Goal: Communication & Community: Answer question/provide support

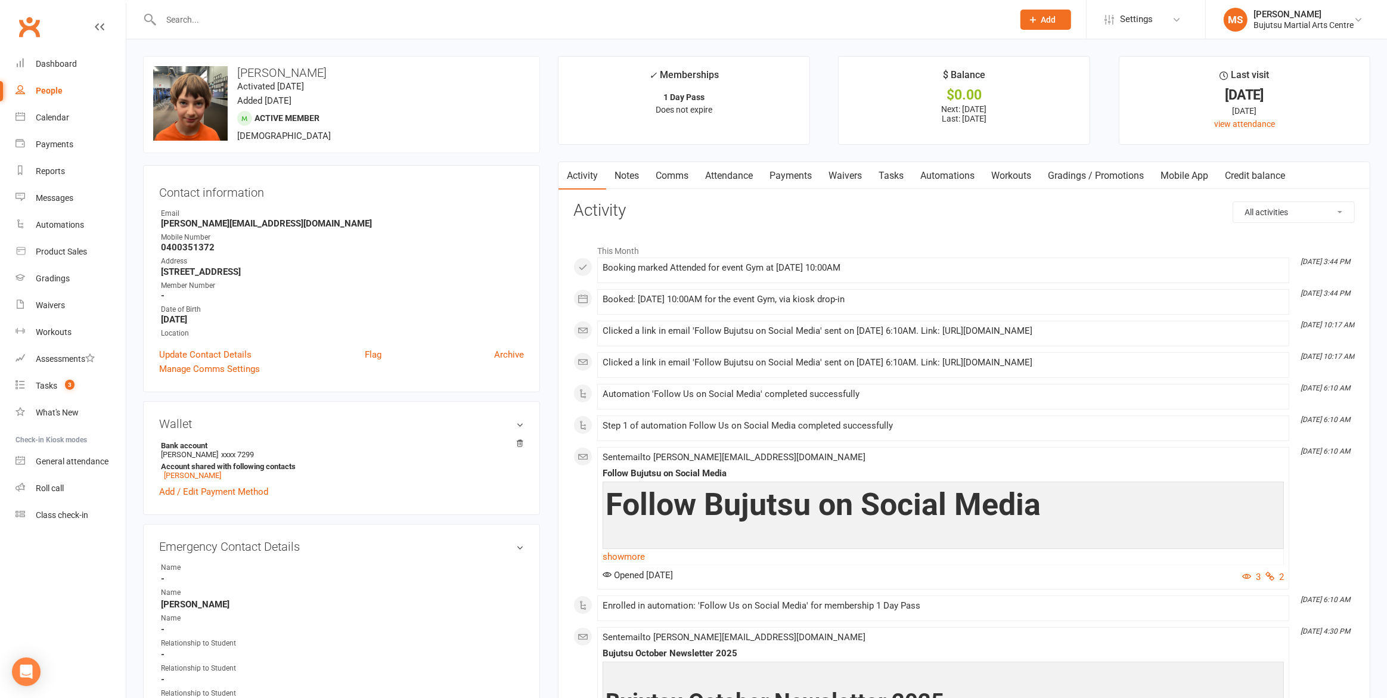
scroll to position [676, 0]
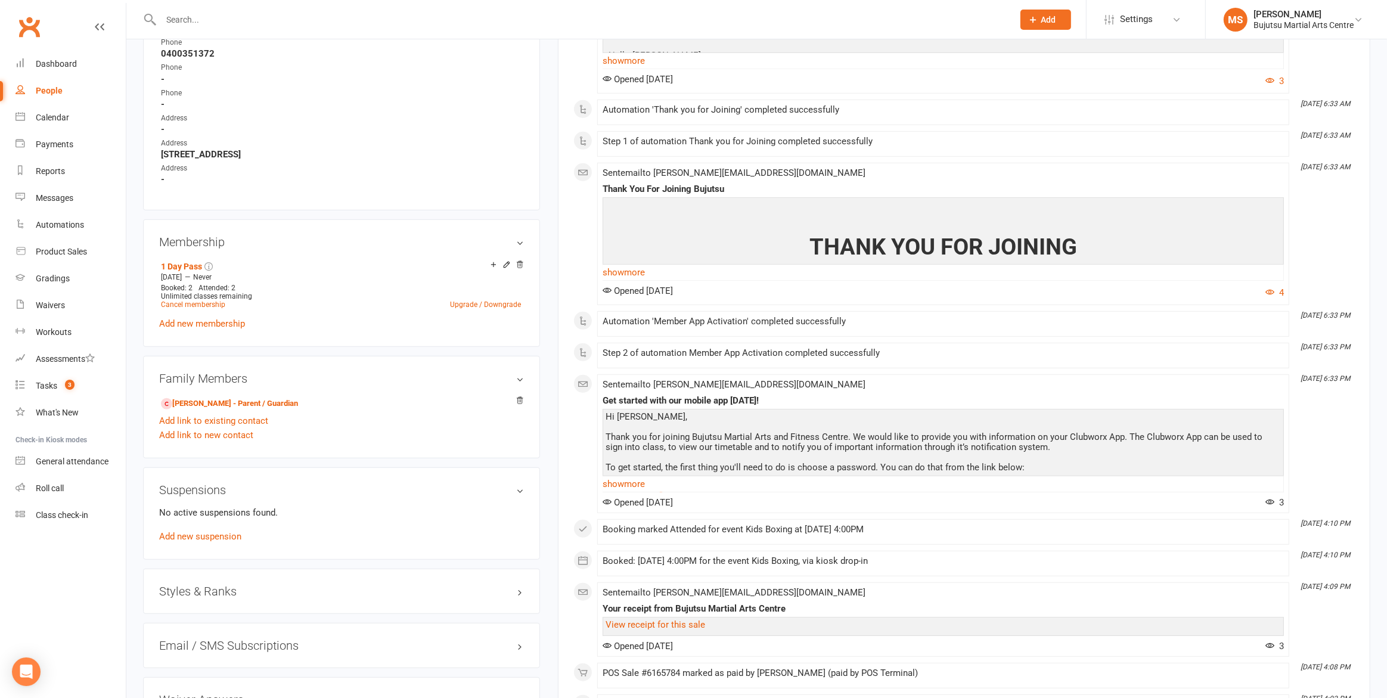
click at [421, 22] on input "text" at bounding box center [581, 19] width 848 height 17
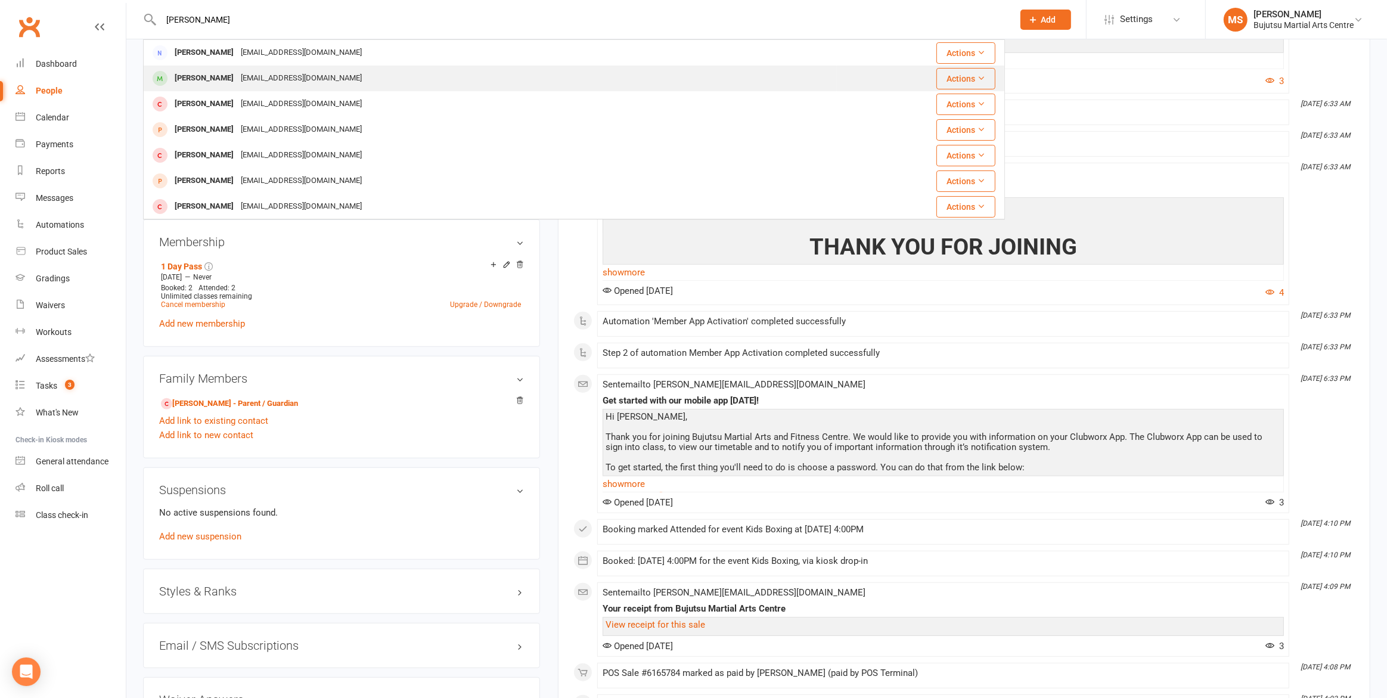
type input "[PERSON_NAME]"
click at [237, 81] on div "[PERSON_NAME]" at bounding box center [204, 78] width 66 height 17
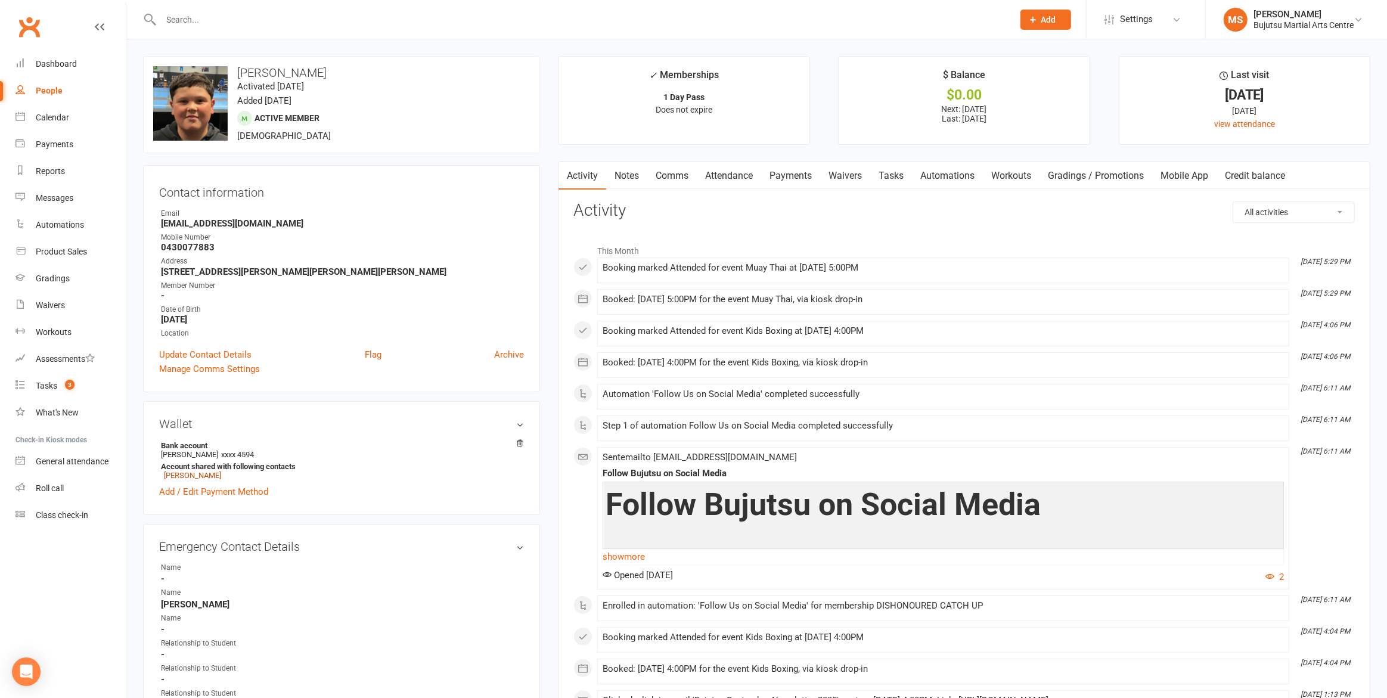
click at [198, 474] on link "[PERSON_NAME]" at bounding box center [192, 475] width 57 height 9
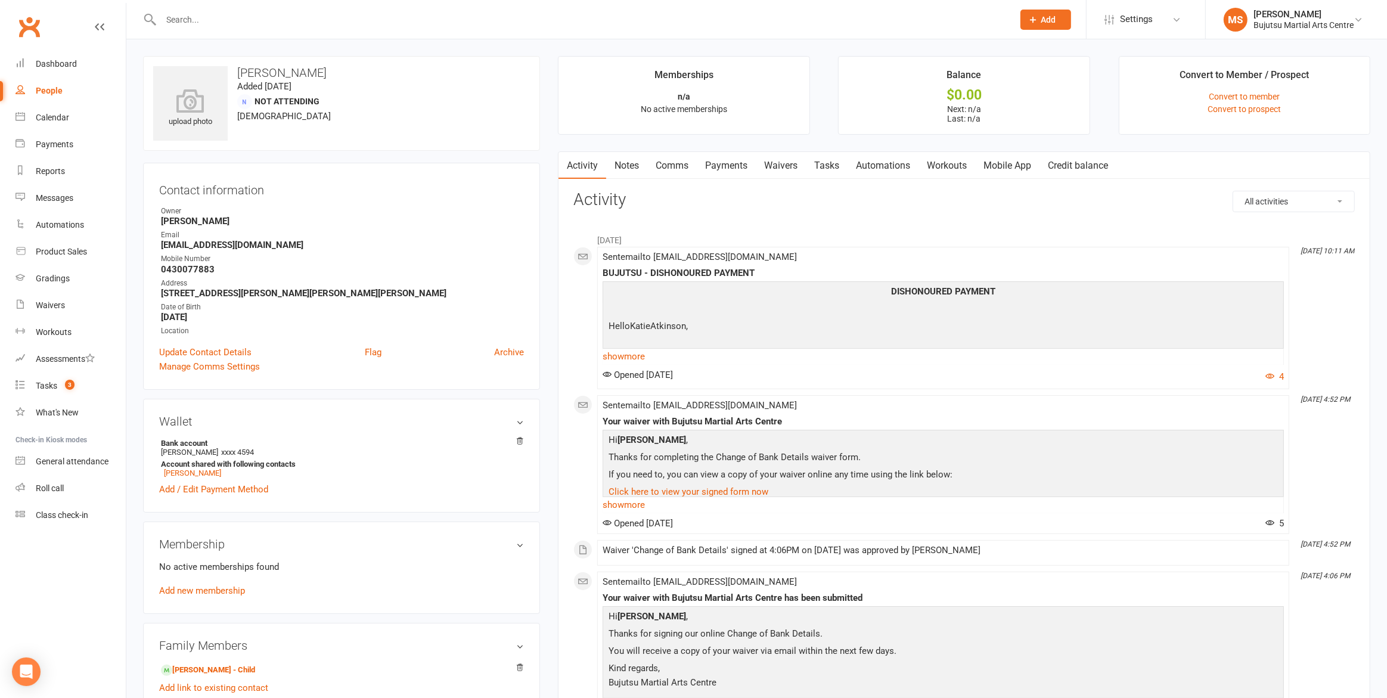
click at [672, 169] on link "Comms" at bounding box center [671, 165] width 49 height 27
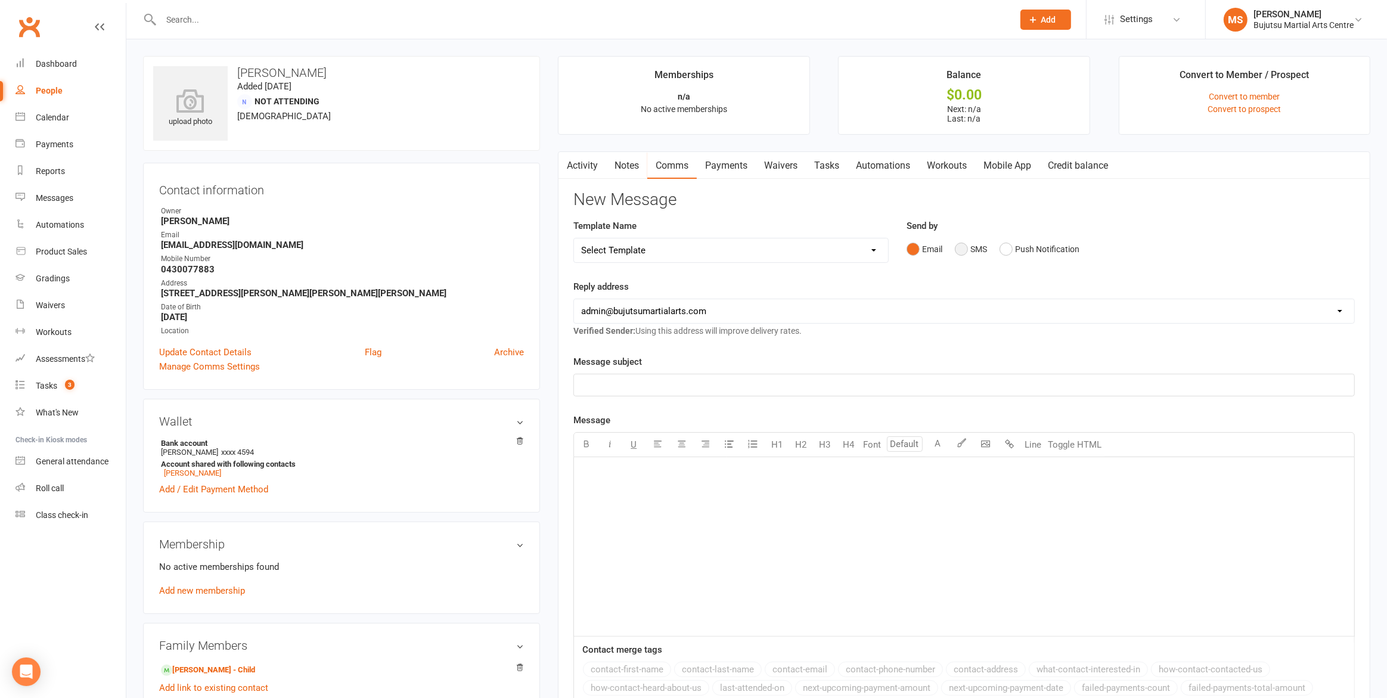
click at [967, 249] on button "SMS" at bounding box center [971, 249] width 32 height 23
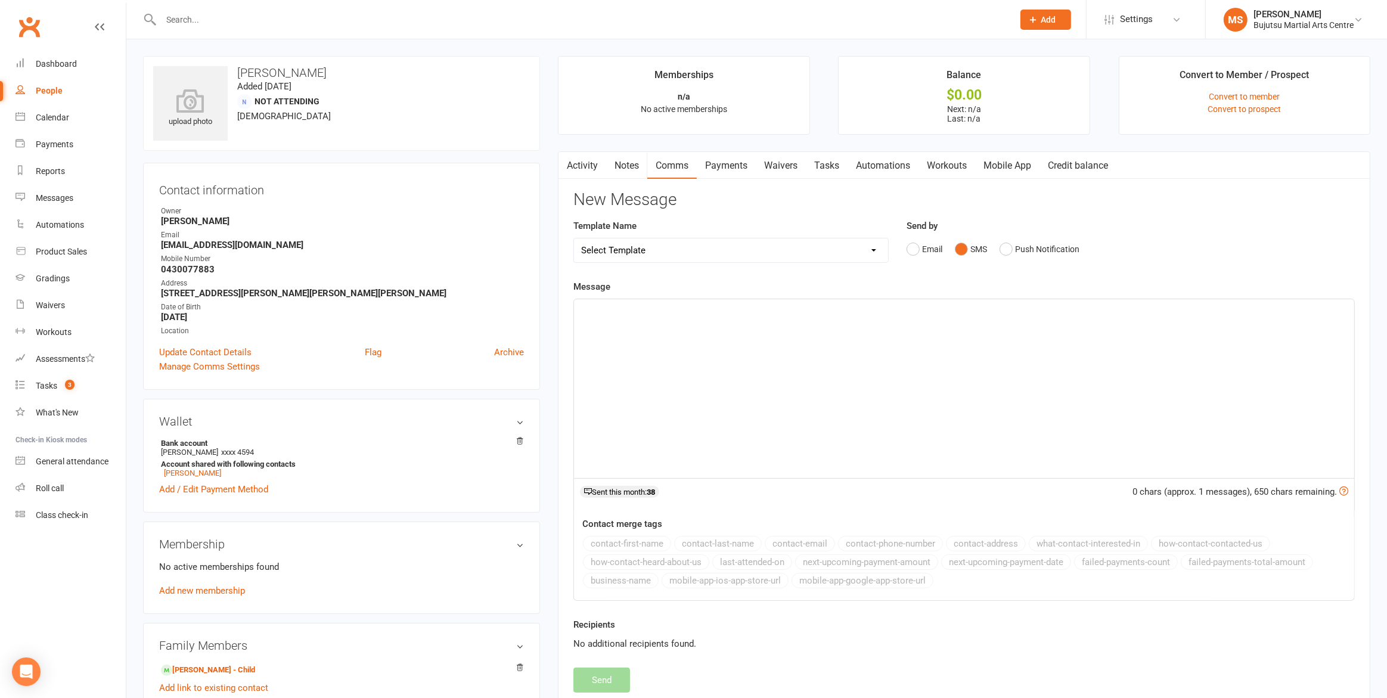
click at [855, 249] on select "Select Template [Email] Japan Karate Association Annual Registration [Email] Ry…" at bounding box center [731, 250] width 314 height 24
select select "20"
click at [574, 238] on select "Select Template [Email] Japan Karate Association Annual Registration [Email] Ry…" at bounding box center [731, 250] width 314 height 24
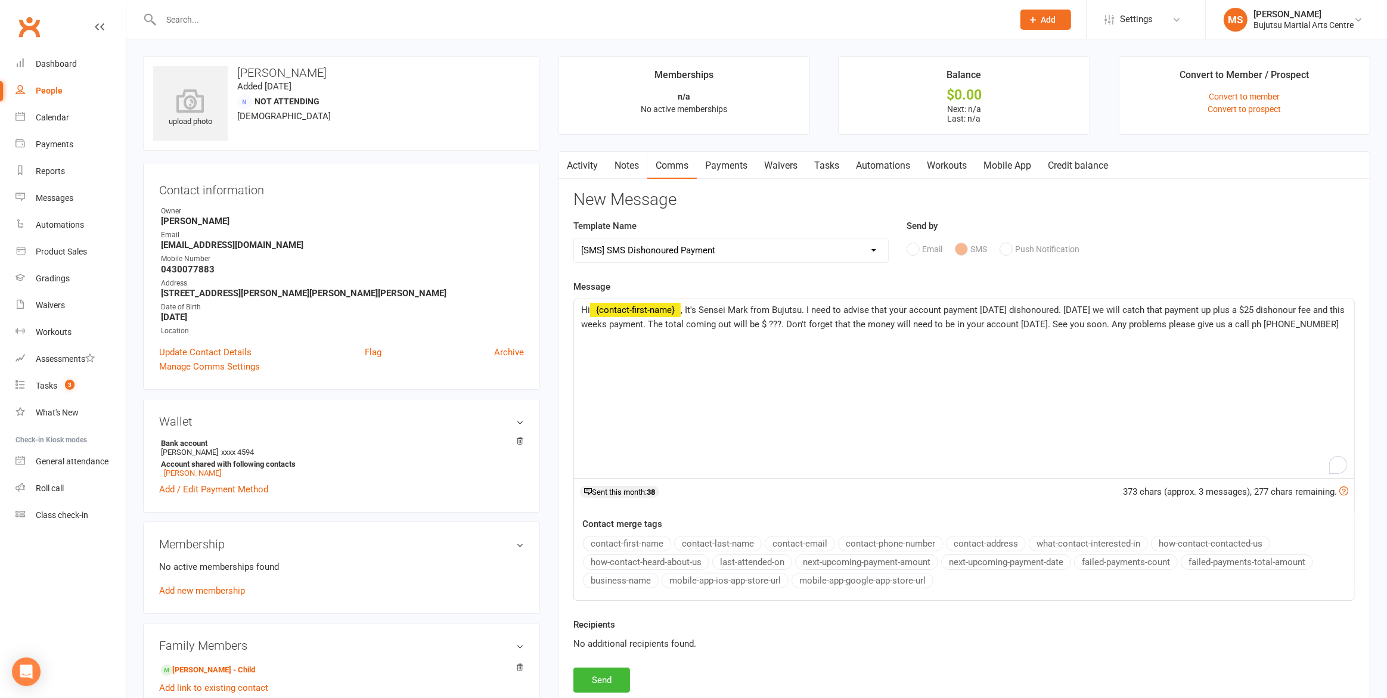
drag, startPoint x: 812, startPoint y: 319, endPoint x: 802, endPoint y: 337, distance: 21.1
click at [812, 319] on span ", It's Sensei Mark from Bujutsu. I need to advise that your account payment [DA…" at bounding box center [964, 317] width 766 height 25
click at [595, 679] on button "Send" at bounding box center [601, 680] width 57 height 25
select select
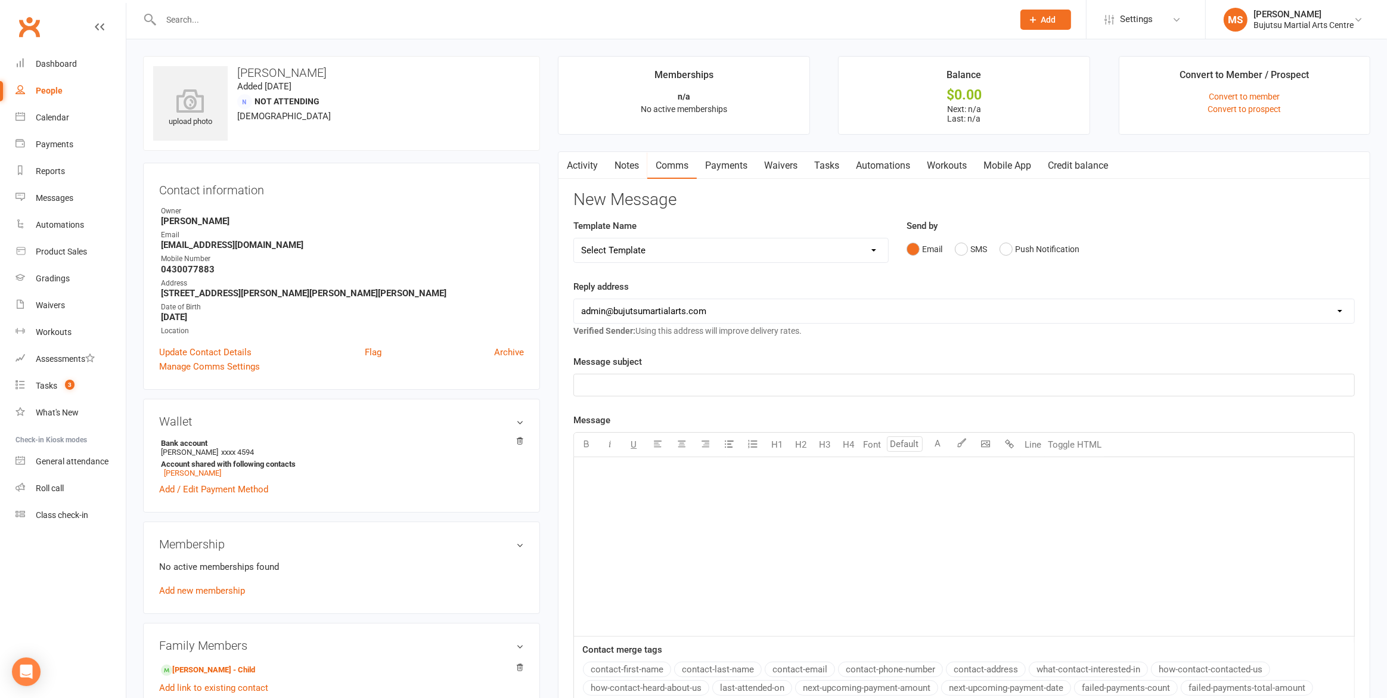
click at [351, 22] on input "text" at bounding box center [581, 19] width 848 height 17
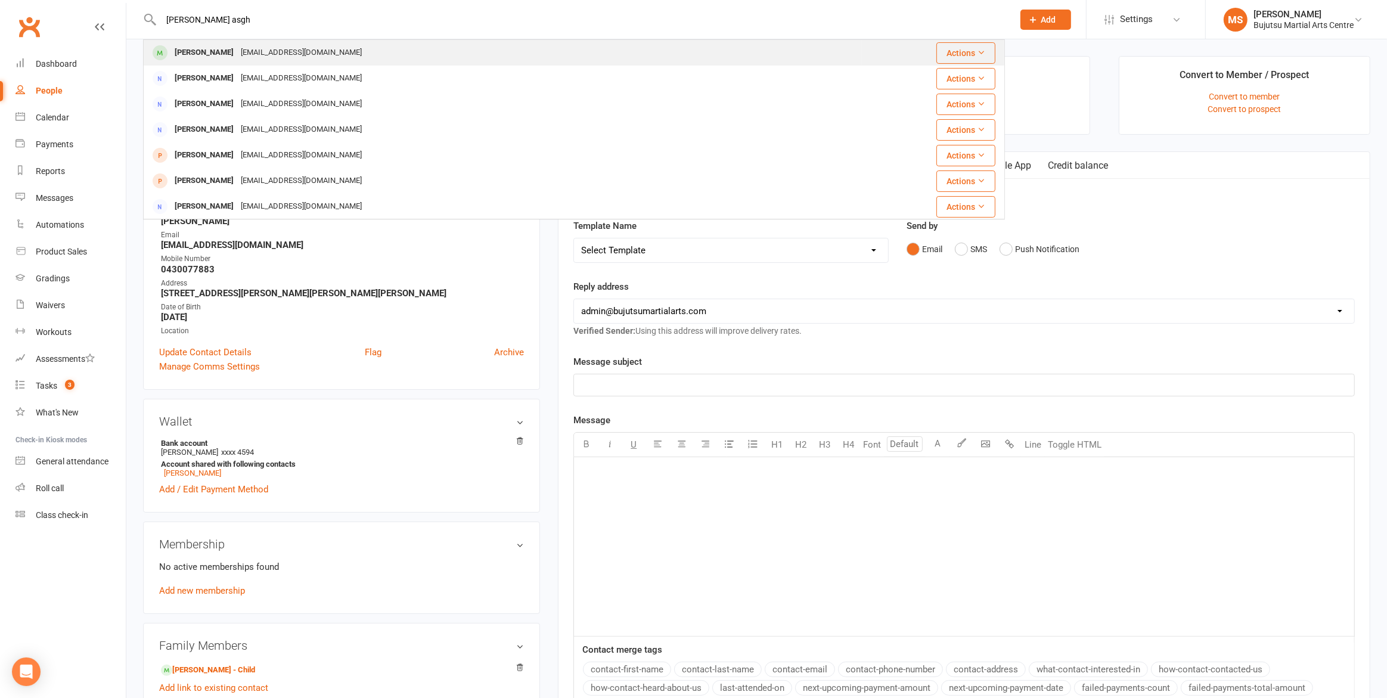
type input "[PERSON_NAME] asgh"
click at [303, 46] on div "[EMAIL_ADDRESS][DOMAIN_NAME]" at bounding box center [301, 52] width 128 height 17
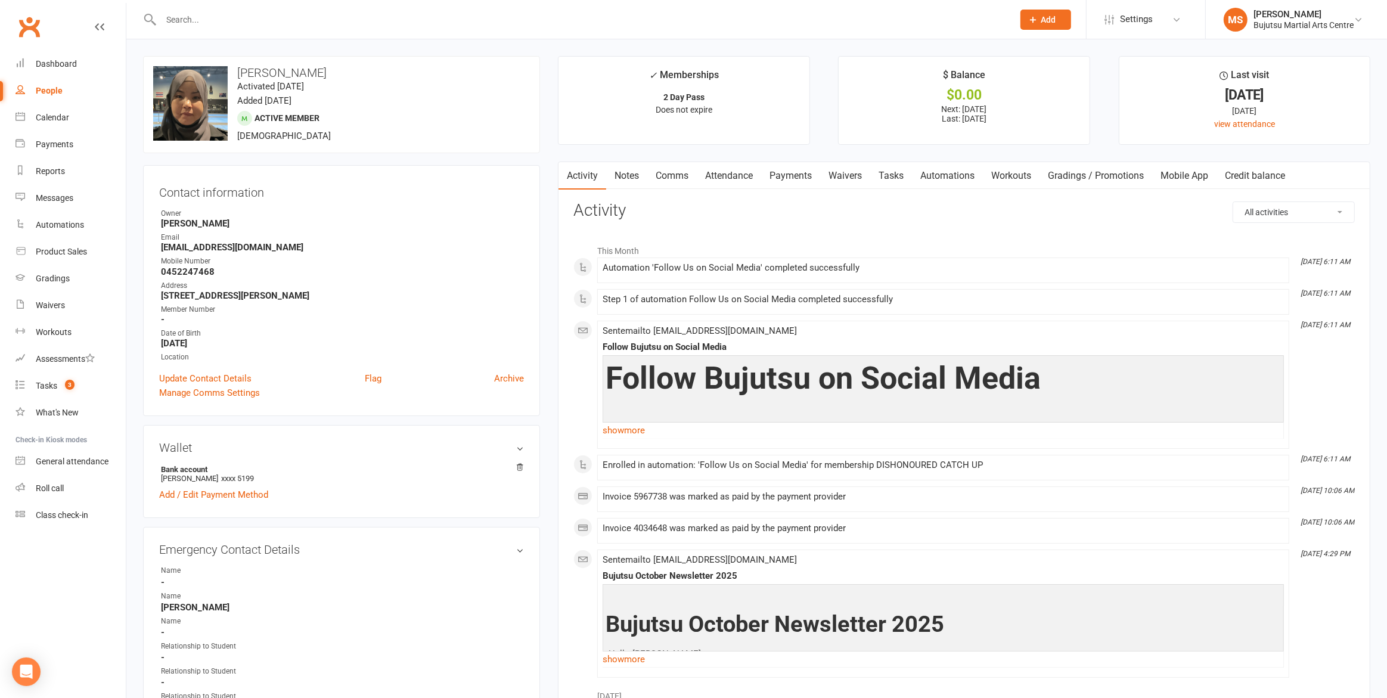
click at [671, 174] on link "Comms" at bounding box center [671, 175] width 49 height 27
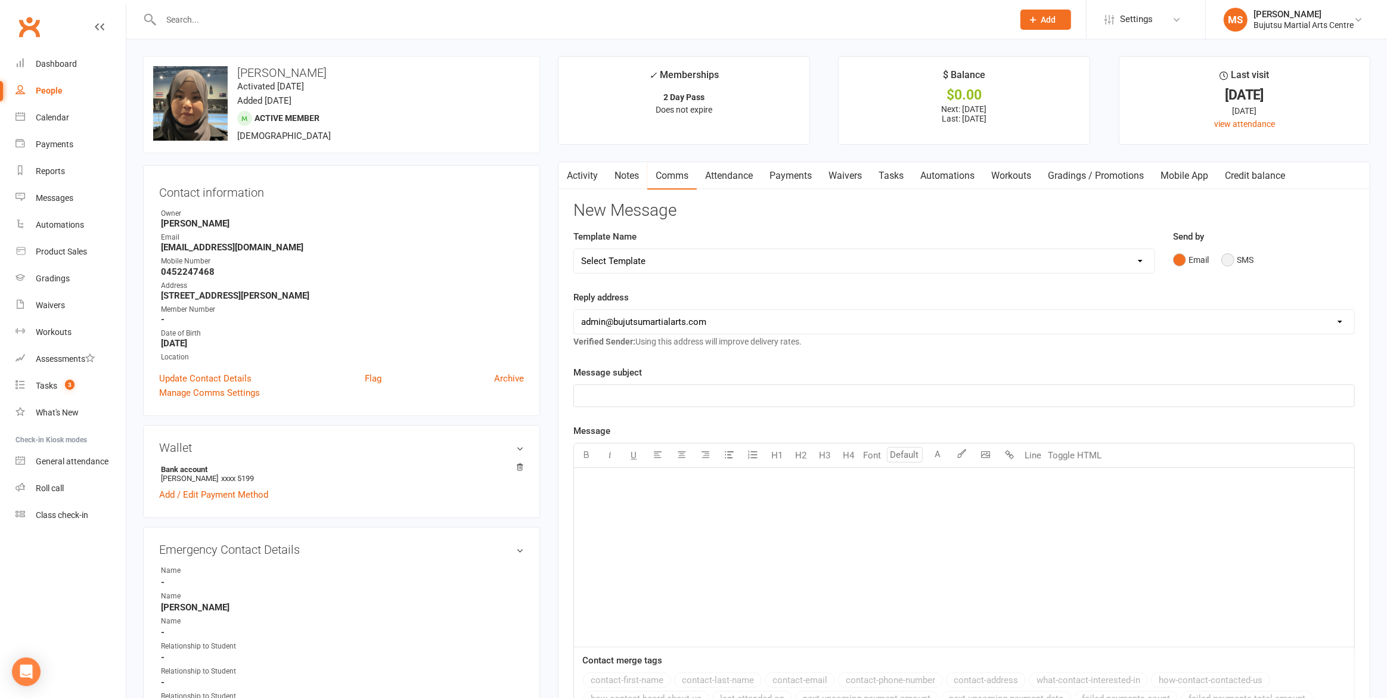
drag, startPoint x: 1227, startPoint y: 253, endPoint x: 1217, endPoint y: 258, distance: 11.2
click at [1227, 253] on button "SMS" at bounding box center [1237, 260] width 32 height 23
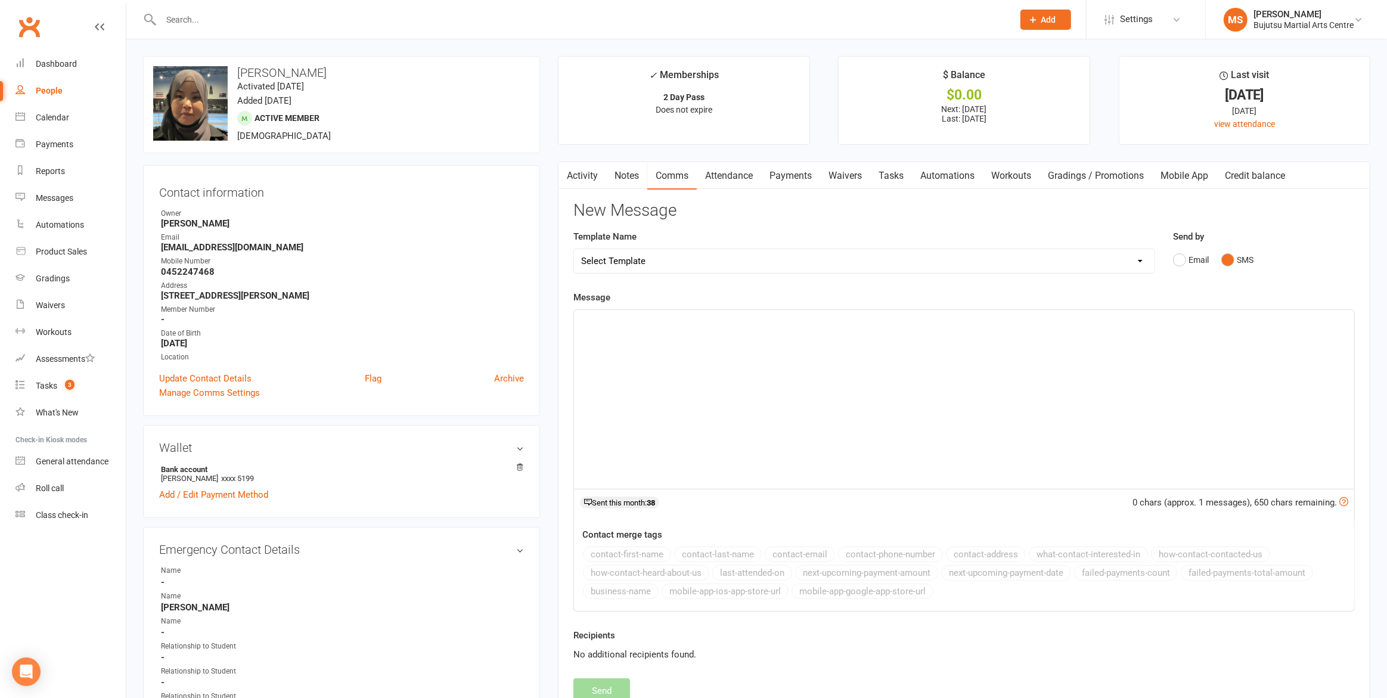
click at [782, 266] on select "Select Template [Email] Japan Karate Association Annual Registration [Email] Ry…" at bounding box center [864, 261] width 580 height 24
select select "20"
click at [574, 249] on select "Select Template [Email] Japan Karate Association Annual Registration [Email] Ry…" at bounding box center [864, 261] width 580 height 24
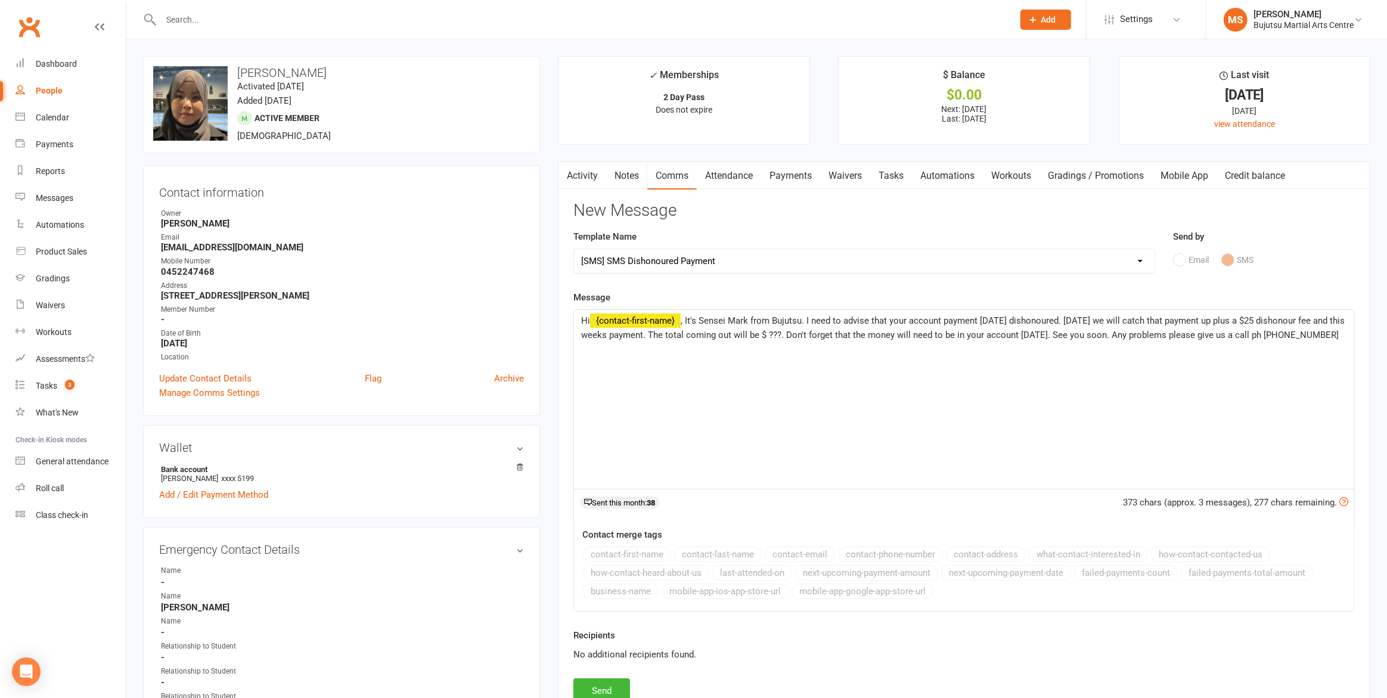
click at [798, 329] on span ", It's Sensei Mark from Bujutsu. I need to advise that your account payment [DA…" at bounding box center [964, 327] width 766 height 25
click at [597, 687] on button "Send" at bounding box center [601, 690] width 57 height 25
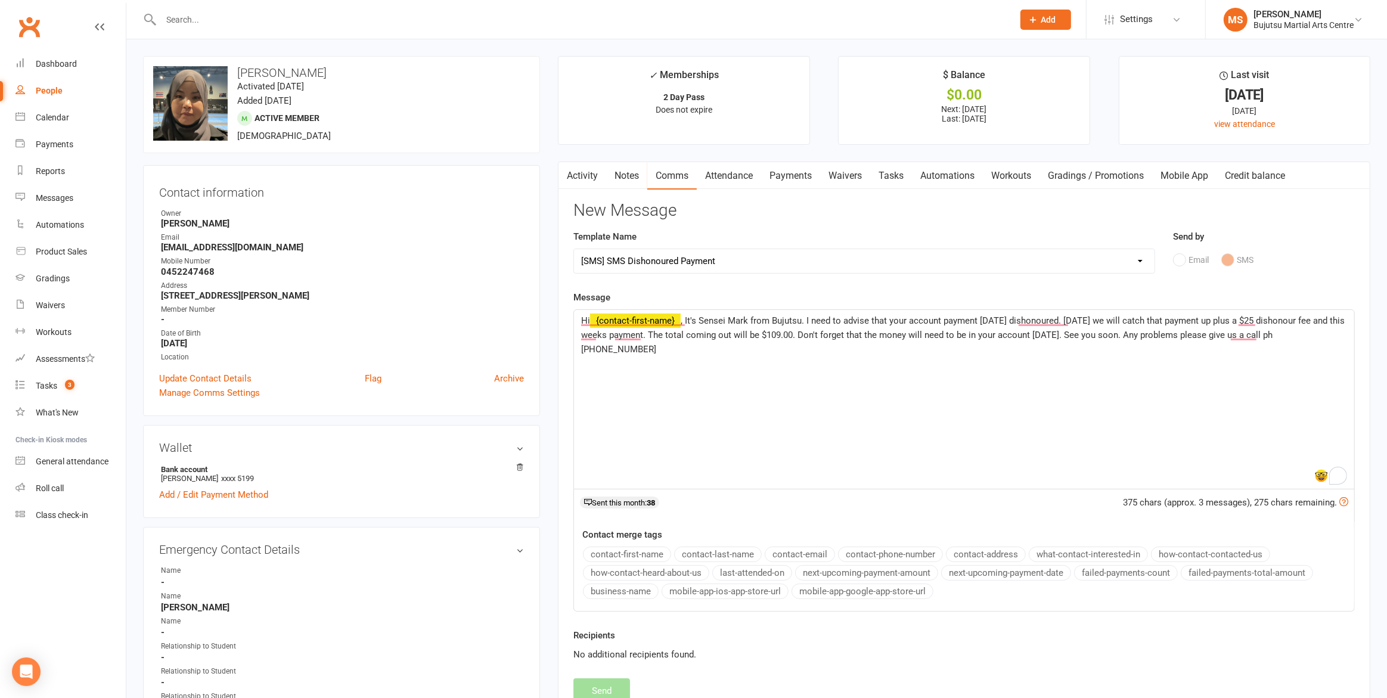
select select
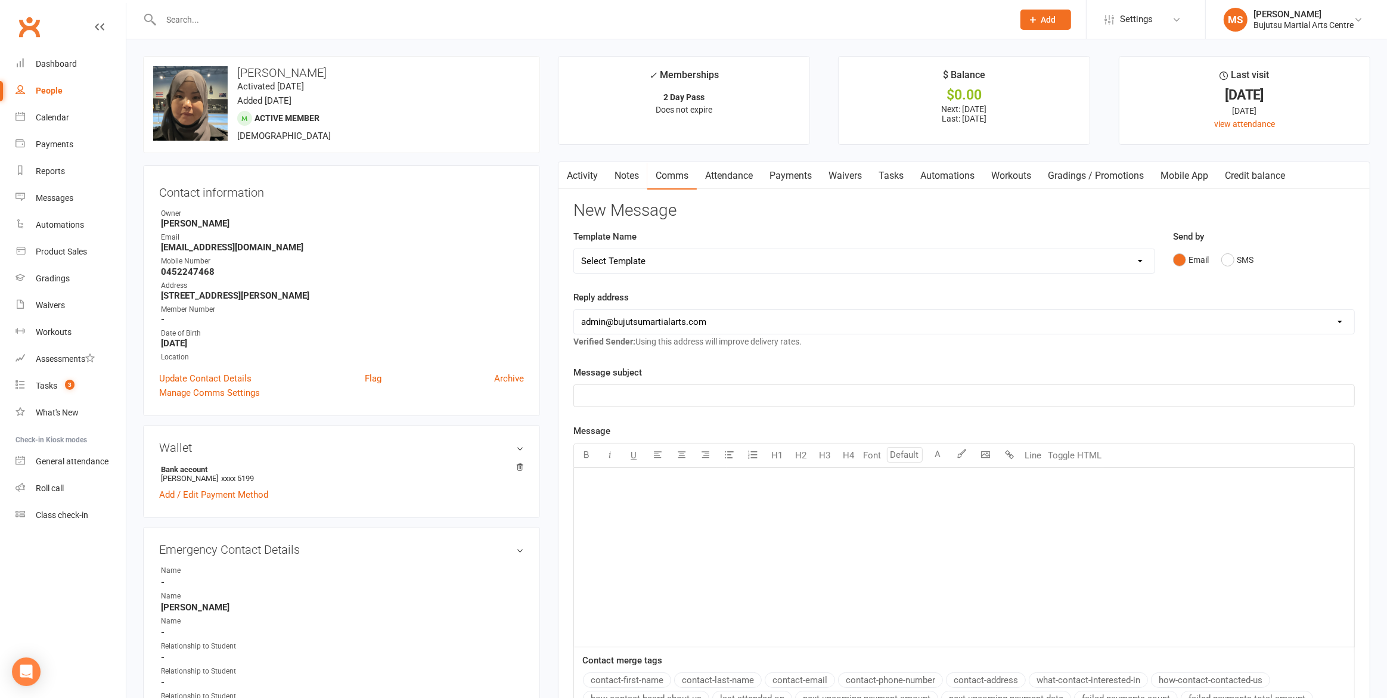
click at [282, 33] on div at bounding box center [574, 19] width 862 height 39
click at [276, 21] on input "text" at bounding box center [581, 19] width 848 height 17
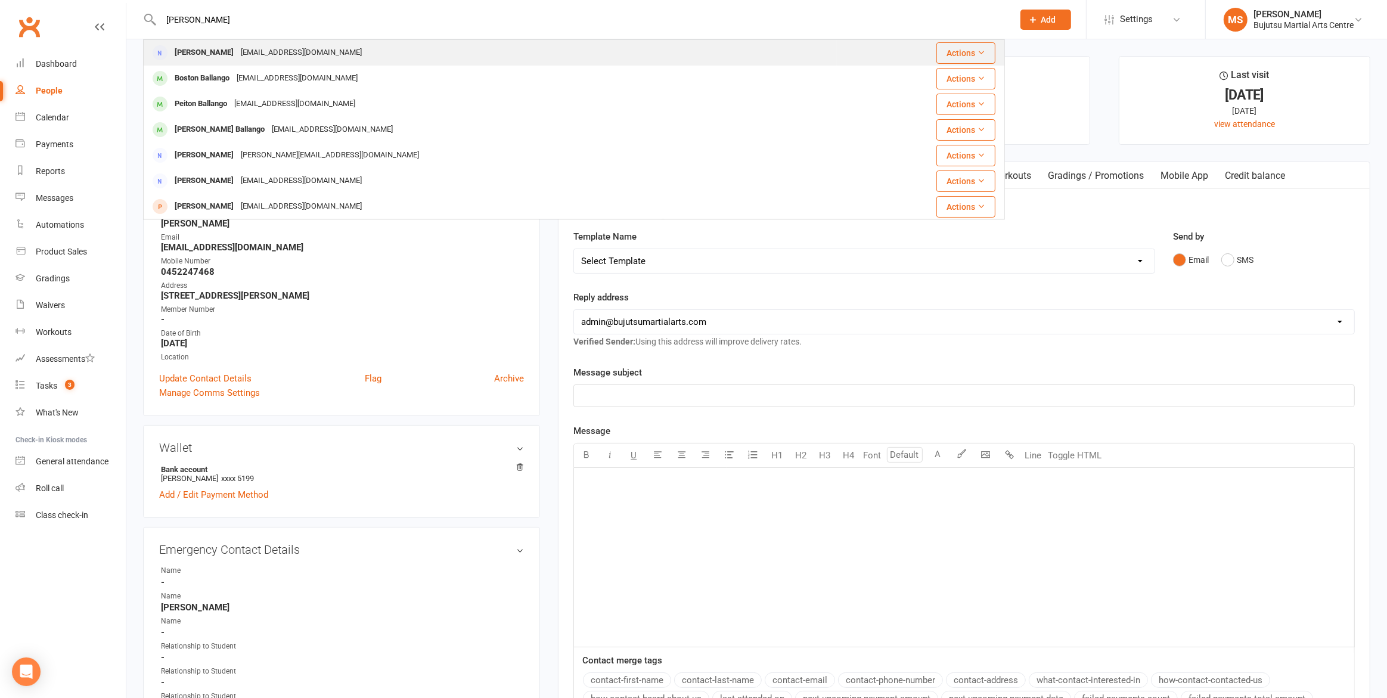
type input "[PERSON_NAME]"
click at [249, 51] on div "[EMAIL_ADDRESS][DOMAIN_NAME]" at bounding box center [301, 52] width 128 height 17
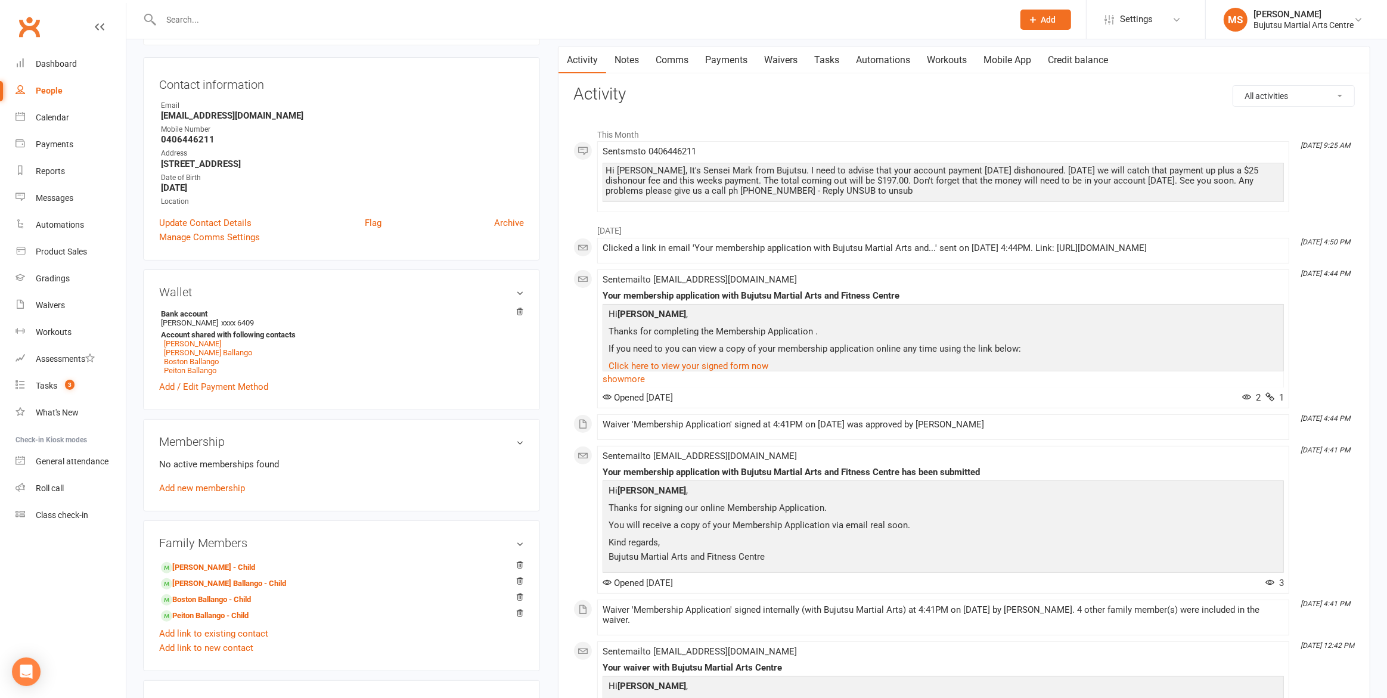
scroll to position [115, 0]
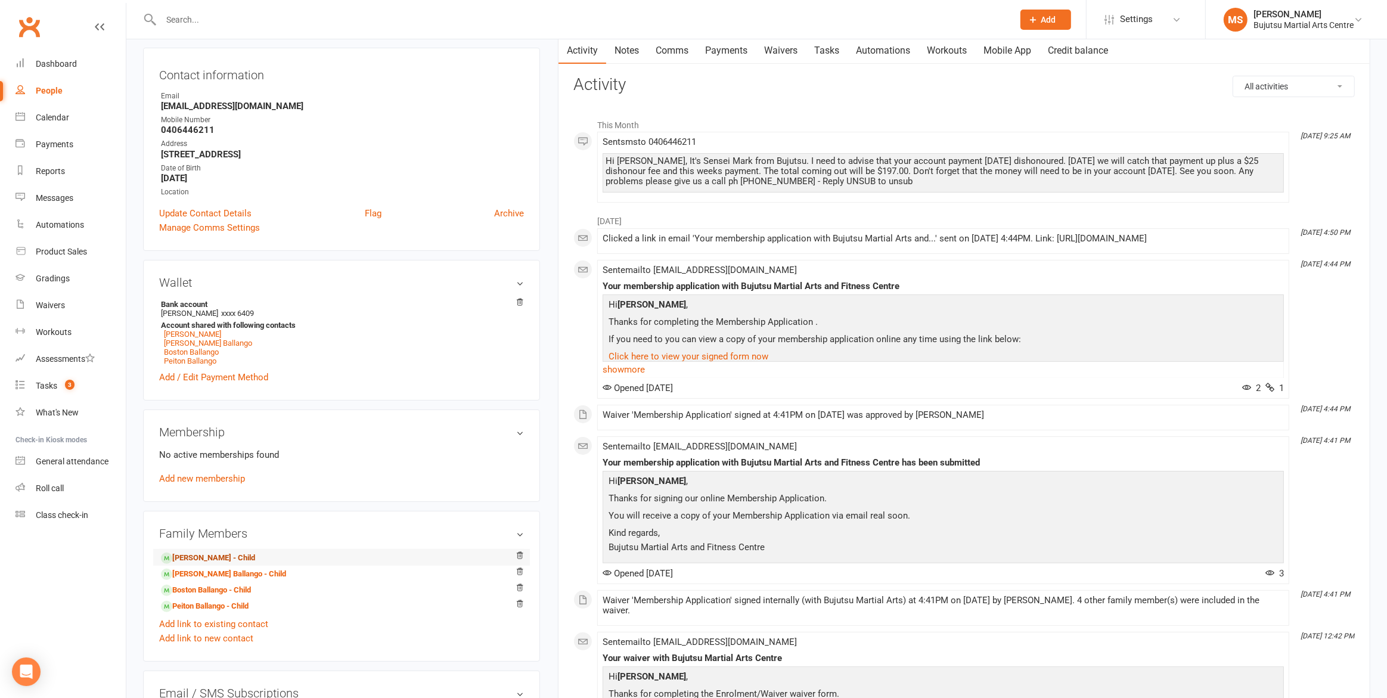
click at [215, 552] on link "[PERSON_NAME] - Child" at bounding box center [208, 558] width 94 height 13
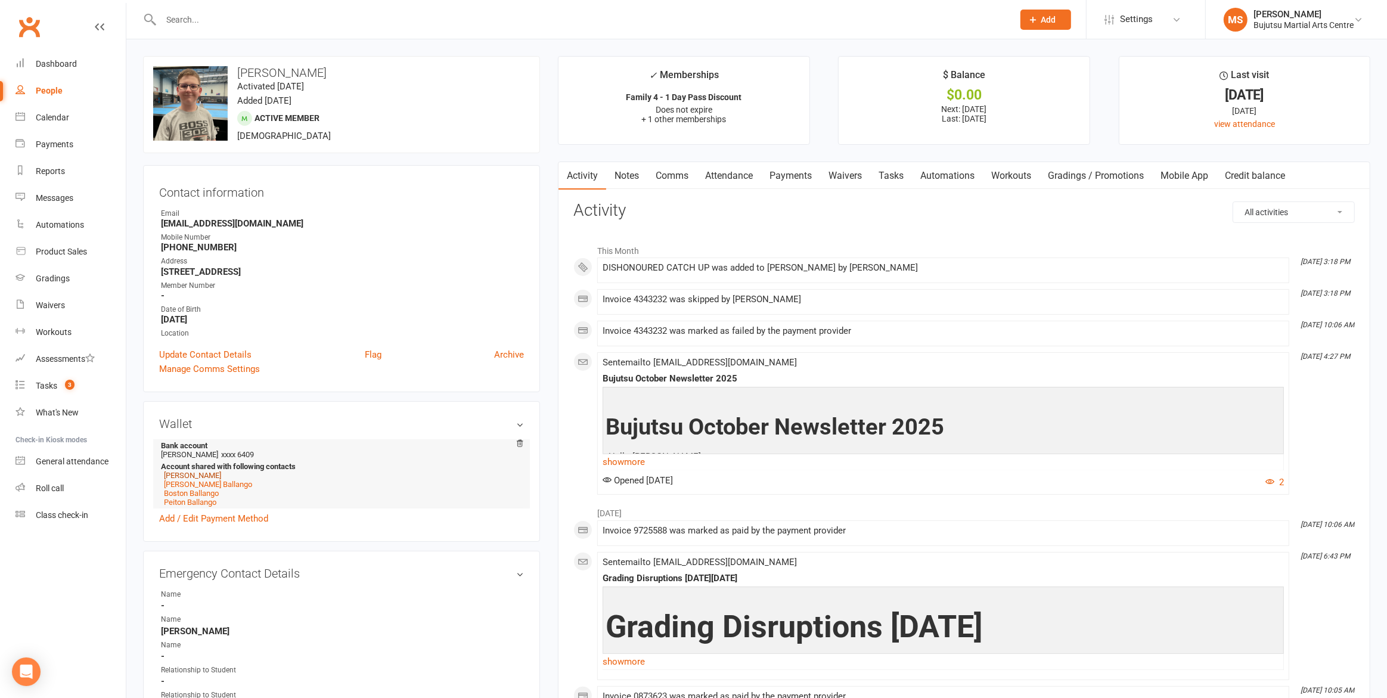
click at [203, 471] on link "[PERSON_NAME]" at bounding box center [192, 475] width 57 height 9
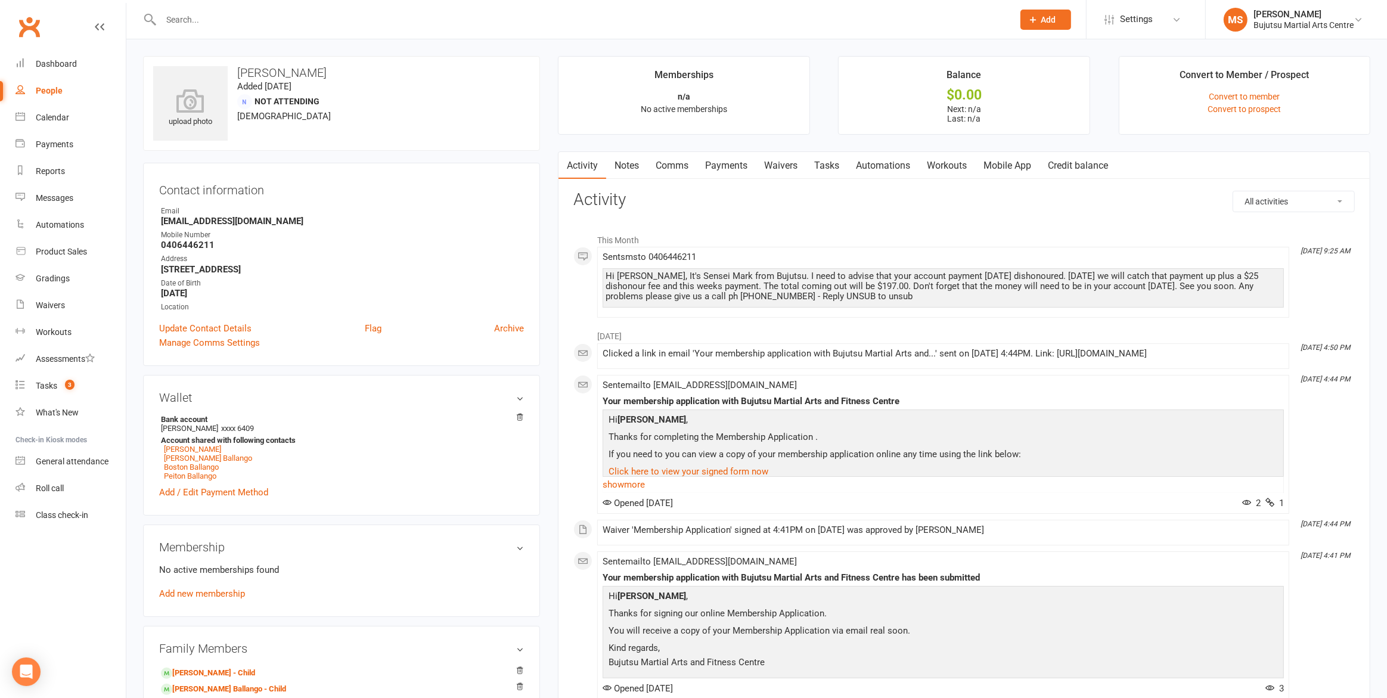
click at [682, 168] on link "Comms" at bounding box center [671, 165] width 49 height 27
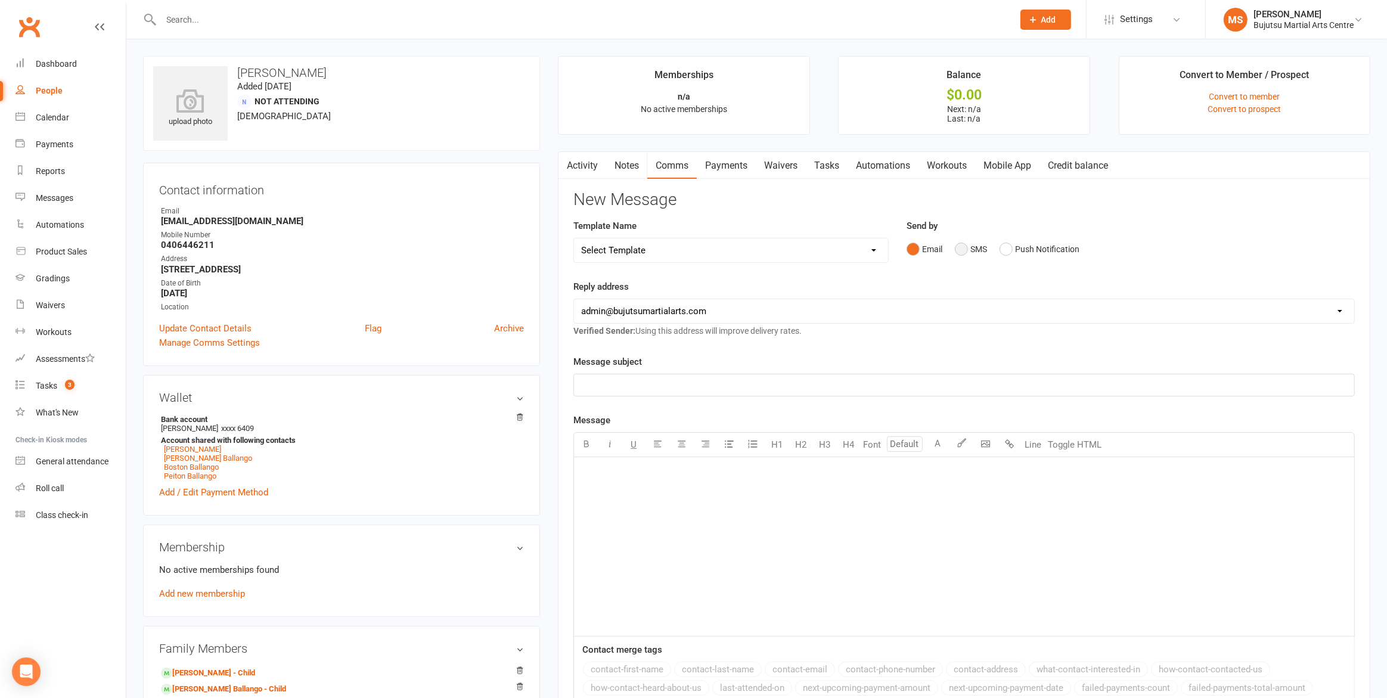
click at [964, 246] on button "SMS" at bounding box center [971, 249] width 32 height 23
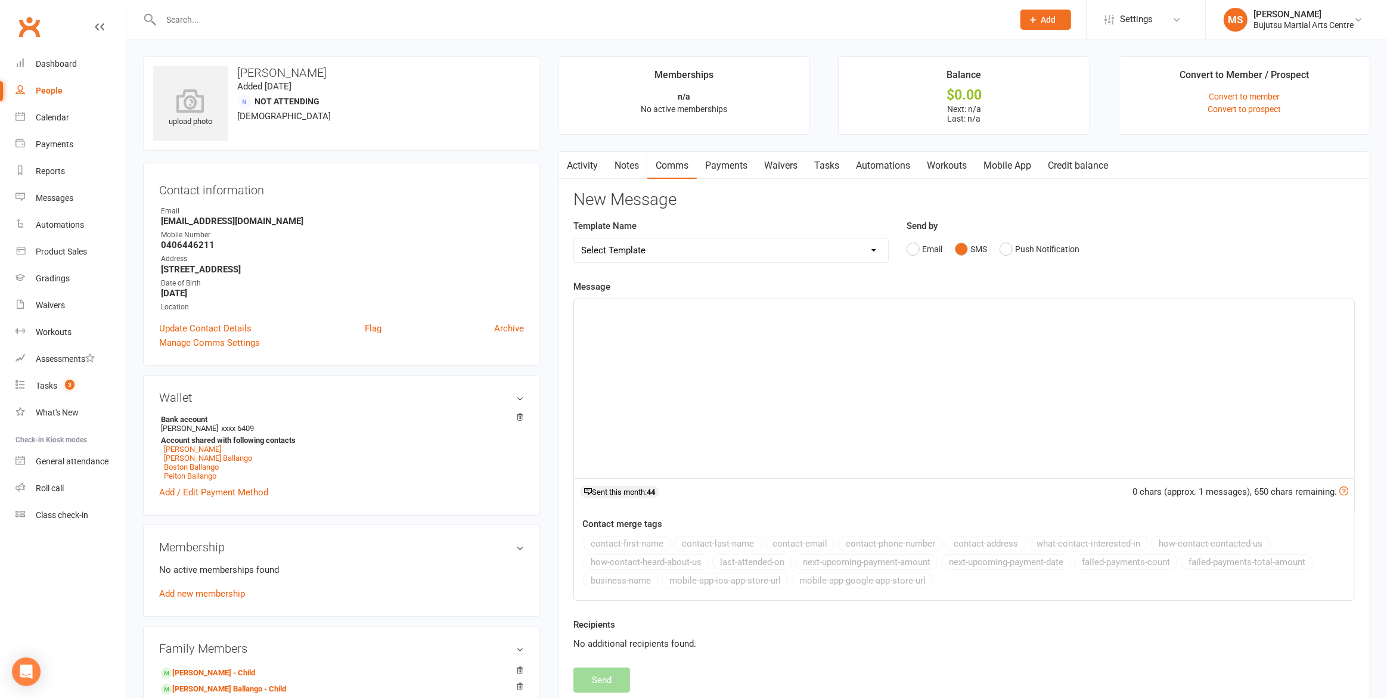
click at [665, 249] on select "Select Template [Email] Japan Karate Association Annual Registration [Email] Ry…" at bounding box center [731, 250] width 314 height 24
select select "20"
click at [574, 238] on select "Select Template [Email] Japan Karate Association Annual Registration [Email] Ry…" at bounding box center [731, 250] width 314 height 24
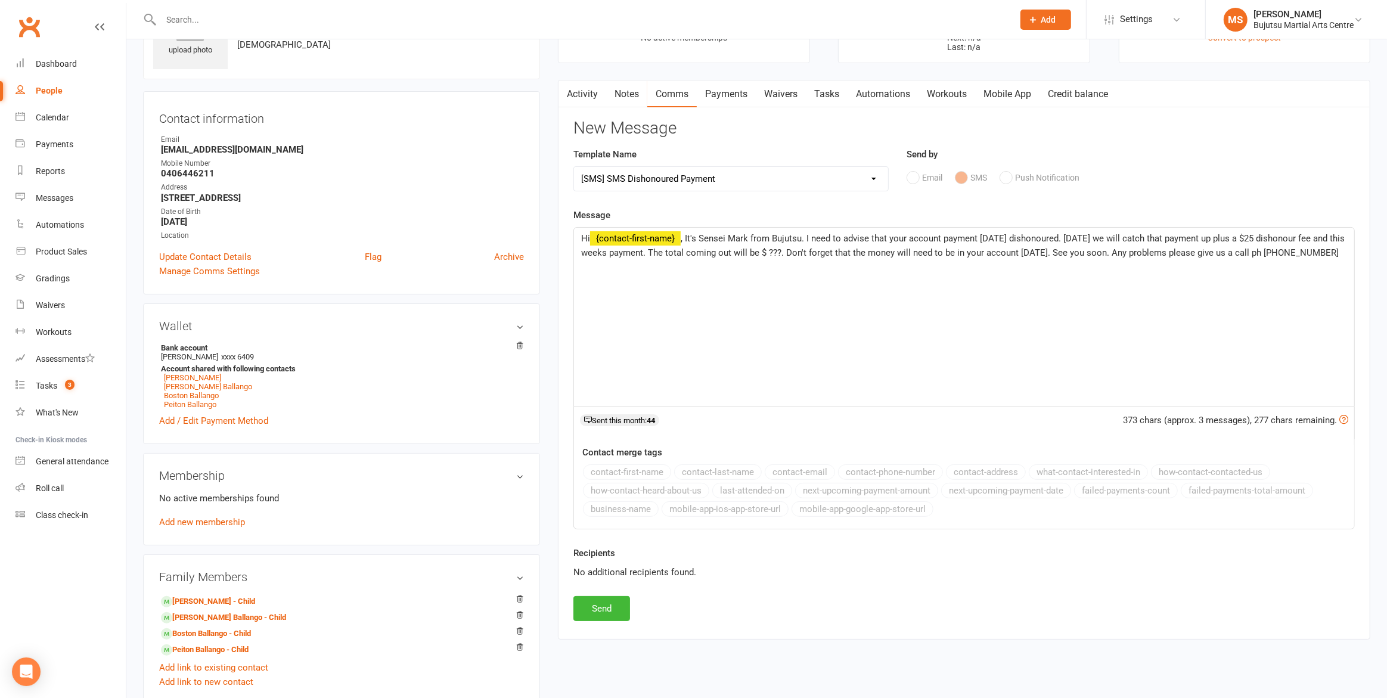
scroll to position [79, 0]
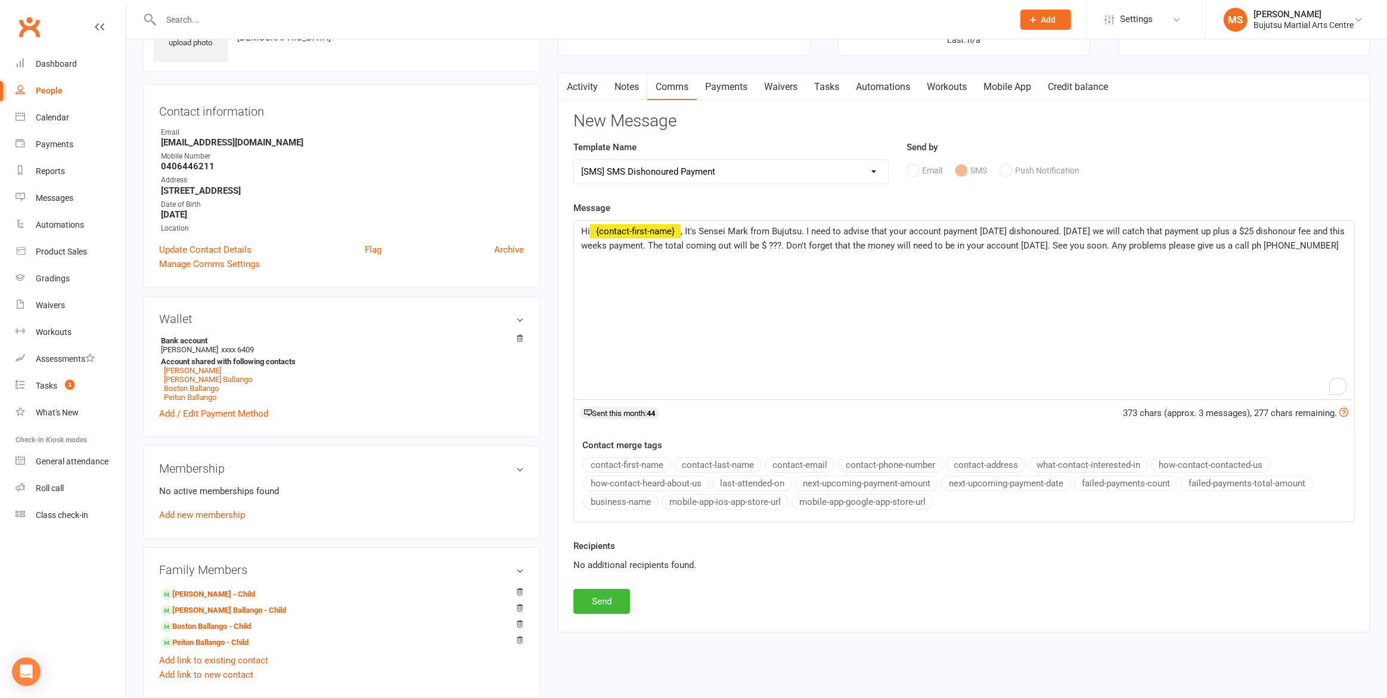
drag, startPoint x: 982, startPoint y: 227, endPoint x: 986, endPoint y: 243, distance: 17.2
click at [982, 228] on span ", It's Sensei Mark from Bujutsu. I need to advise that your account payment [DA…" at bounding box center [964, 238] width 766 height 25
click at [206, 395] on link "Peiton Ballango" at bounding box center [190, 397] width 52 height 9
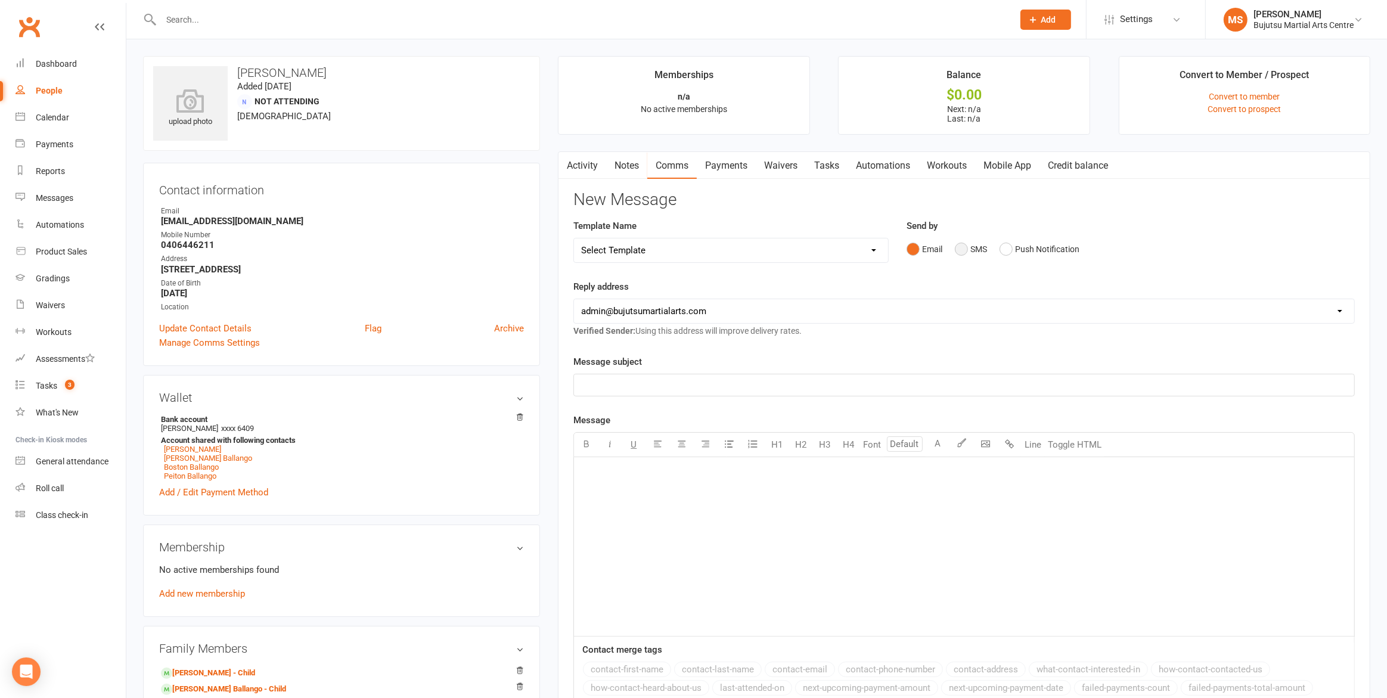
click at [958, 248] on button "SMS" at bounding box center [971, 249] width 32 height 23
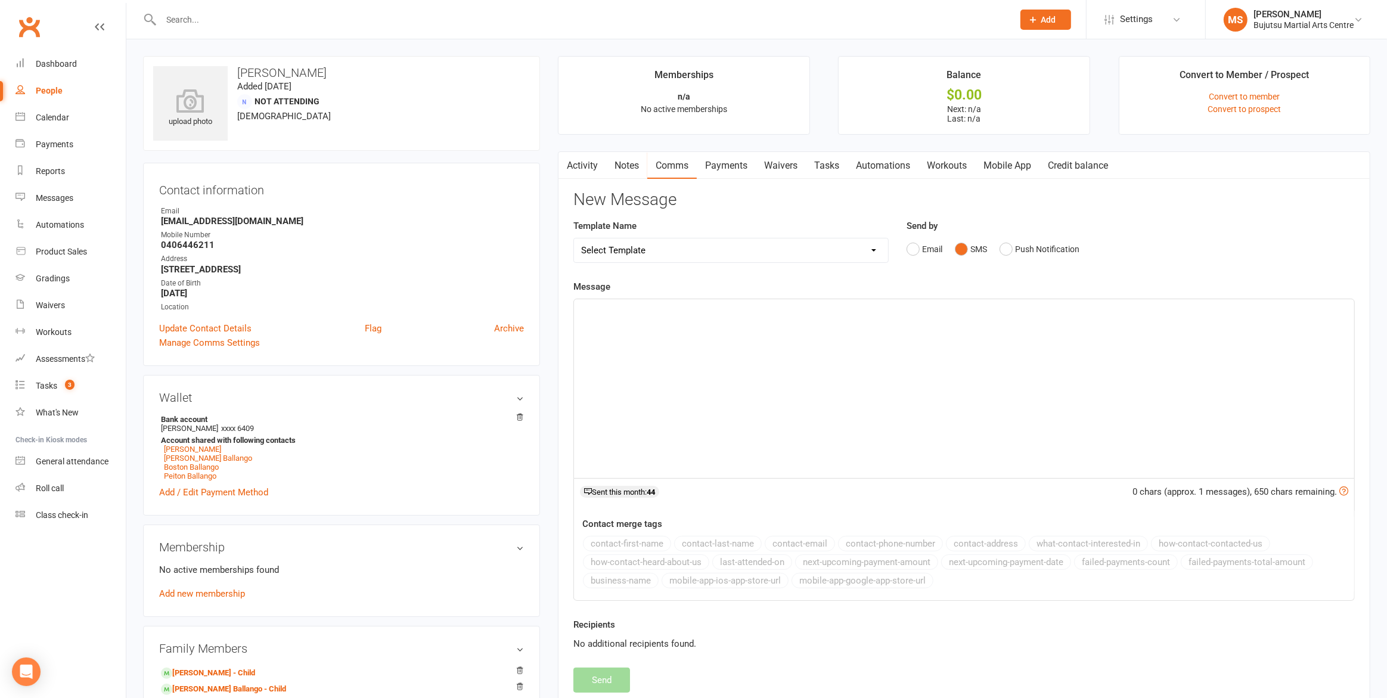
click at [637, 250] on select "Select Template [Email] Japan Karate Association Annual Registration [Email] Ry…" at bounding box center [731, 250] width 314 height 24
select select "20"
click at [574, 238] on select "Select Template [Email] Japan Karate Association Annual Registration [Email] Ry…" at bounding box center [731, 250] width 314 height 24
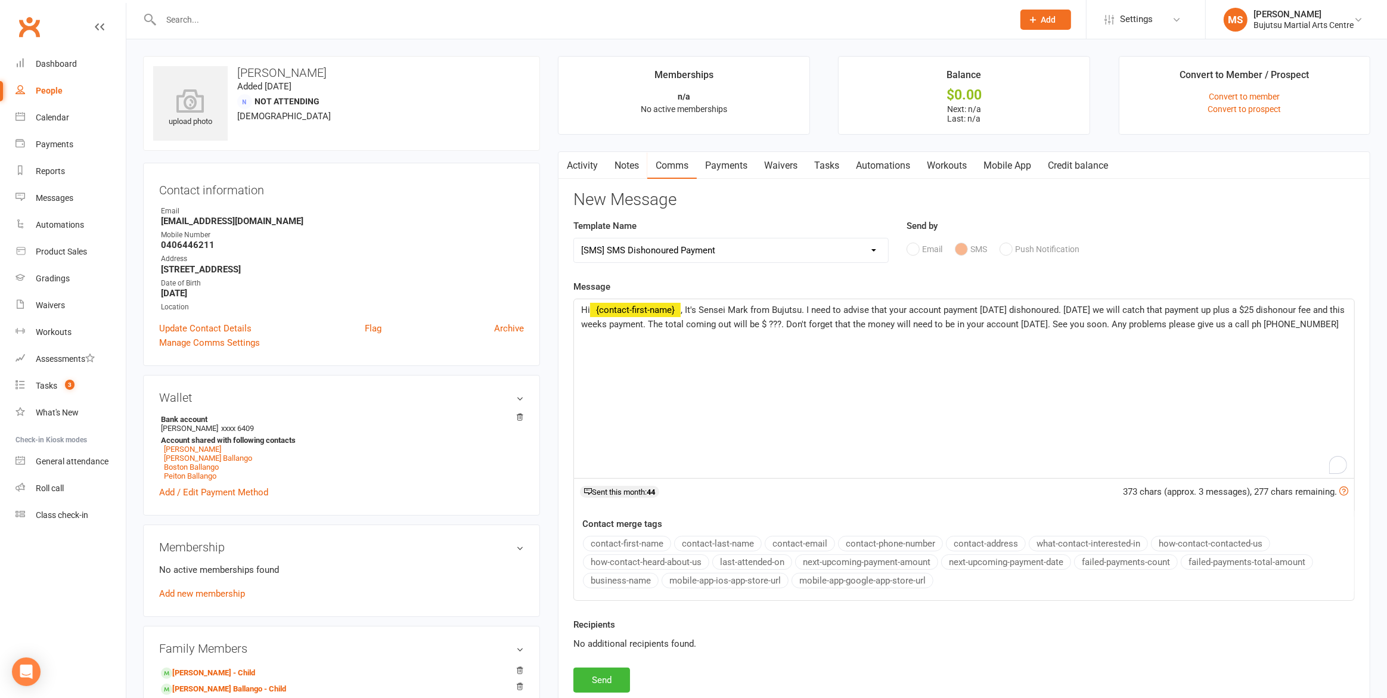
drag, startPoint x: 1020, startPoint y: 306, endPoint x: 1013, endPoint y: 313, distance: 10.2
click at [1018, 308] on span ", It's Sensei Mark from Bujutsu. I need to advise that your account payment [DA…" at bounding box center [964, 317] width 766 height 25
drag, startPoint x: 869, startPoint y: 322, endPoint x: 854, endPoint y: 345, distance: 27.9
click at [869, 322] on span ", It's Sensei Mark from Bujutsu. I need to advise that your account payment has…" at bounding box center [962, 324] width 762 height 39
click at [746, 339] on p "Hi ﻿ {contact-first-name} , It's Sensei Mark from Bujutsu. I need to advise tha…" at bounding box center [964, 324] width 766 height 43
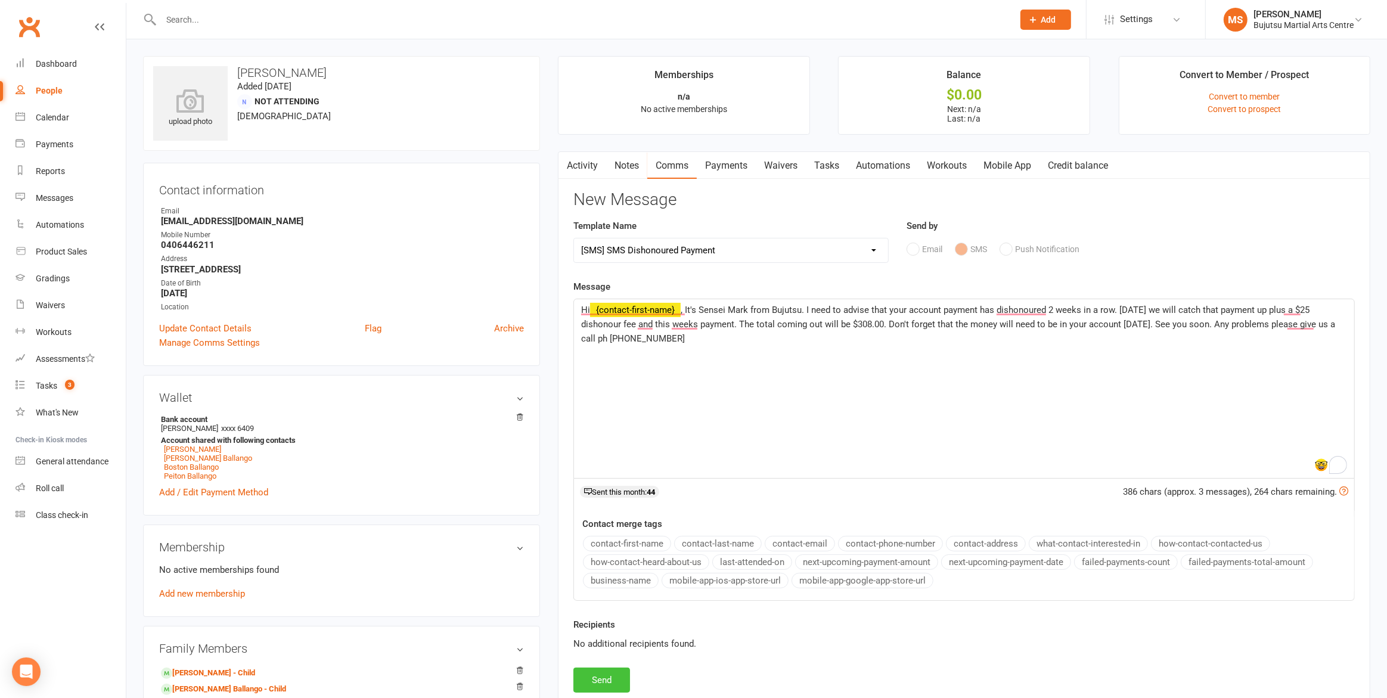
click at [605, 676] on button "Send" at bounding box center [601, 680] width 57 height 25
select select
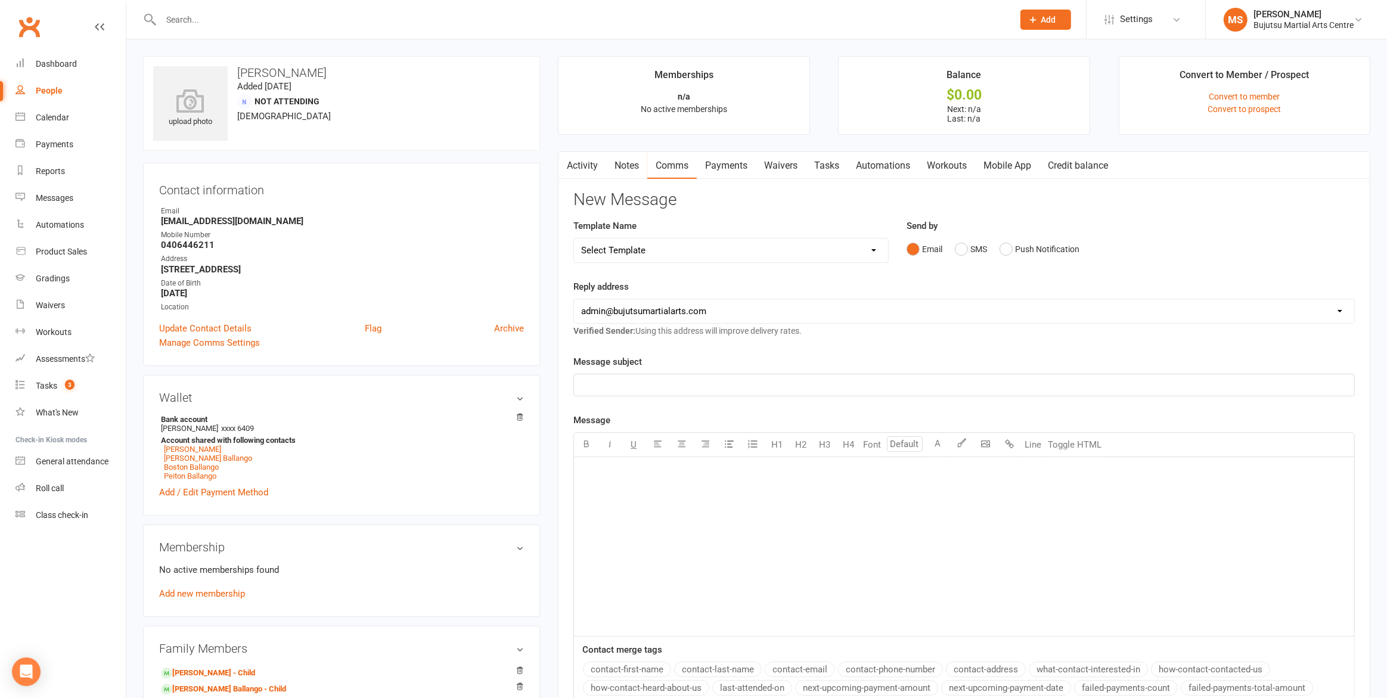
click at [278, 20] on input "text" at bounding box center [581, 19] width 848 height 17
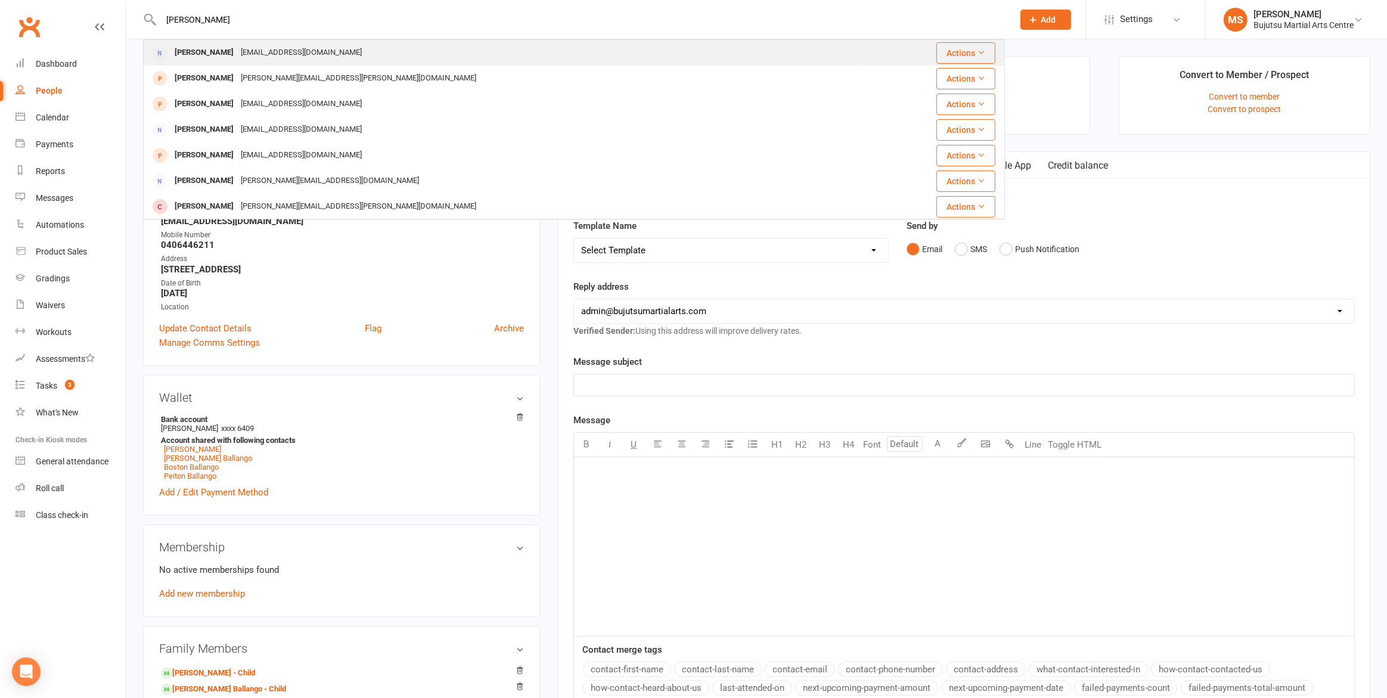
type input "[PERSON_NAME]"
click at [206, 52] on div "[PERSON_NAME]" at bounding box center [204, 52] width 66 height 17
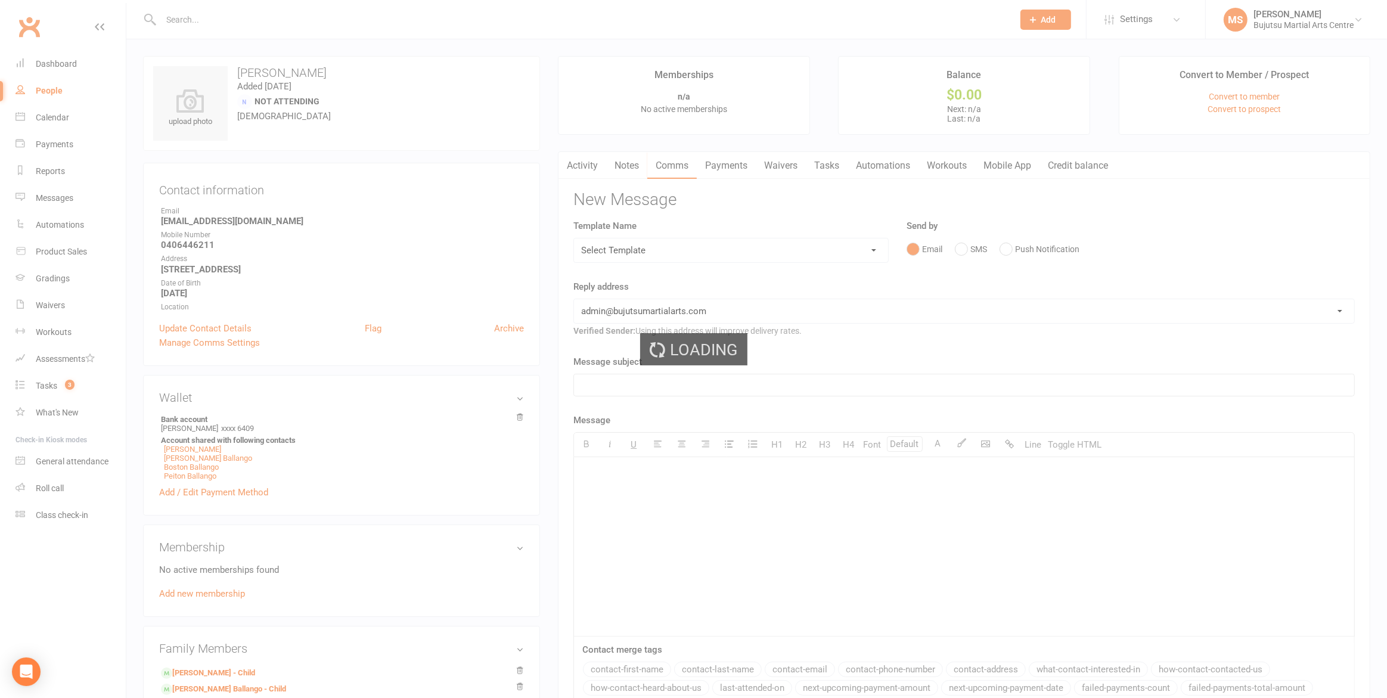
click at [206, 52] on div "Loading" at bounding box center [693, 349] width 1387 height 698
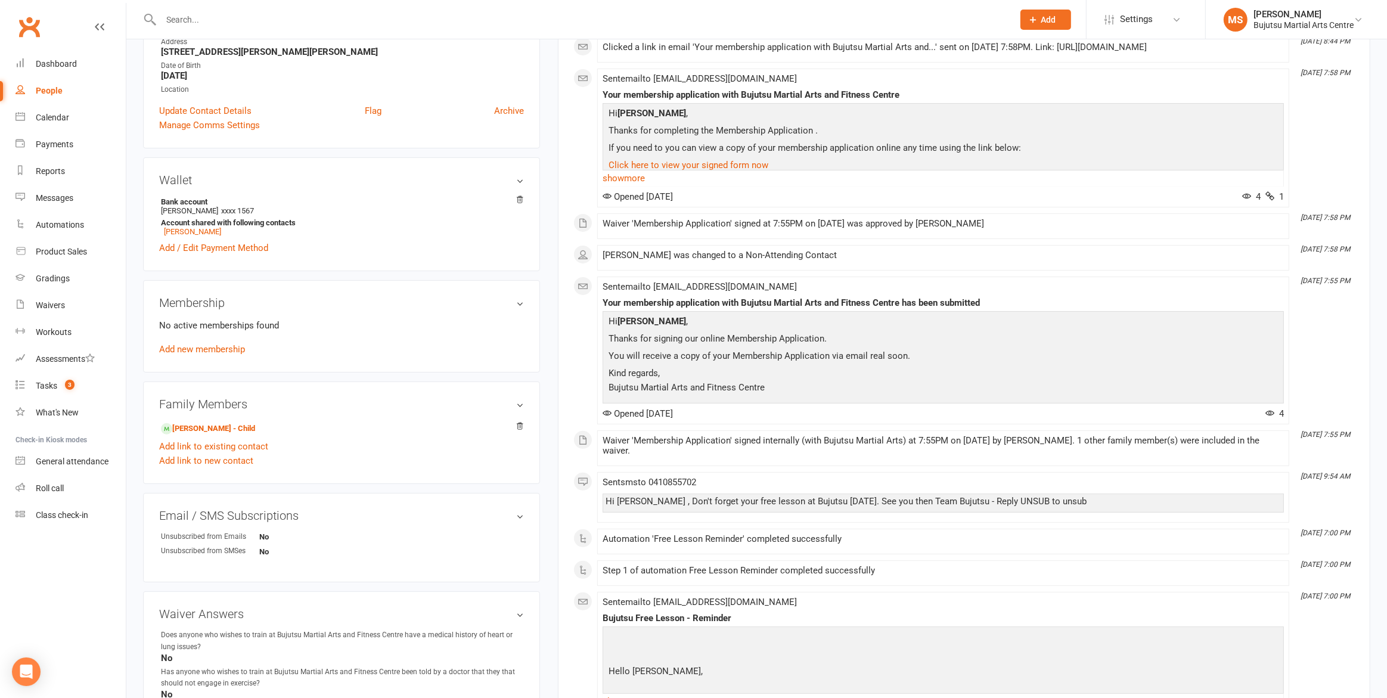
scroll to position [244, 0]
click at [200, 424] on link "[PERSON_NAME] - Child" at bounding box center [208, 426] width 94 height 13
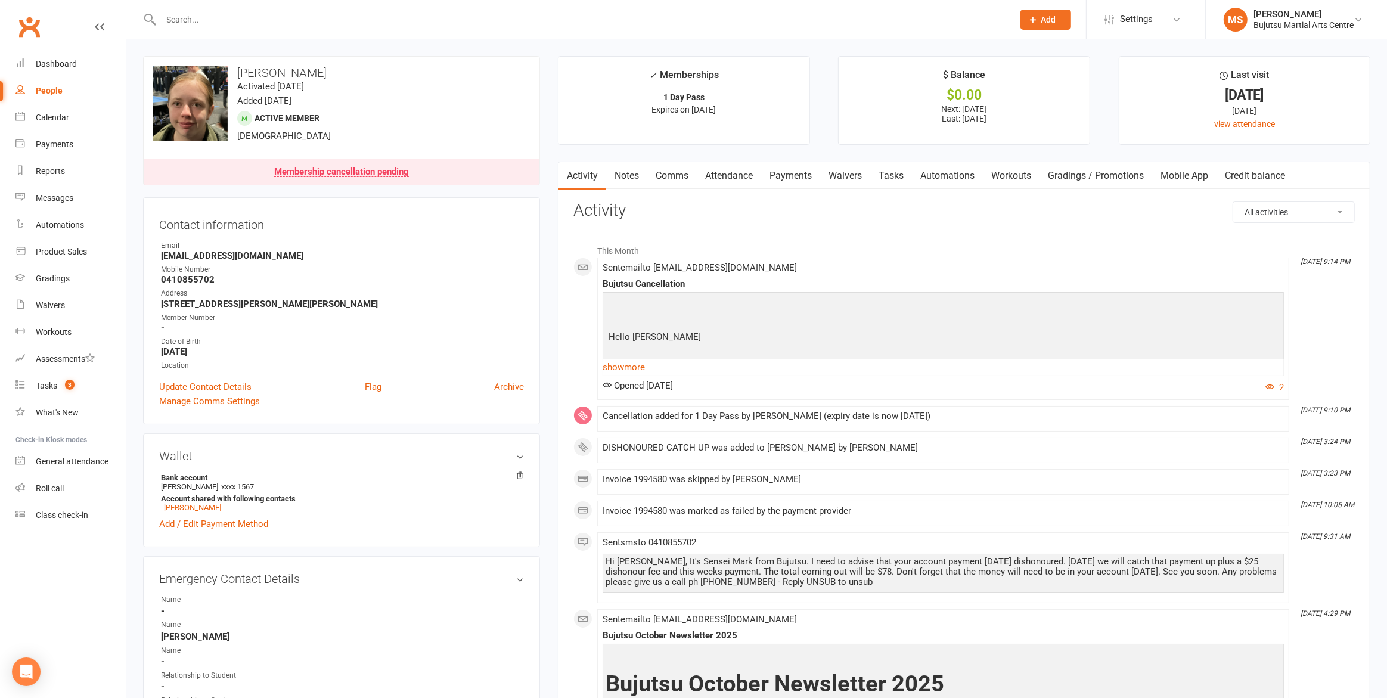
drag, startPoint x: 673, startPoint y: 176, endPoint x: 584, endPoint y: 302, distance: 154.3
click at [190, 507] on link "[PERSON_NAME]" at bounding box center [192, 507] width 57 height 9
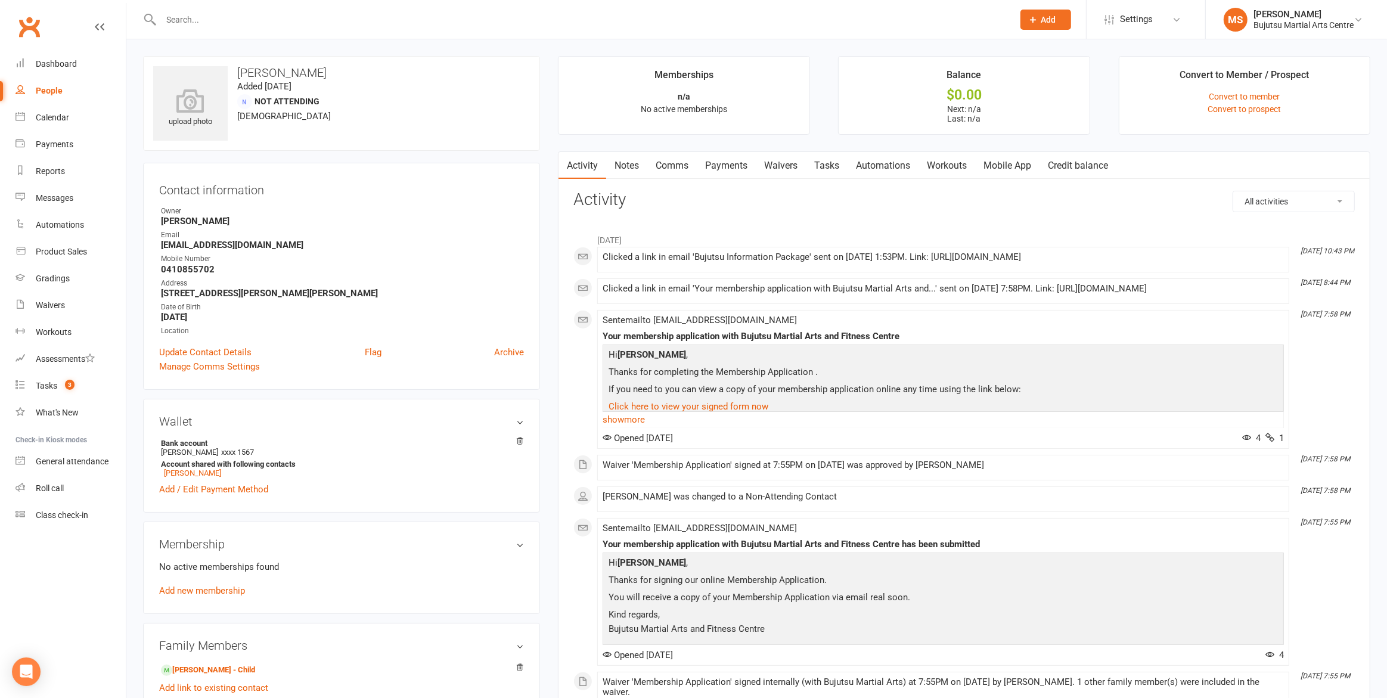
click at [677, 163] on link "Comms" at bounding box center [671, 165] width 49 height 27
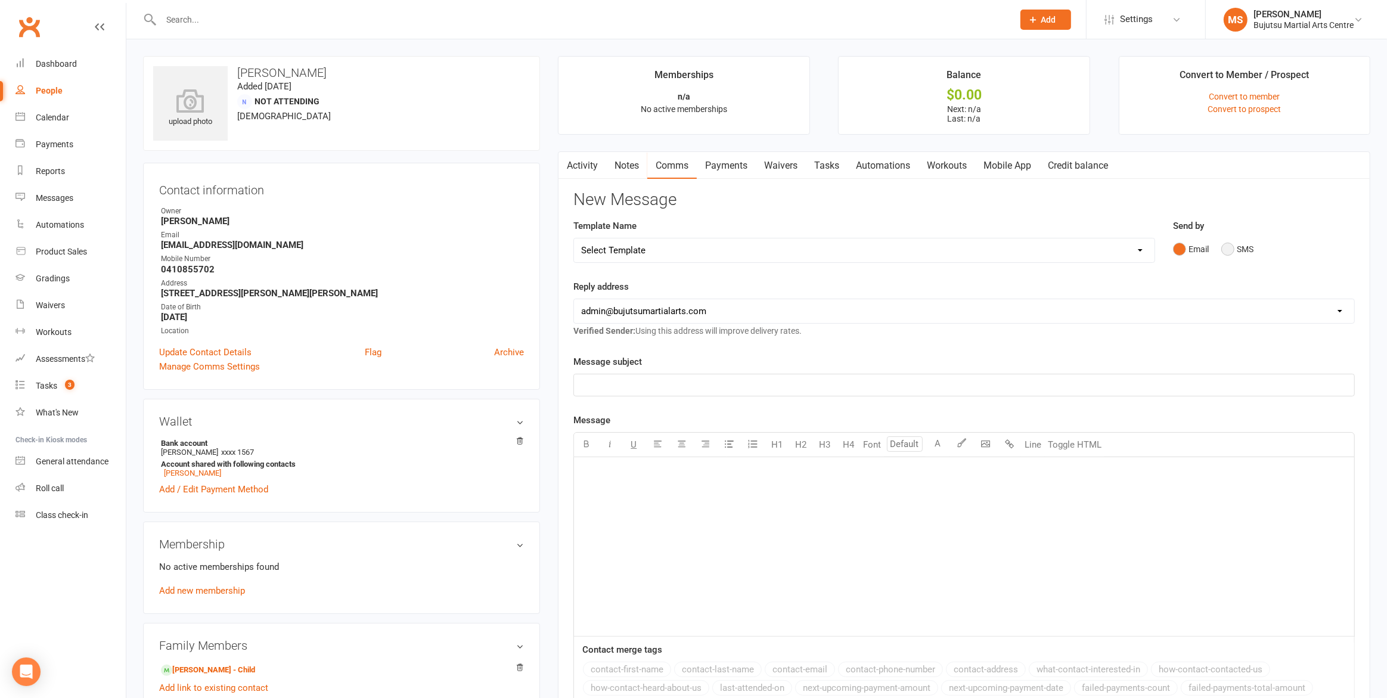
drag, startPoint x: 1231, startPoint y: 250, endPoint x: 1229, endPoint y: 256, distance: 6.7
click at [1231, 250] on button "SMS" at bounding box center [1237, 249] width 32 height 23
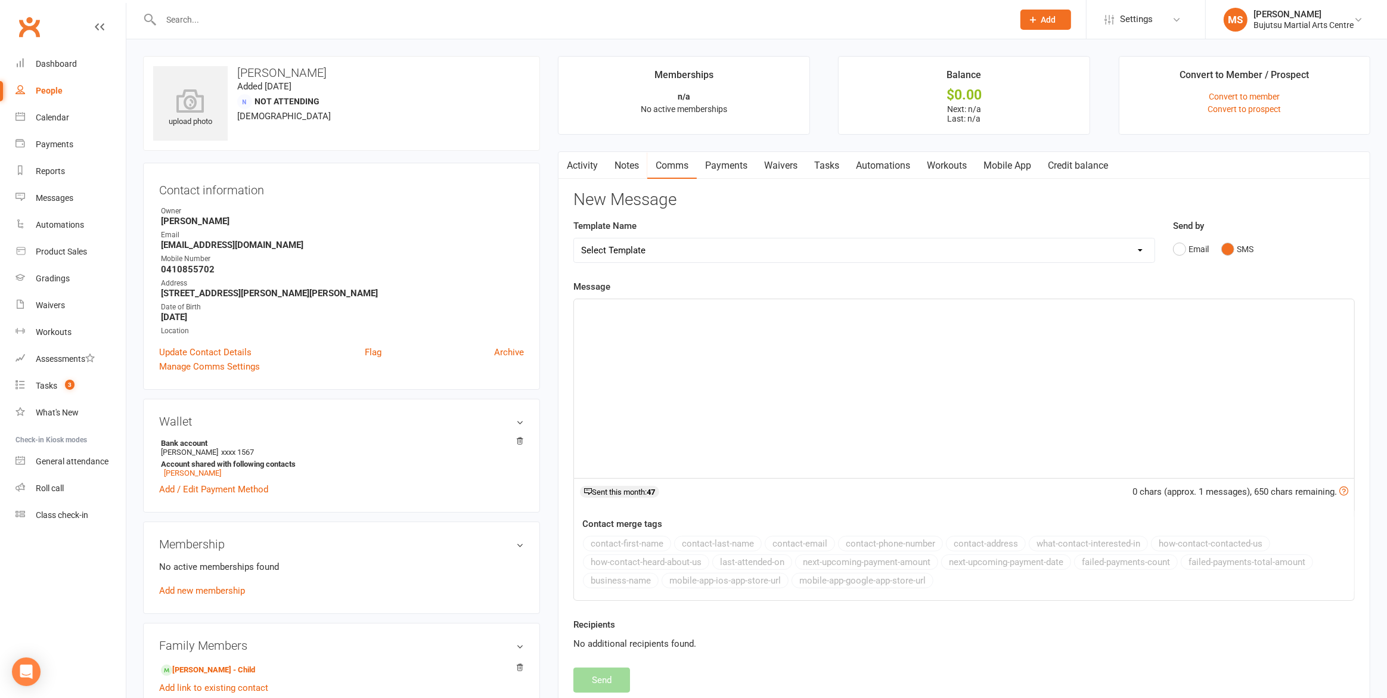
click at [635, 252] on select "Select Template [Email] Japan Karate Association Annual Registration [Email] Ry…" at bounding box center [864, 250] width 580 height 24
select select "20"
click at [574, 238] on select "Select Template [Email] Japan Karate Association Annual Registration [Email] Ry…" at bounding box center [864, 250] width 580 height 24
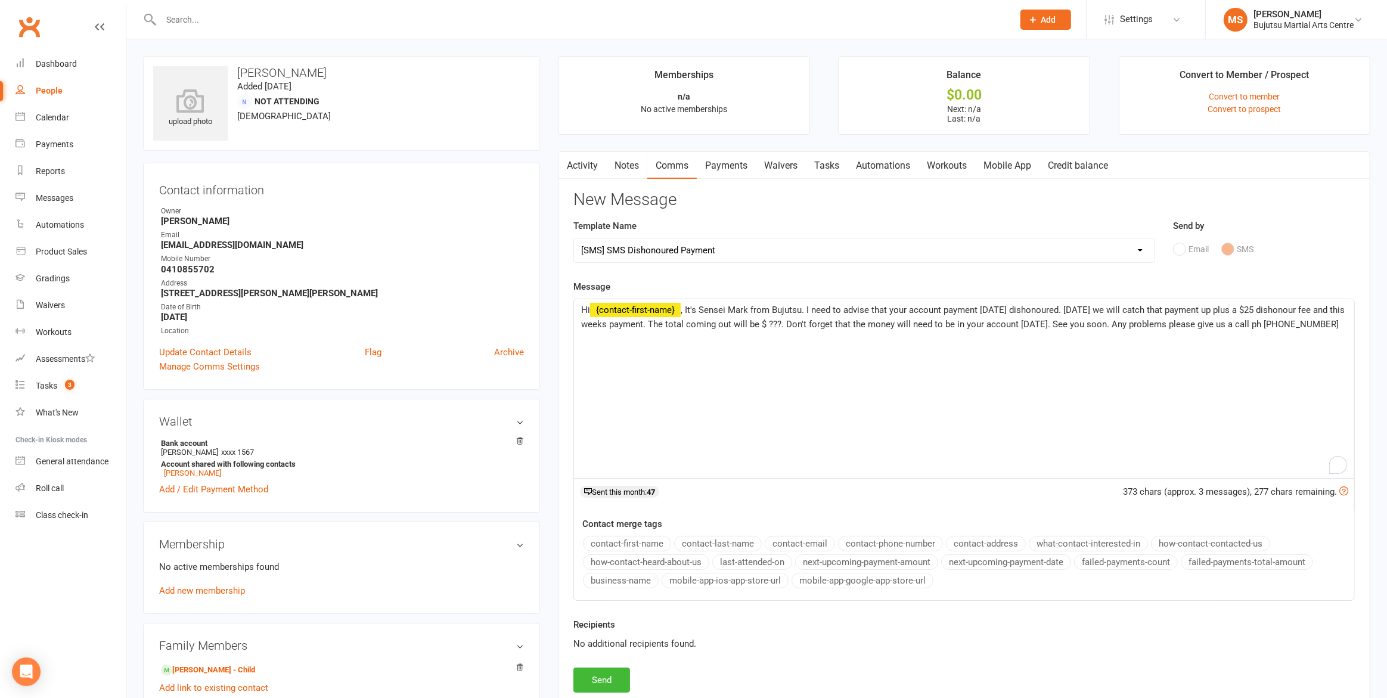
drag, startPoint x: 814, startPoint y: 319, endPoint x: 806, endPoint y: 326, distance: 10.2
click at [812, 320] on span ", It's Sensei Mark from Bujutsu. I need to advise that your account payment [DA…" at bounding box center [964, 317] width 766 height 25
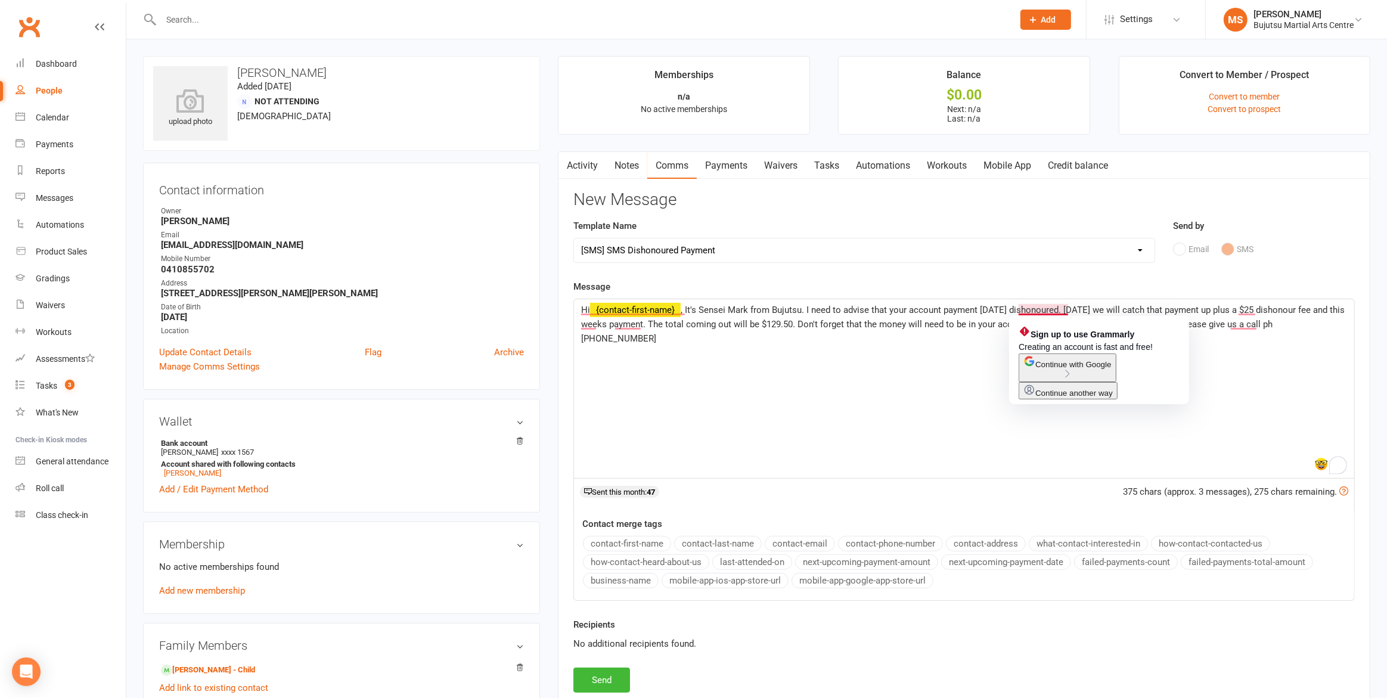
drag, startPoint x: 1021, startPoint y: 308, endPoint x: 1014, endPoint y: 317, distance: 11.5
click at [1020, 309] on span ", It's Sensei Mark from Bujutsu. I need to advise that your account payment [DA…" at bounding box center [964, 324] width 766 height 39
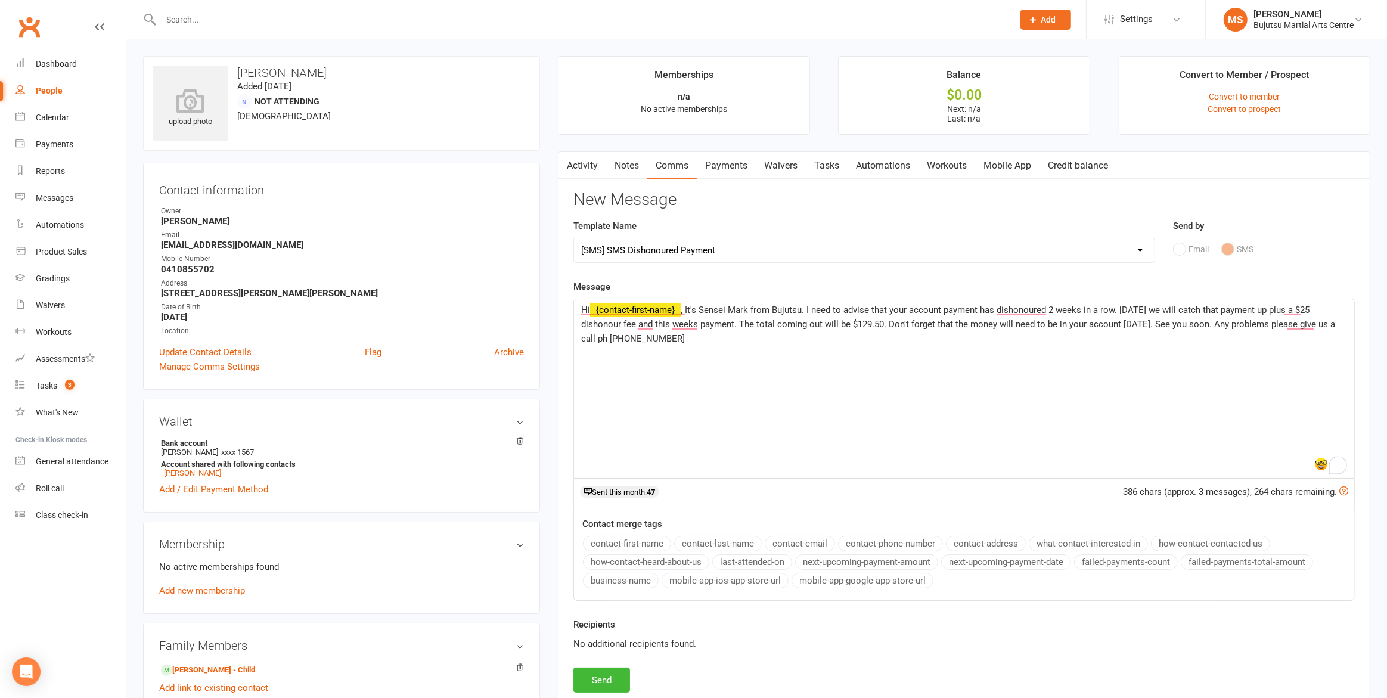
drag, startPoint x: 733, startPoint y: 341, endPoint x: 727, endPoint y: 342, distance: 6.1
click at [733, 341] on p "Hi ﻿ {contact-first-name} , It's Sensei Mark from Bujutsu. I need to advise tha…" at bounding box center [964, 324] width 766 height 43
click at [598, 681] on button "Send" at bounding box center [601, 680] width 57 height 25
select select
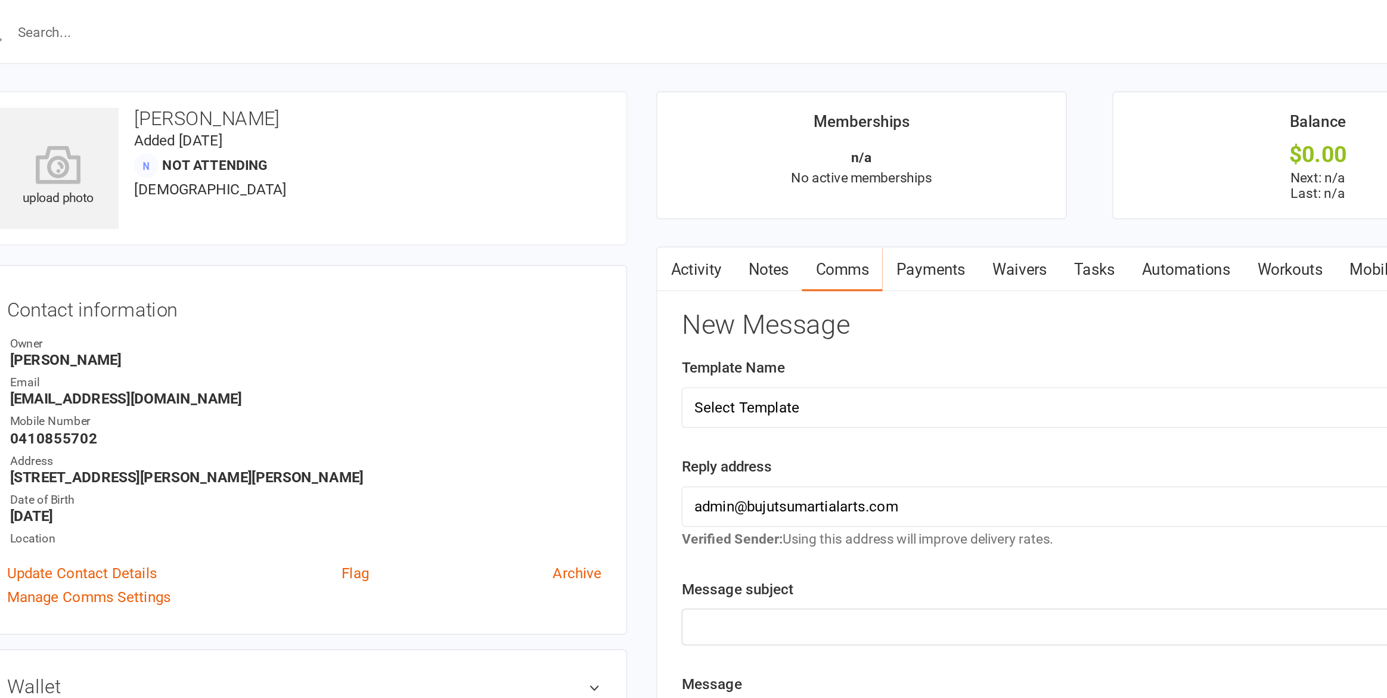
click at [584, 171] on link "Activity" at bounding box center [583, 165] width 48 height 27
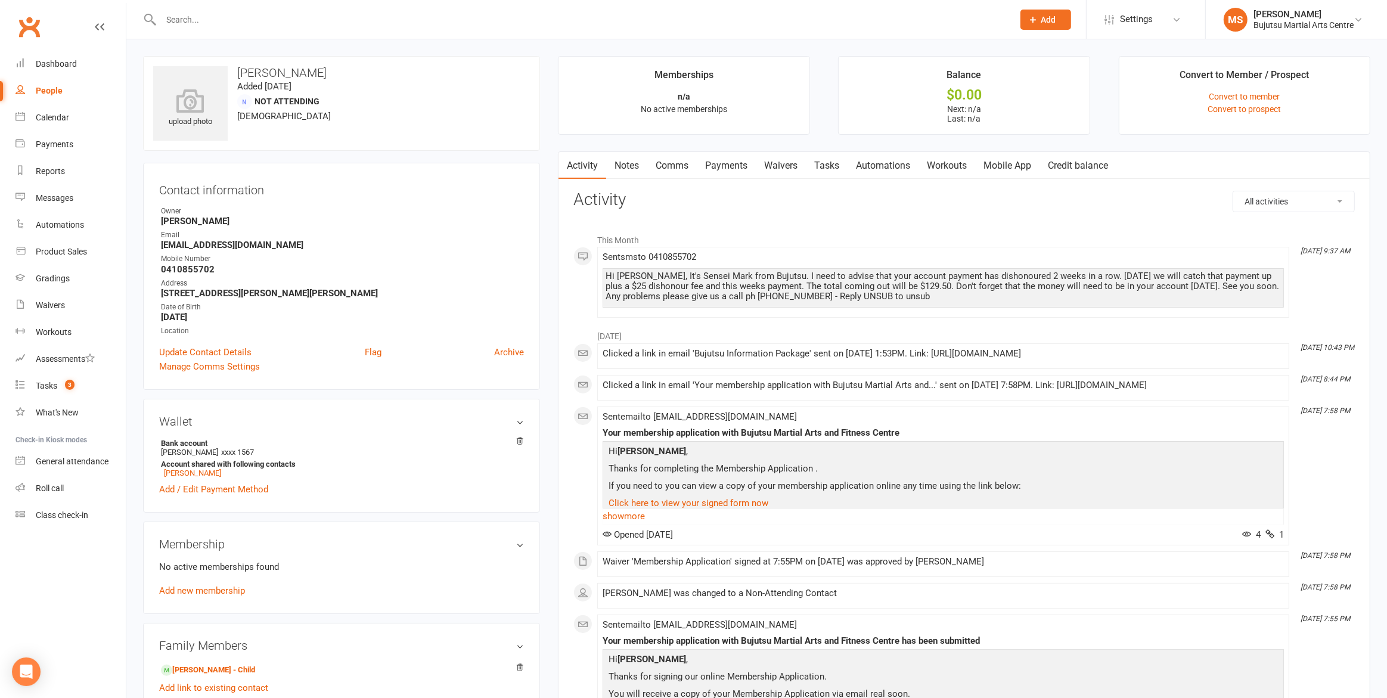
click at [309, 21] on input "text" at bounding box center [581, 19] width 848 height 17
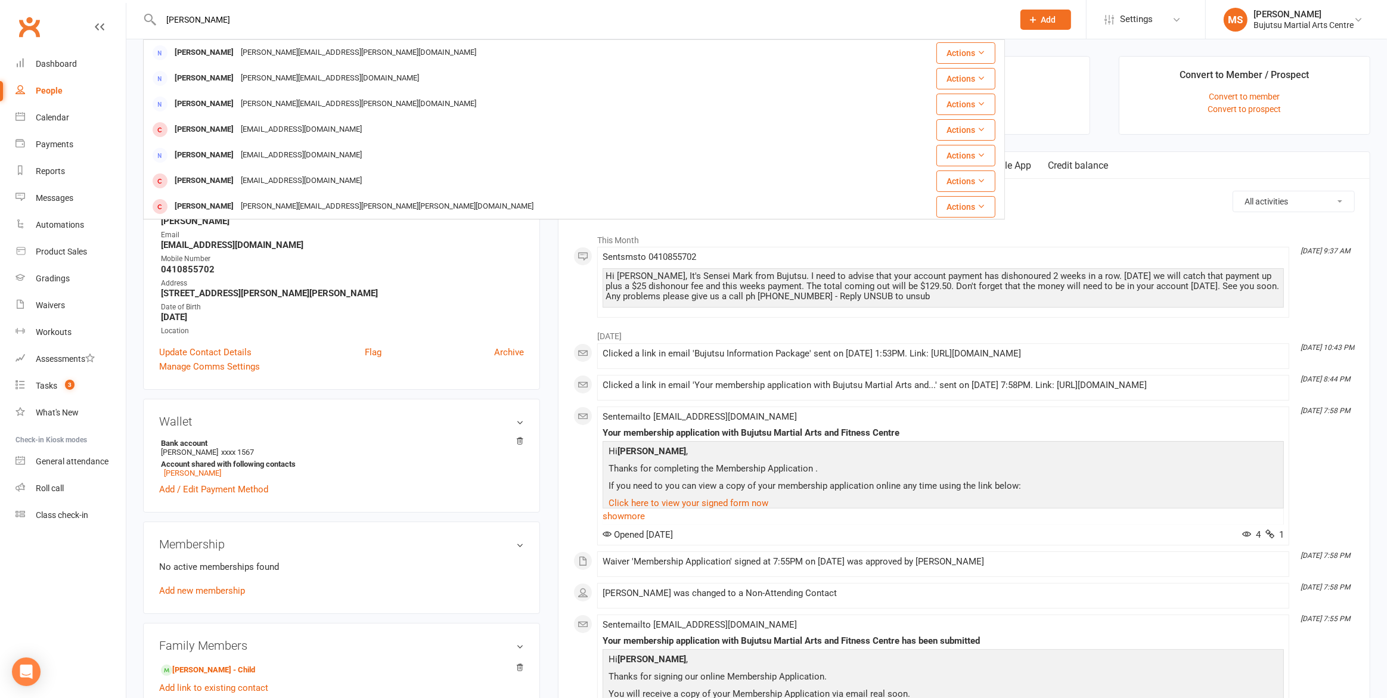
type input "[PERSON_NAME]"
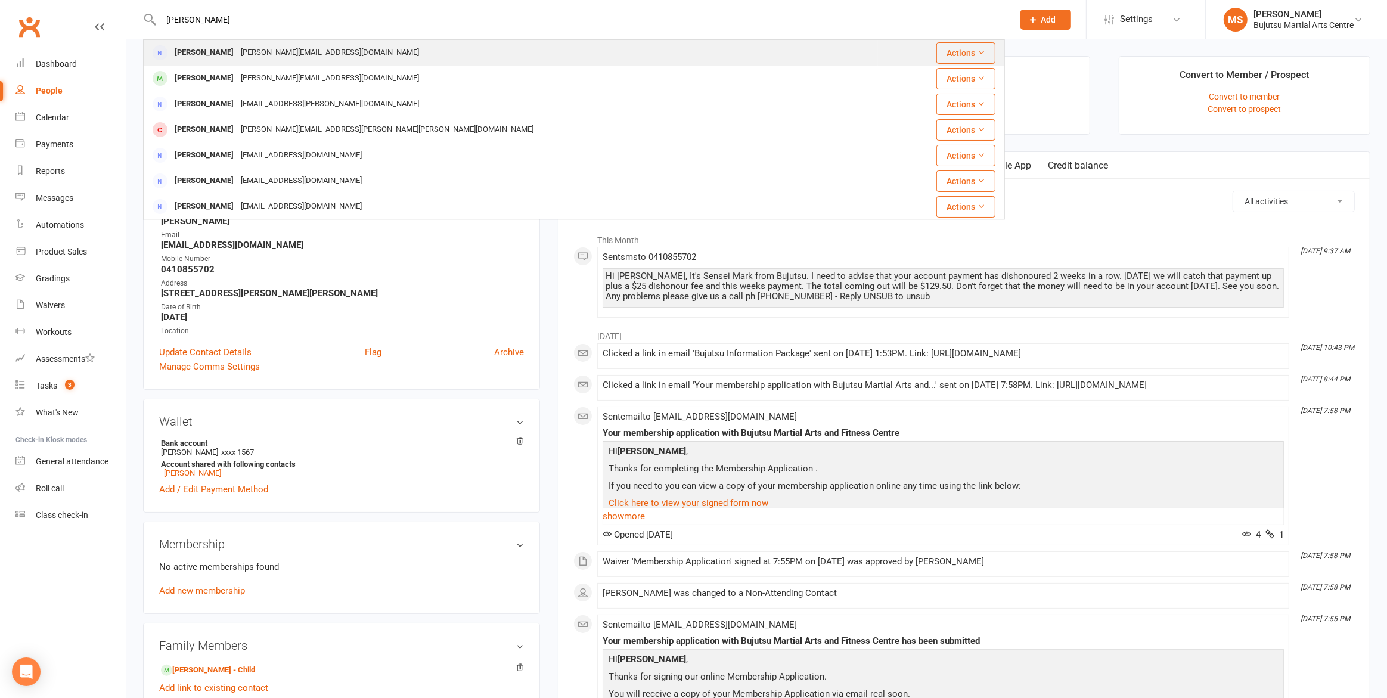
click at [237, 51] on div "[PERSON_NAME][EMAIL_ADDRESS][DOMAIN_NAME]" at bounding box center [329, 52] width 185 height 17
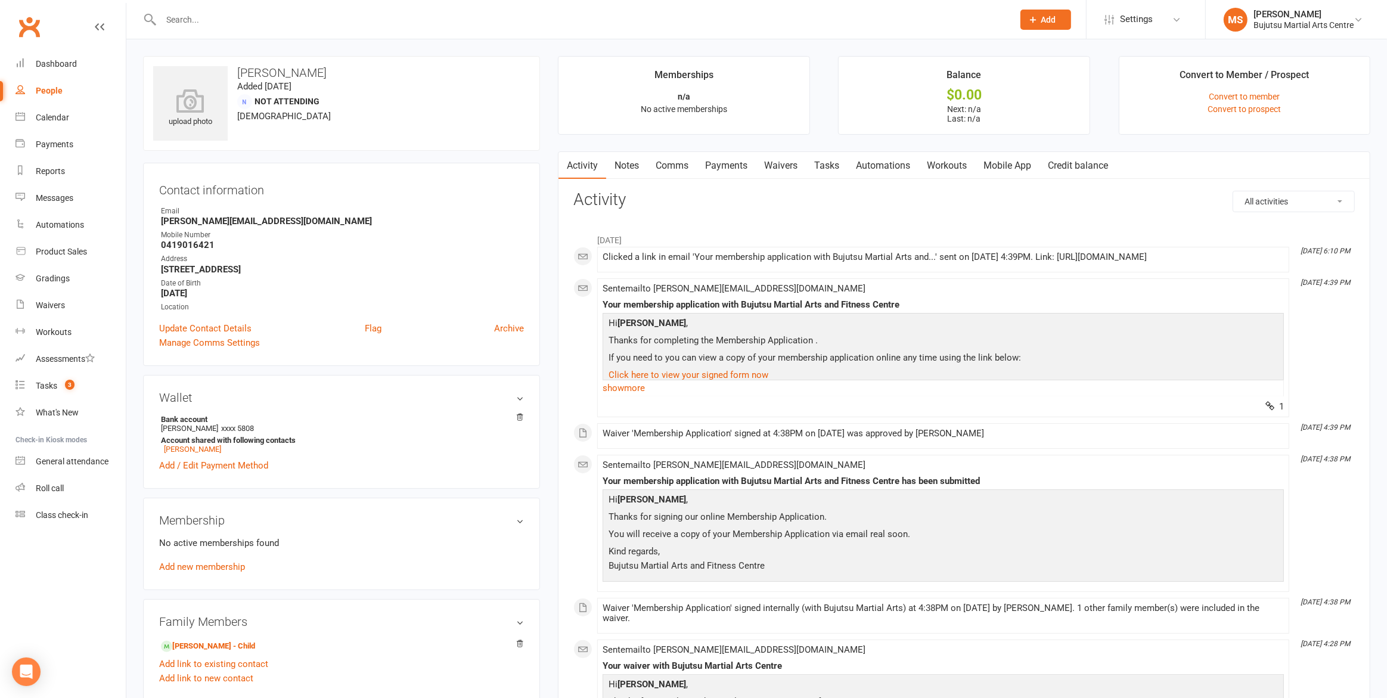
click at [673, 167] on link "Comms" at bounding box center [671, 165] width 49 height 27
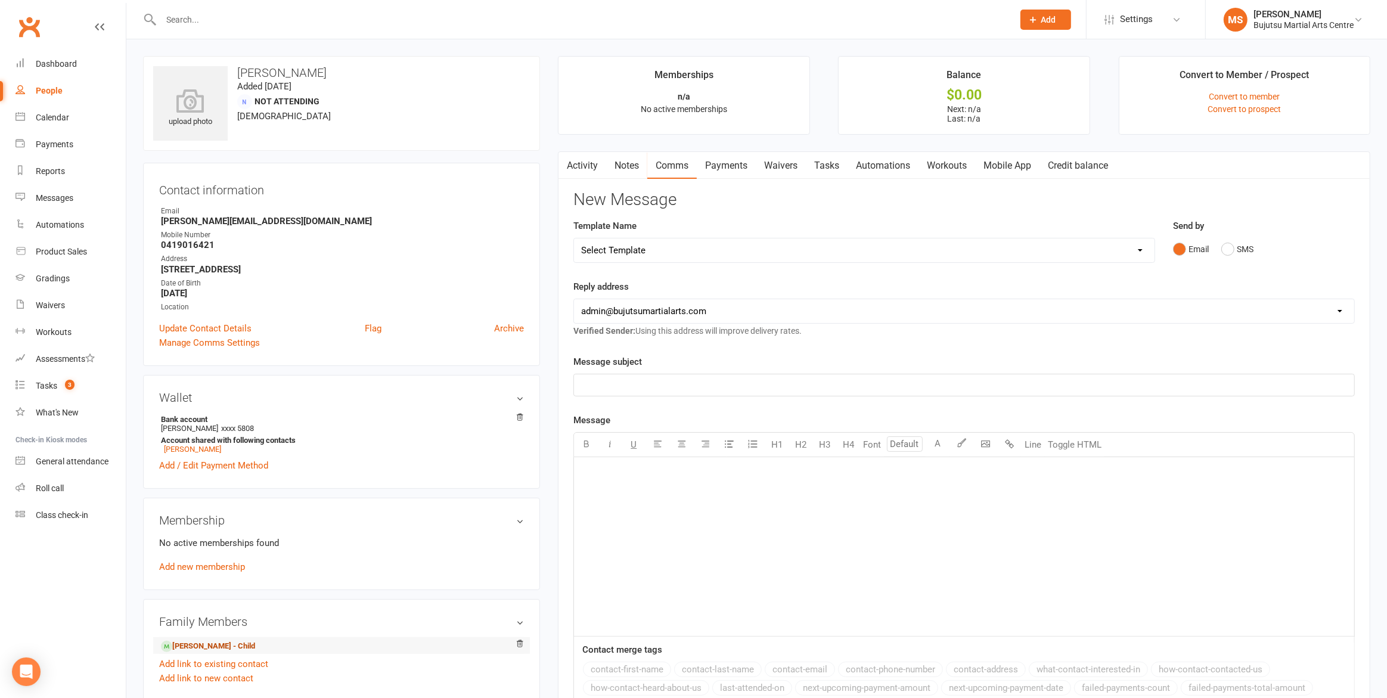
click at [222, 640] on link "[PERSON_NAME] - Child" at bounding box center [208, 646] width 94 height 13
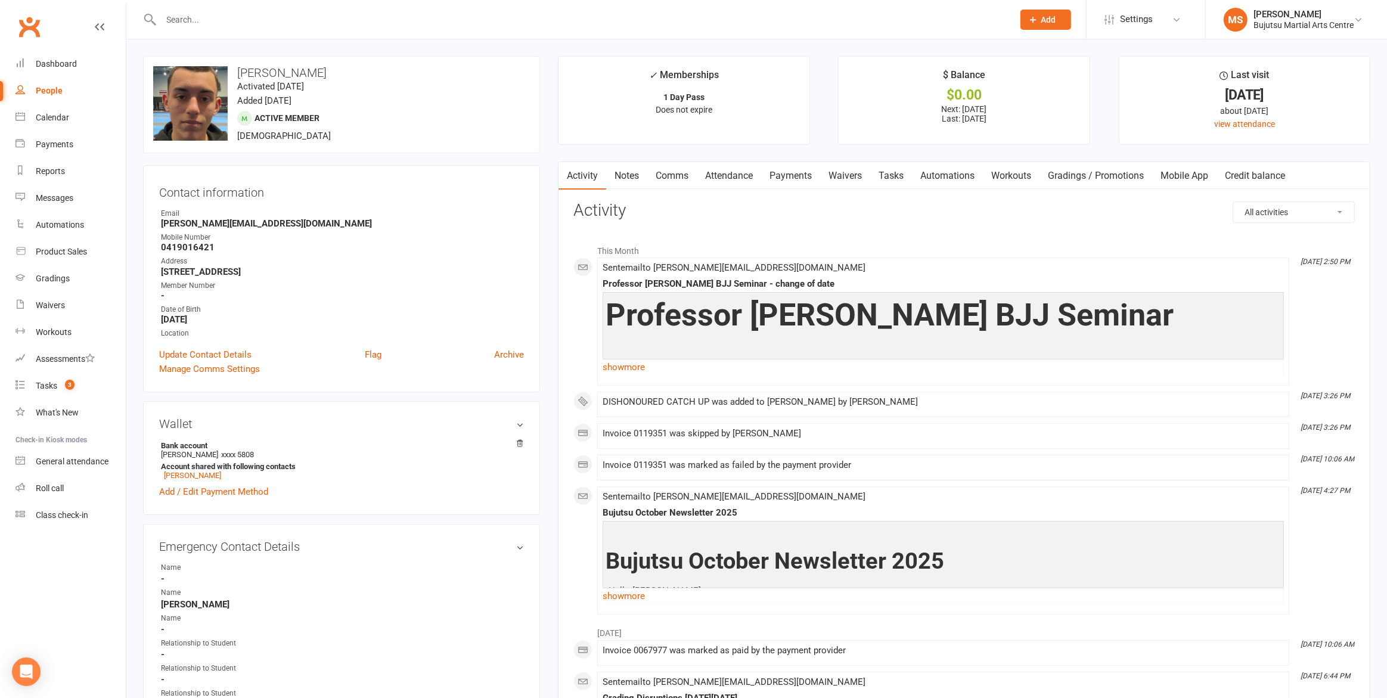
click at [523, 24] on input "text" at bounding box center [581, 19] width 848 height 17
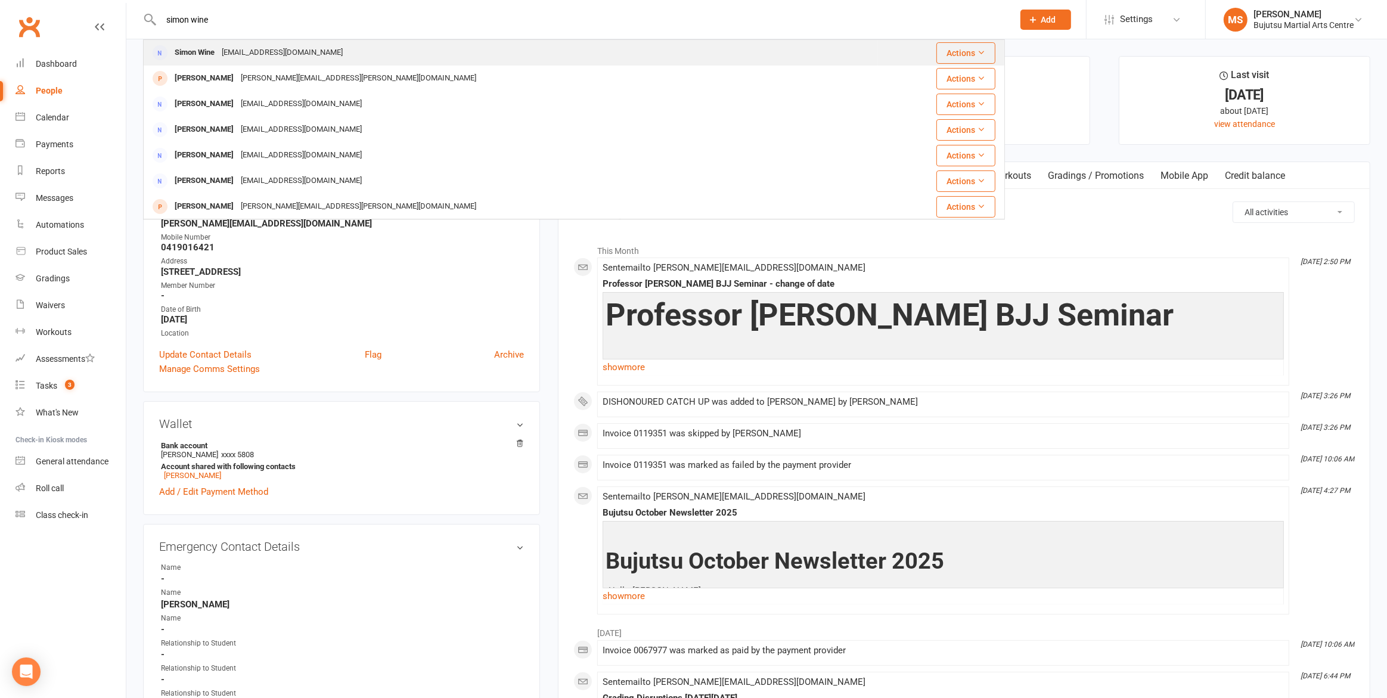
type input "simon wine"
click at [331, 57] on div "[PERSON_NAME] [EMAIL_ADDRESS][DOMAIN_NAME]" at bounding box center [510, 53] width 733 height 24
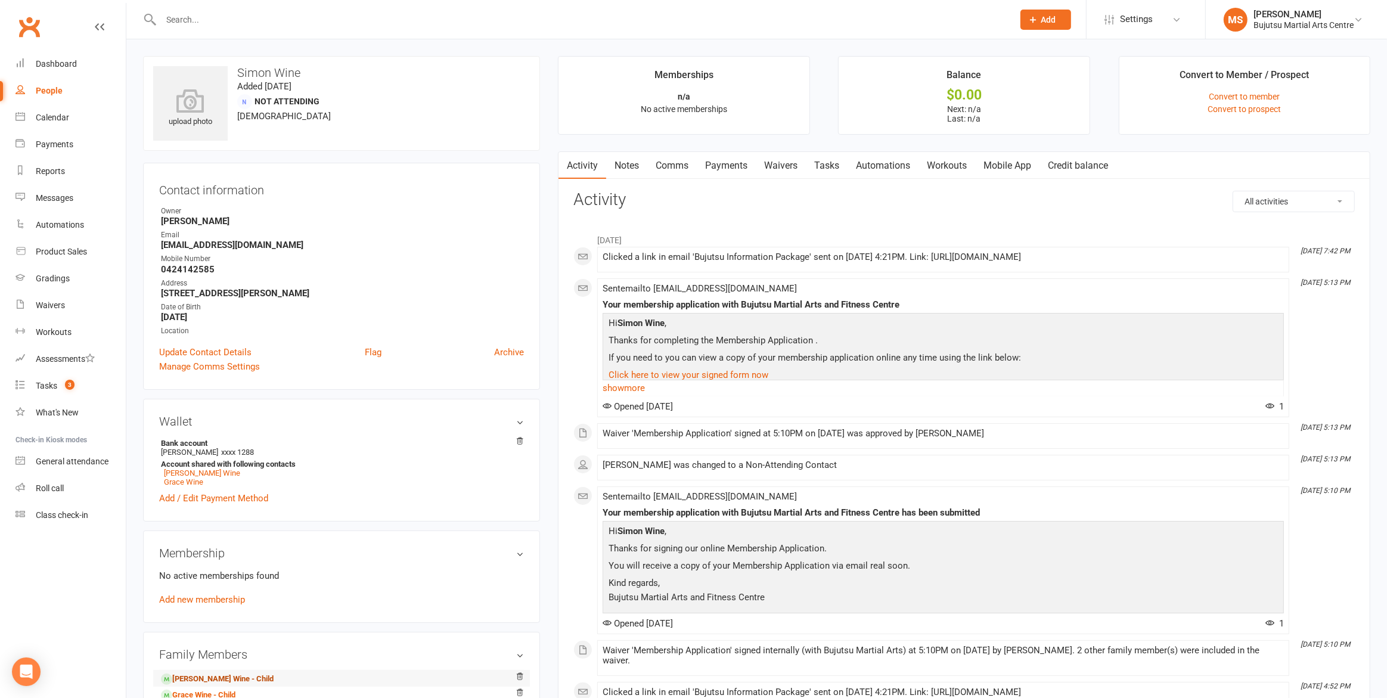
click at [221, 673] on link "[PERSON_NAME] Wine - Child" at bounding box center [217, 679] width 113 height 13
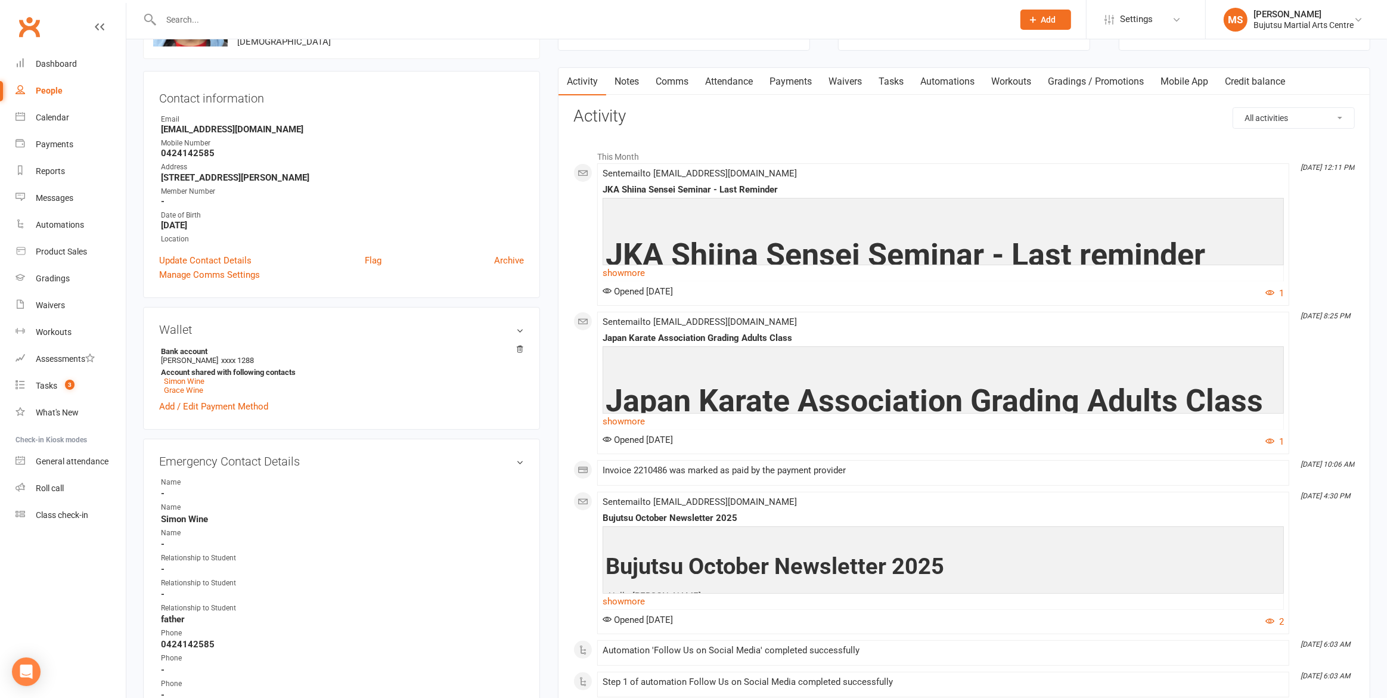
scroll to position [97, 0]
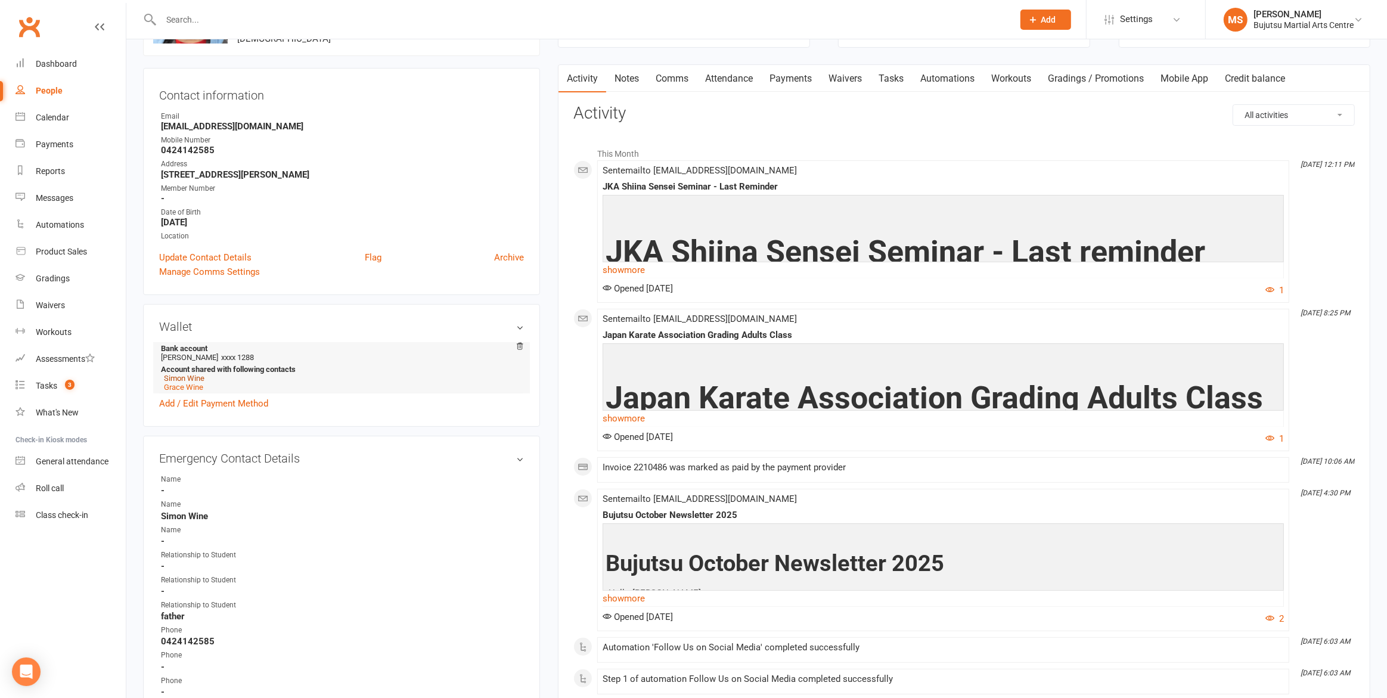
click at [187, 374] on link "Simon Wine" at bounding box center [184, 378] width 41 height 9
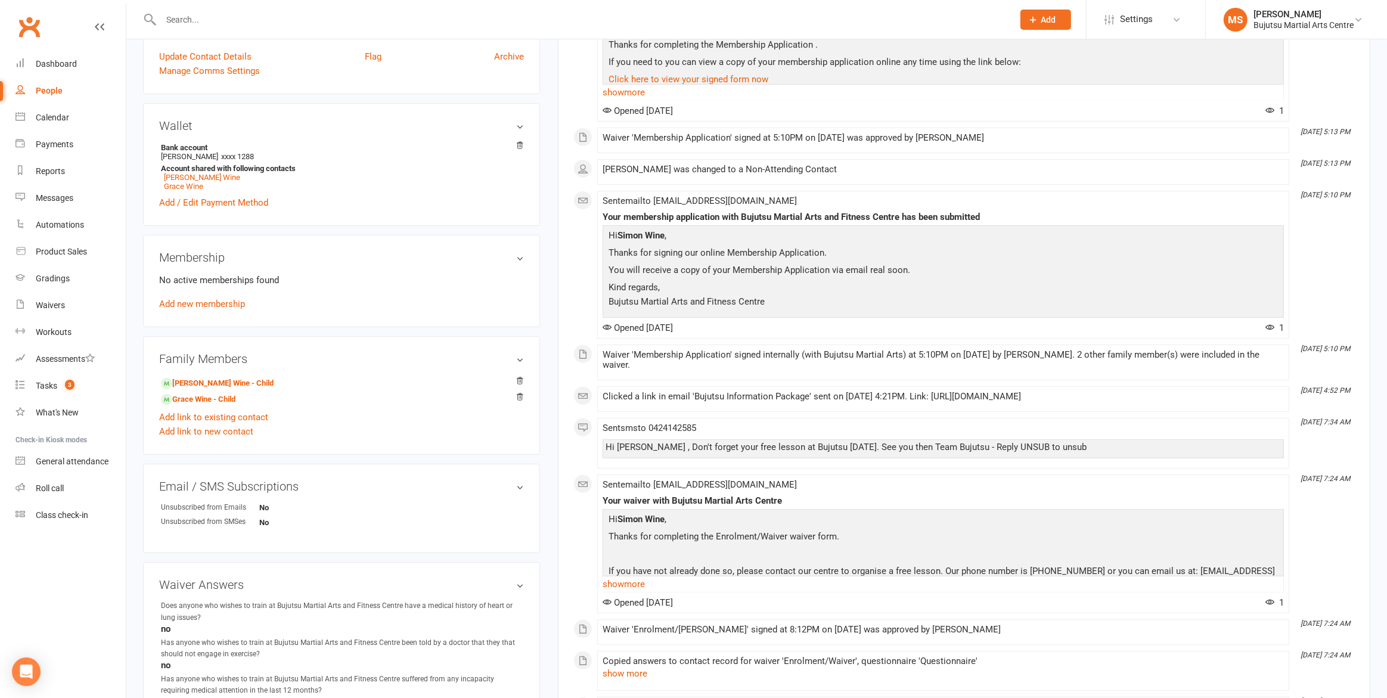
scroll to position [299, 0]
click at [190, 391] on link "Grace Wine - Child" at bounding box center [198, 396] width 75 height 13
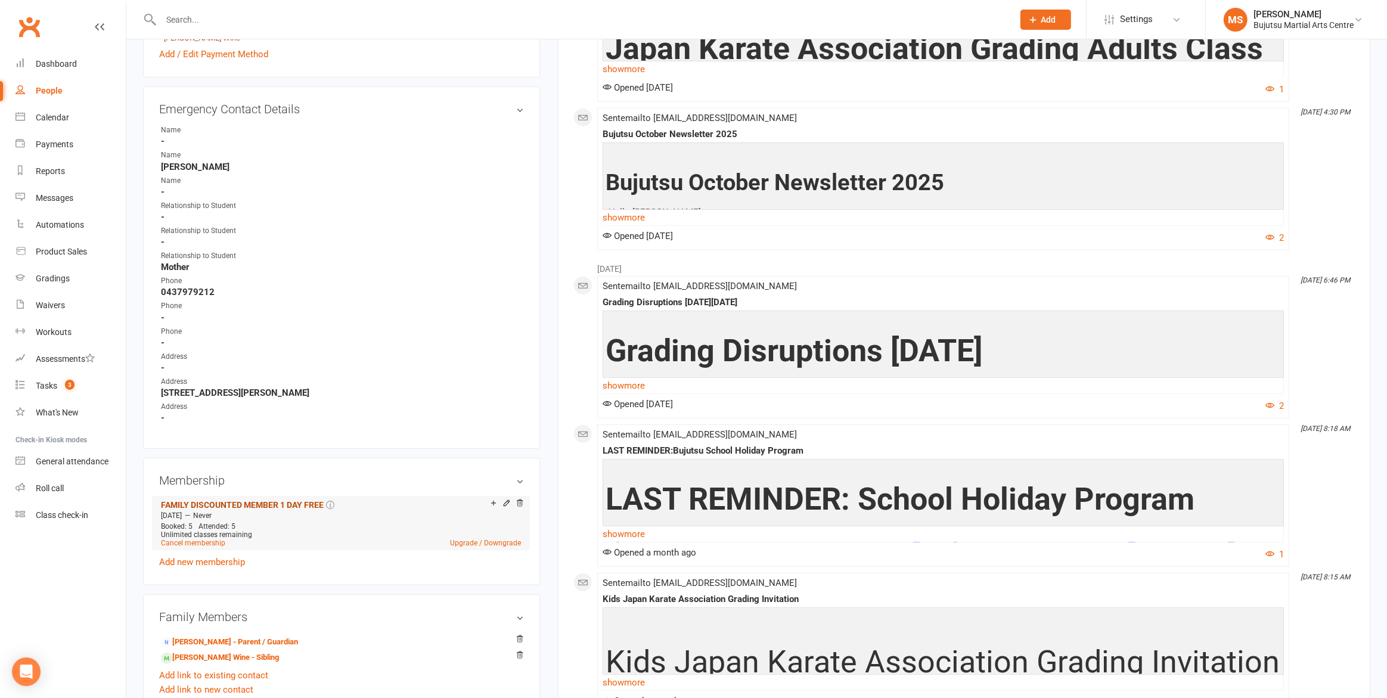
scroll to position [426, 0]
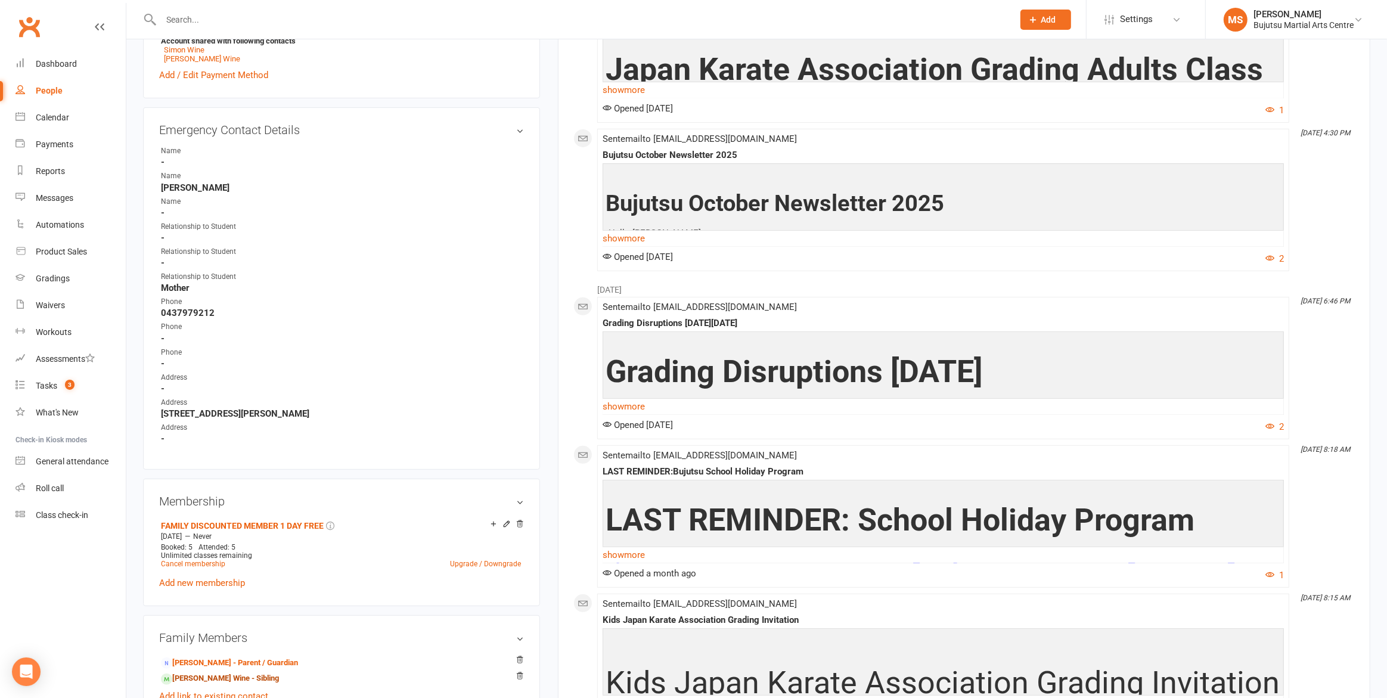
click at [216, 672] on link "[PERSON_NAME] Wine - Sibling" at bounding box center [220, 678] width 118 height 13
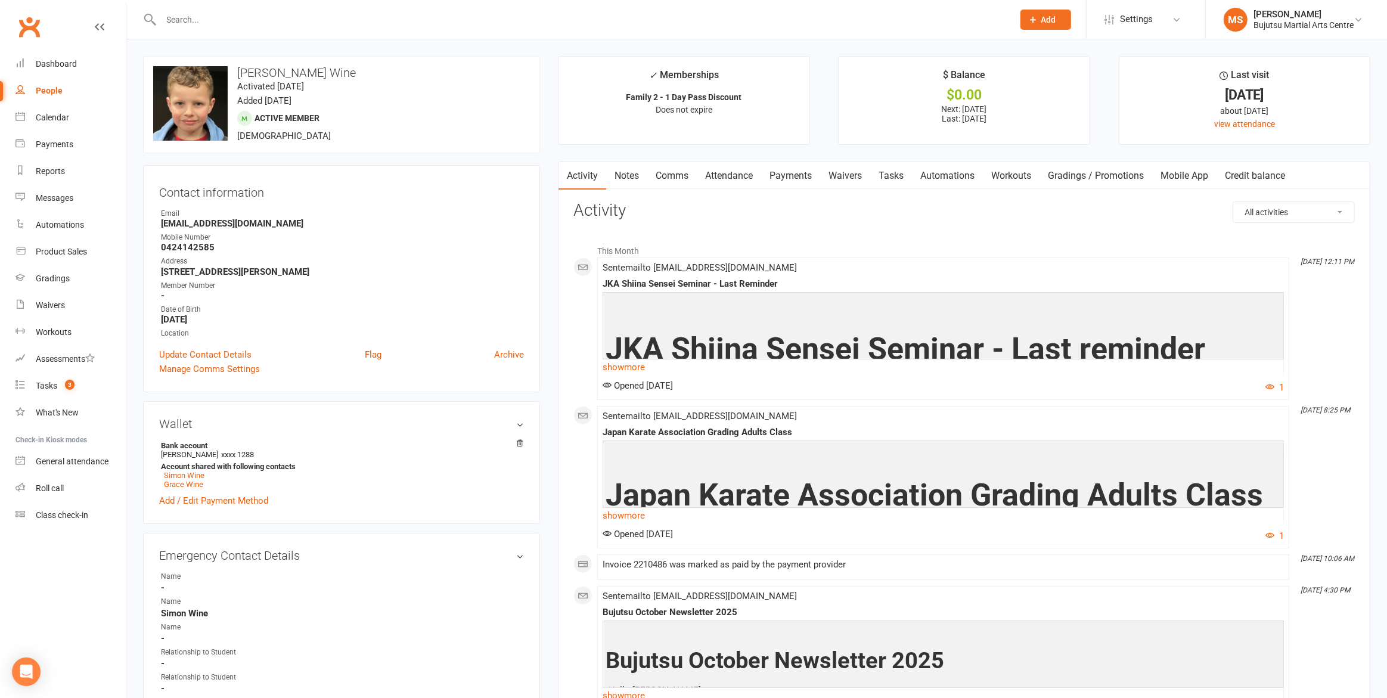
click at [675, 173] on link "Comms" at bounding box center [671, 175] width 49 height 27
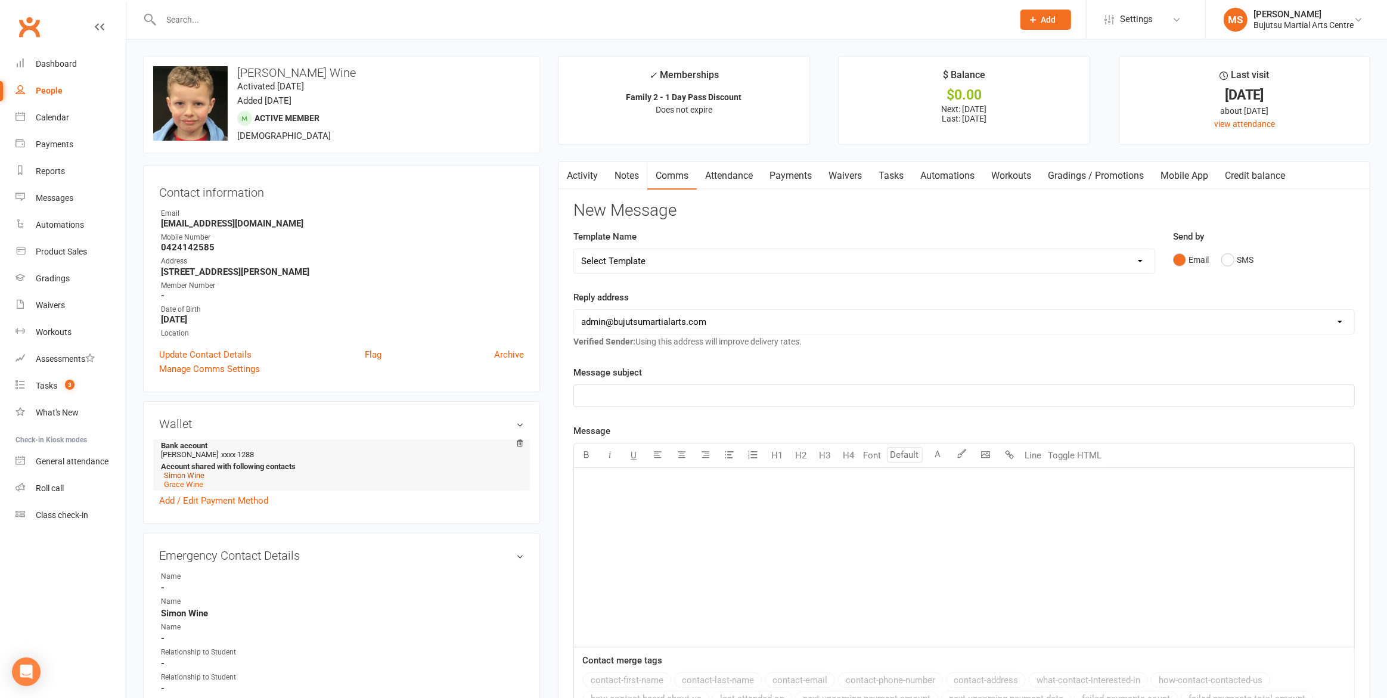
click at [198, 471] on link "Simon Wine" at bounding box center [184, 475] width 41 height 9
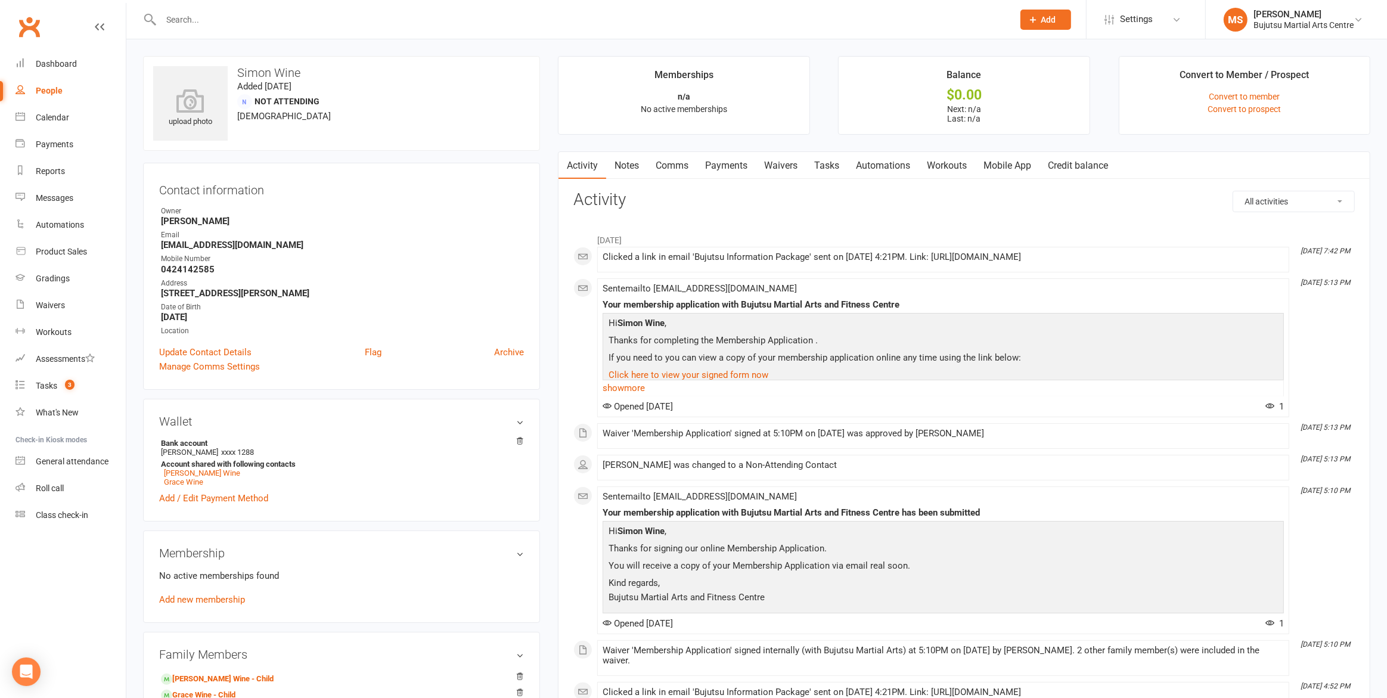
click at [677, 165] on link "Comms" at bounding box center [671, 165] width 49 height 27
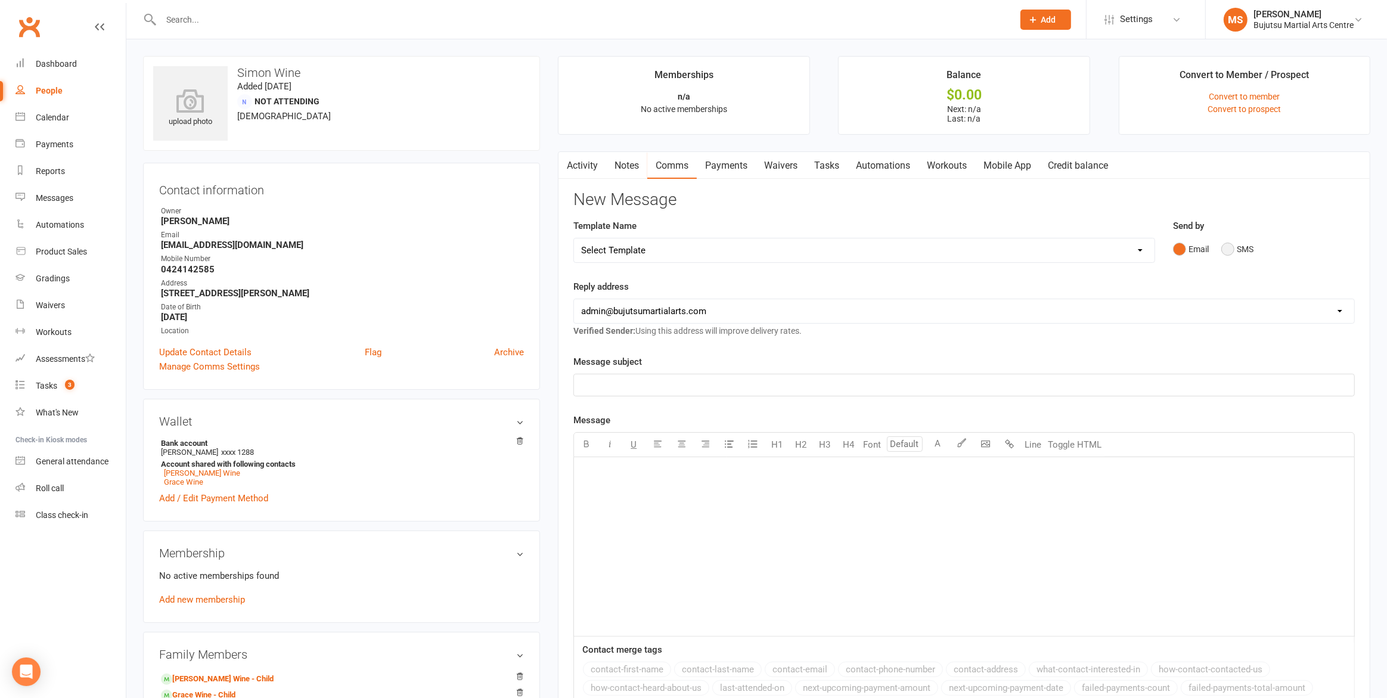
click at [1228, 244] on button "SMS" at bounding box center [1237, 249] width 32 height 23
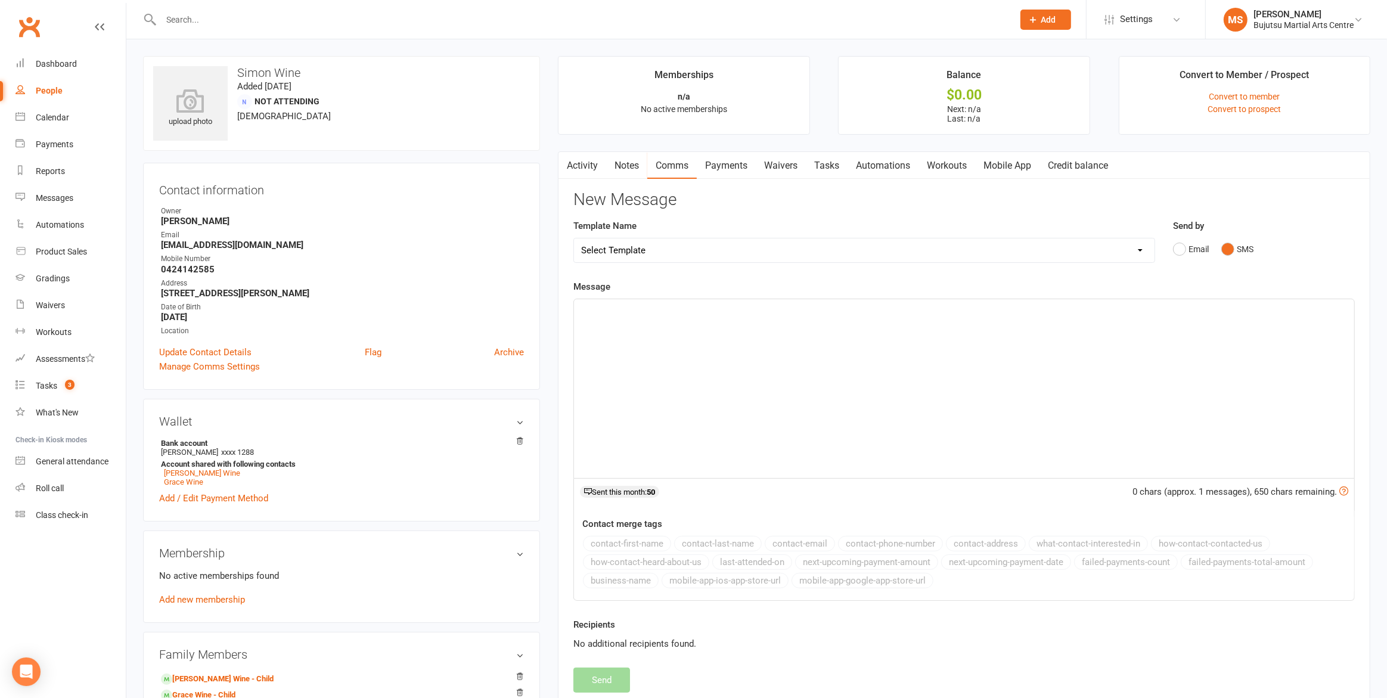
click at [621, 250] on select "Select Template [Email] Japan Karate Association Annual Registration [Email] Ry…" at bounding box center [864, 250] width 580 height 24
select select "20"
click at [574, 238] on select "Select Template [Email] Japan Karate Association Annual Registration [Email] Ry…" at bounding box center [864, 250] width 580 height 24
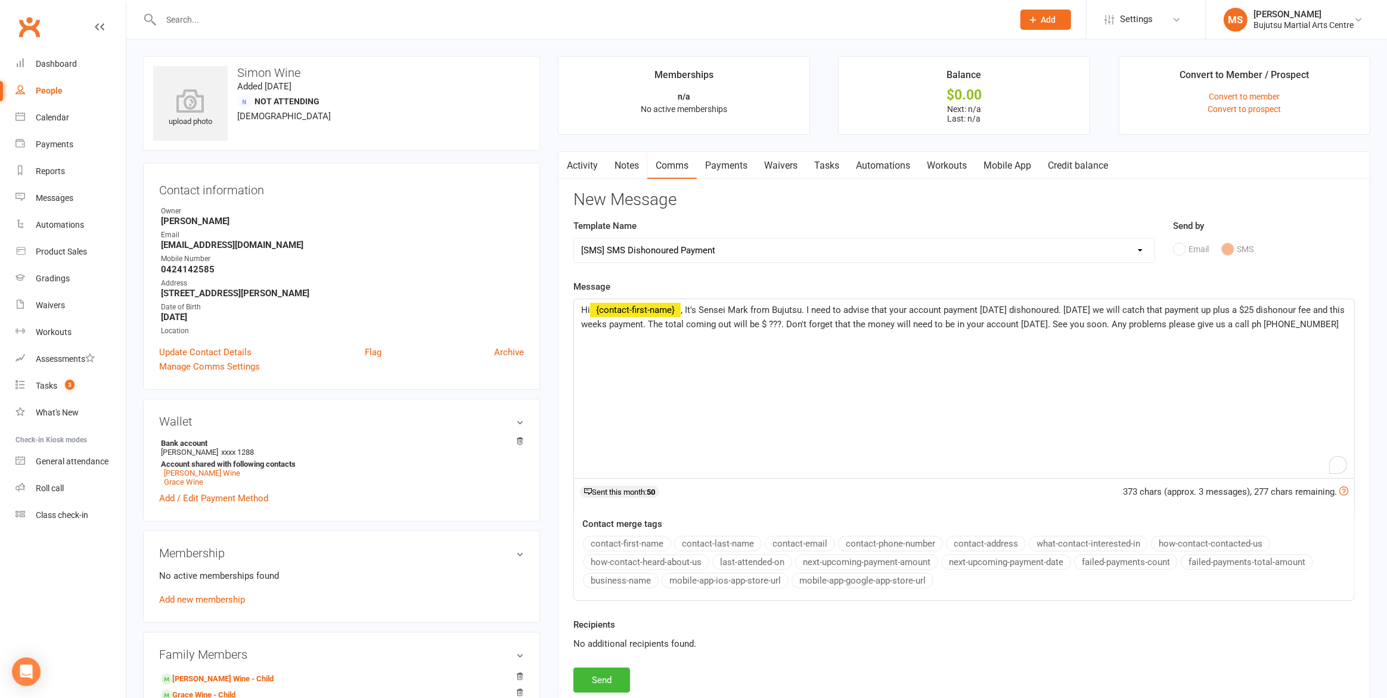
click at [798, 322] on span ", It's Sensei Mark from Bujutsu. I need to advise that your account payment [DA…" at bounding box center [964, 317] width 766 height 25
click at [592, 671] on button "Send" at bounding box center [601, 680] width 57 height 25
select select
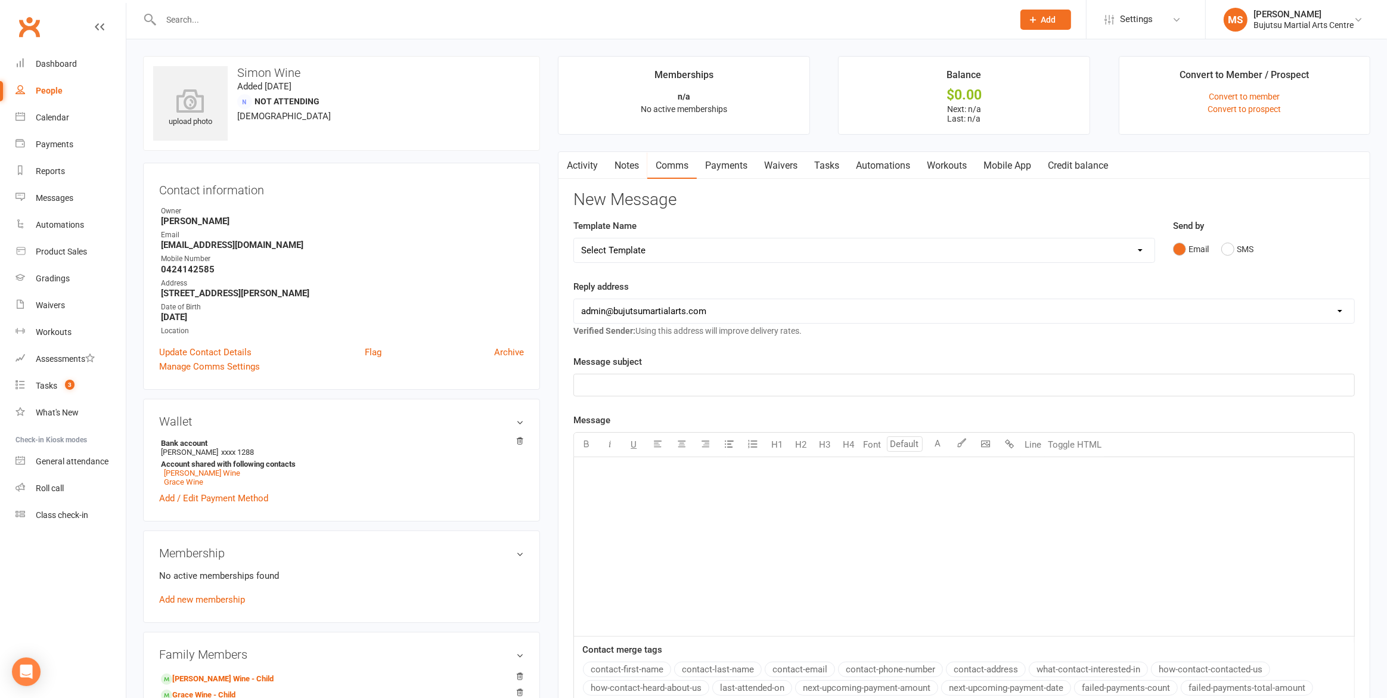
click at [328, 21] on input "text" at bounding box center [581, 19] width 848 height 17
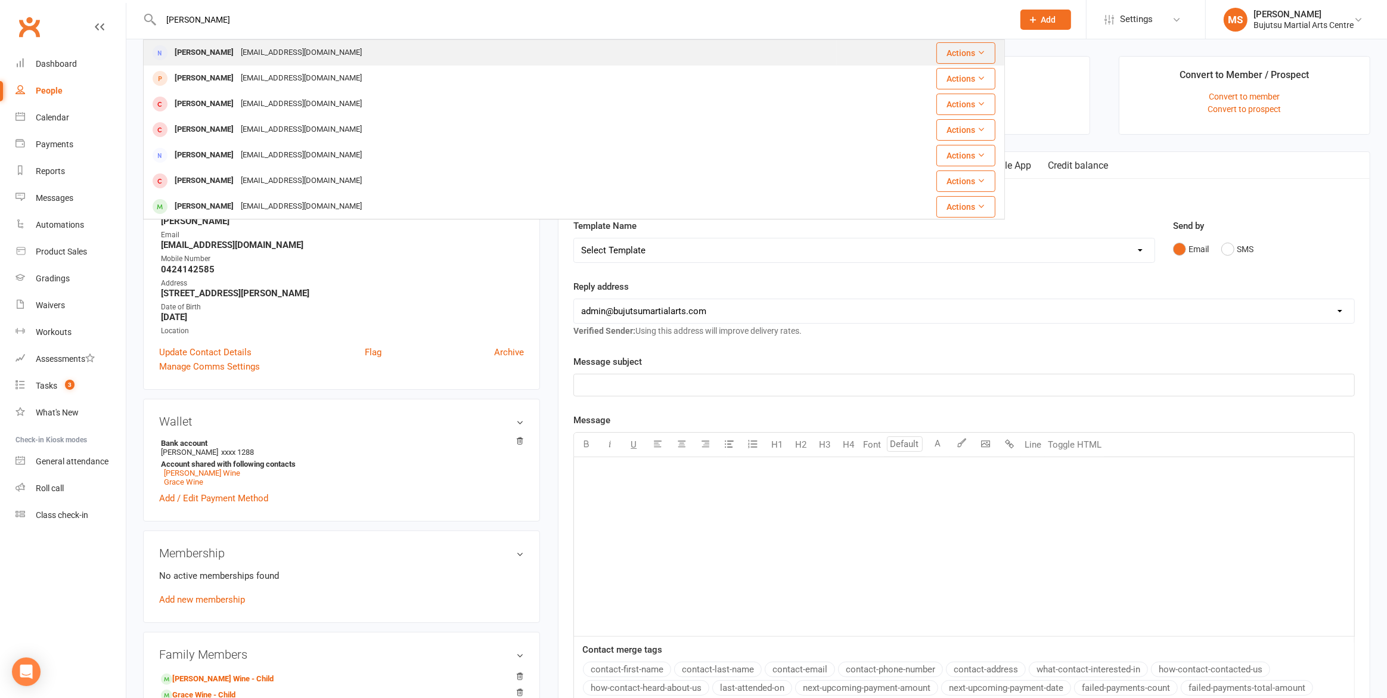
type input "[PERSON_NAME]"
click at [298, 57] on div "[EMAIL_ADDRESS][DOMAIN_NAME]" at bounding box center [301, 52] width 128 height 17
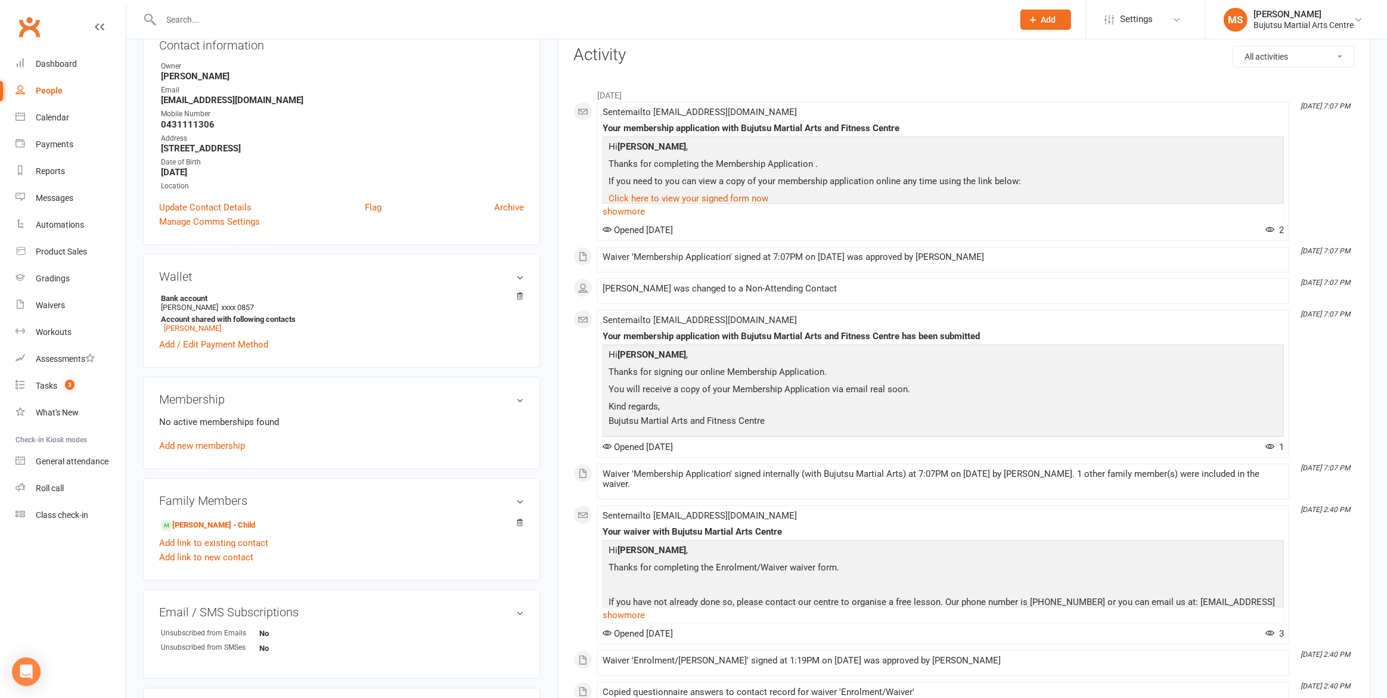
scroll to position [151, 0]
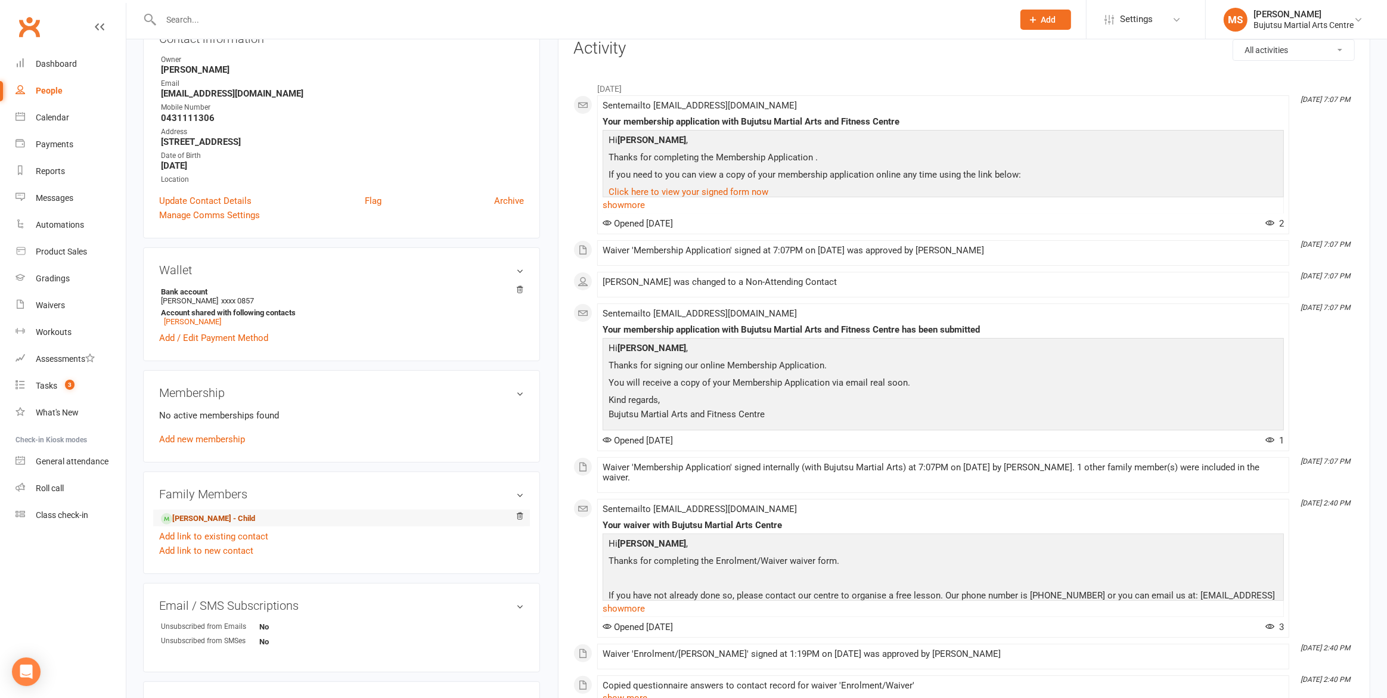
click at [219, 518] on link "[PERSON_NAME] - Child" at bounding box center [208, 519] width 94 height 13
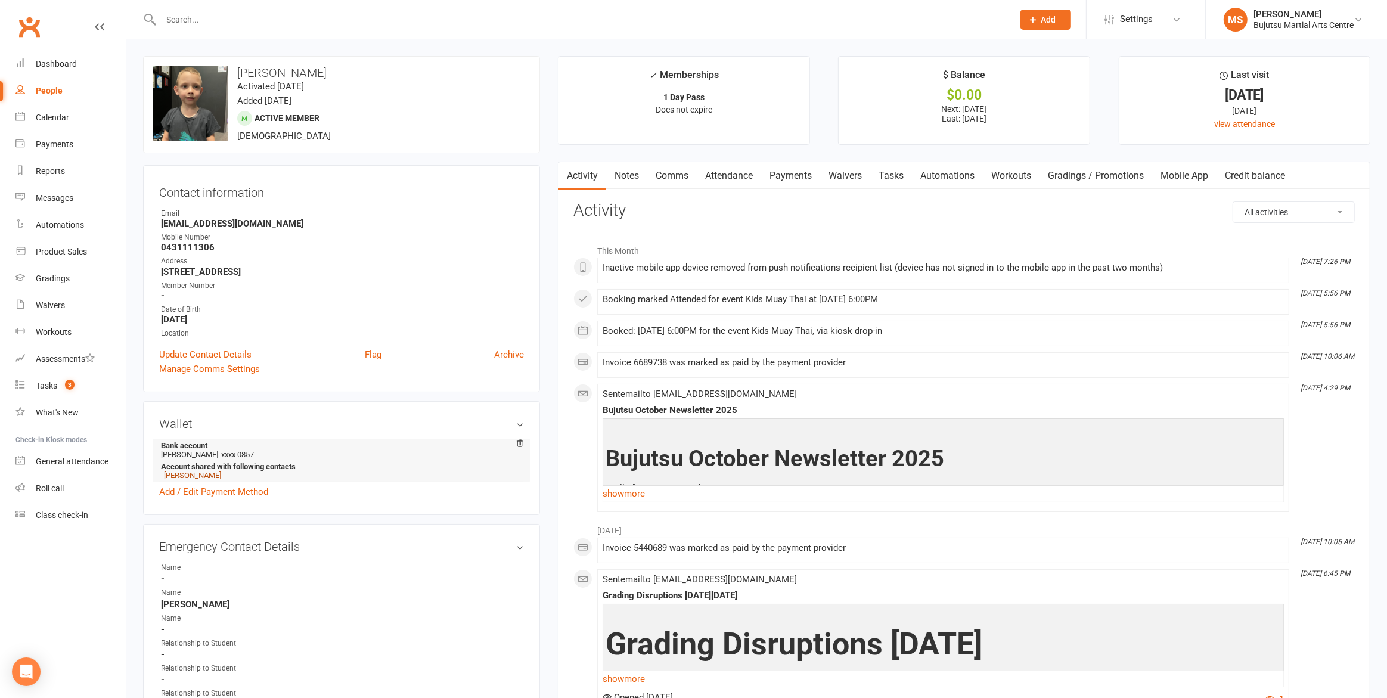
click at [190, 471] on link "[PERSON_NAME]" at bounding box center [192, 475] width 57 height 9
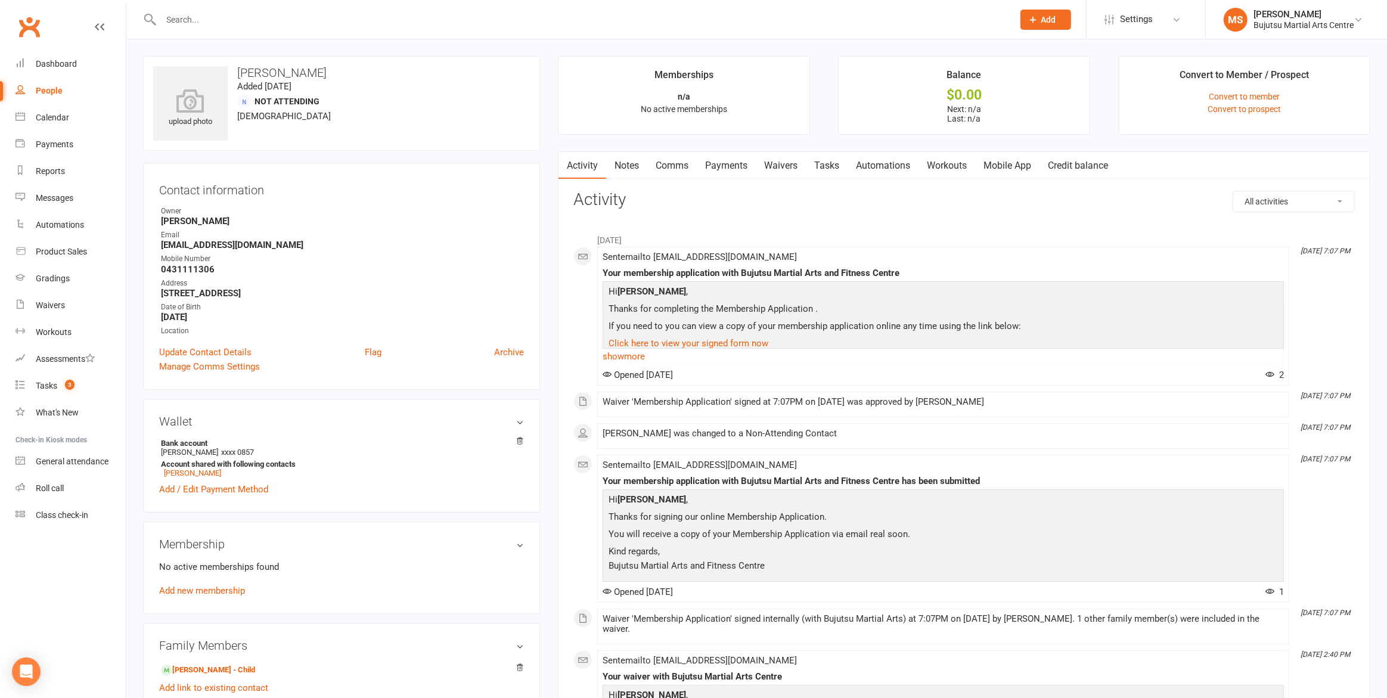
click at [682, 169] on link "Comms" at bounding box center [671, 165] width 49 height 27
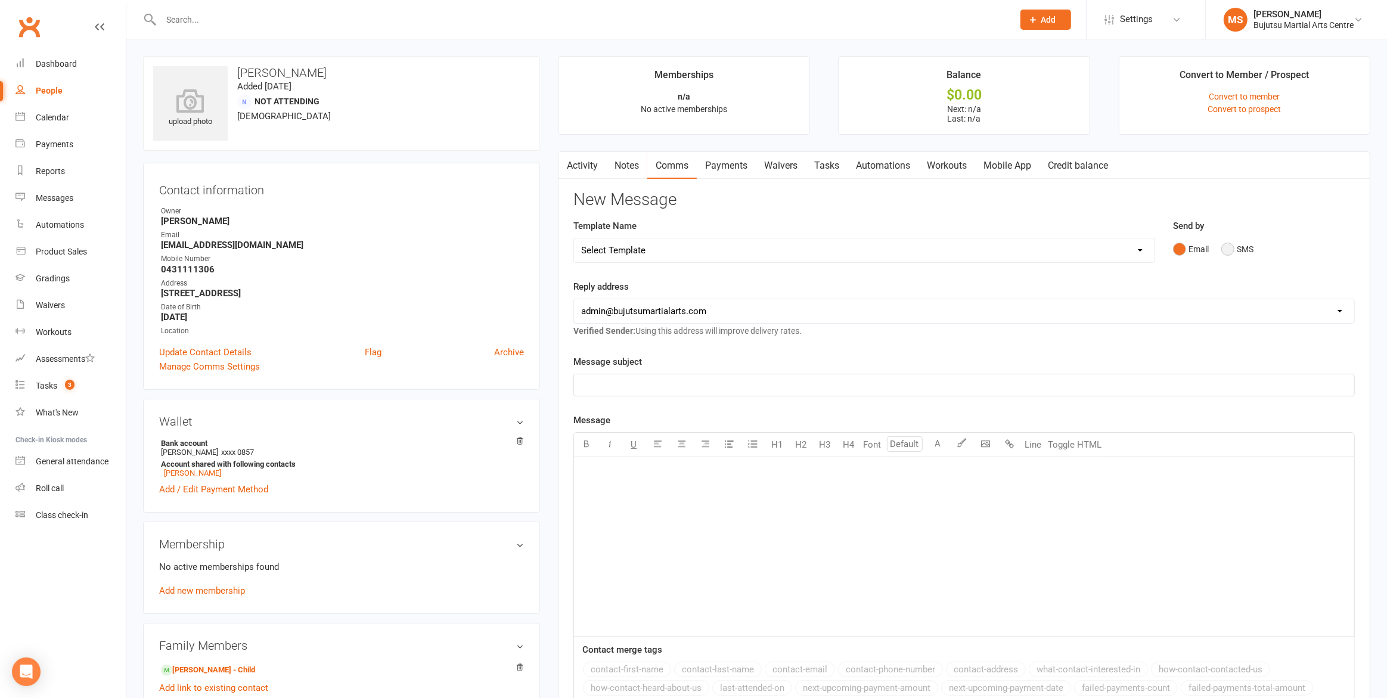
click at [1234, 252] on button "SMS" at bounding box center [1237, 249] width 32 height 23
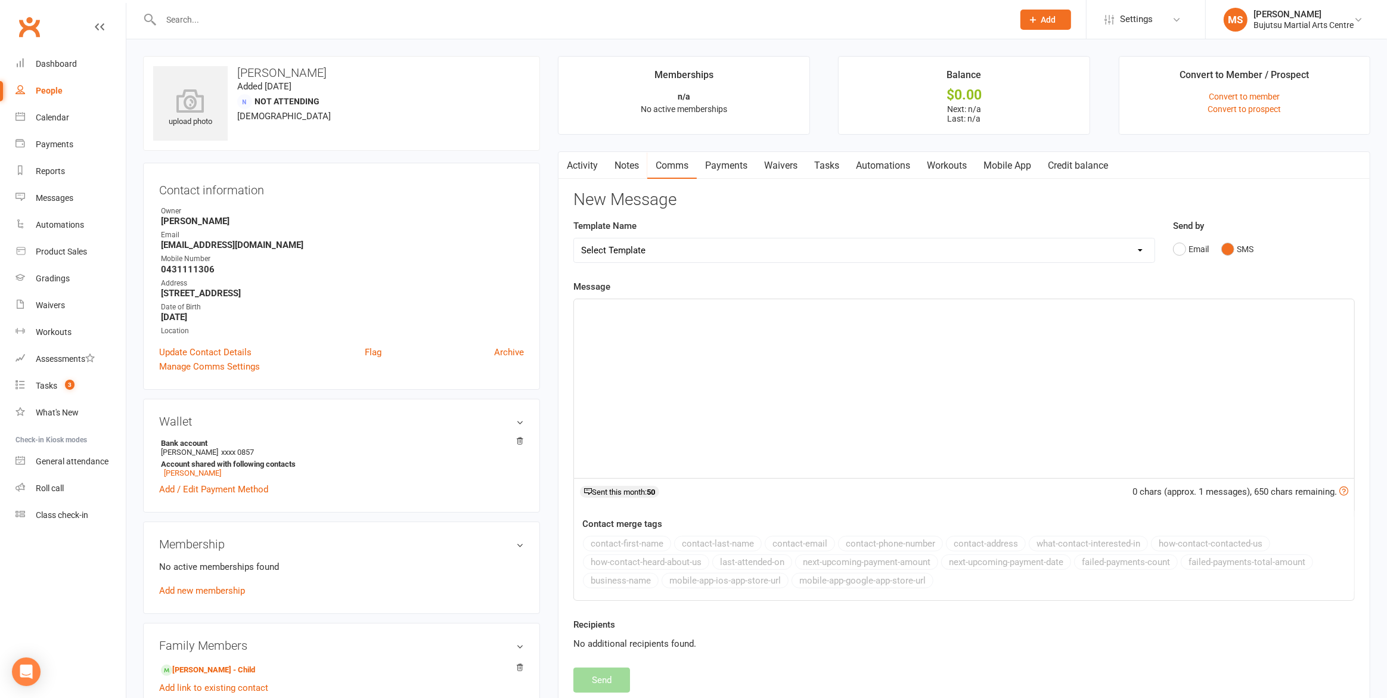
click at [637, 249] on select "Select Template [Email] Japan Karate Association Annual Registration [Email] Ry…" at bounding box center [864, 250] width 580 height 24
select select "20"
click at [574, 238] on select "Select Template [Email] Japan Karate Association Annual Registration [Email] Ry…" at bounding box center [864, 250] width 580 height 24
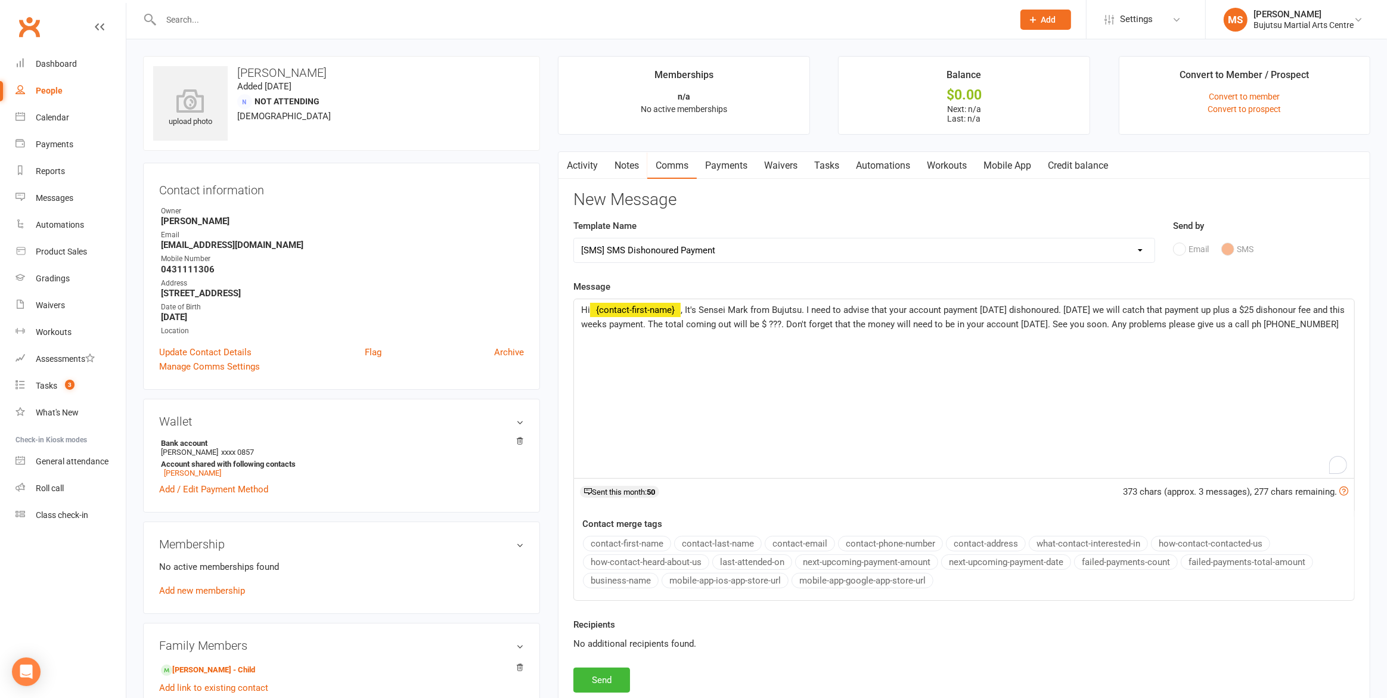
drag, startPoint x: 797, startPoint y: 322, endPoint x: 799, endPoint y: 349, distance: 26.9
click at [798, 326] on span ", It's Sensei Mark from Bujutsu. I need to advise that your account payment [DA…" at bounding box center [964, 317] width 766 height 25
drag, startPoint x: 692, startPoint y: 355, endPoint x: 691, endPoint y: 361, distance: 6.7
click at [692, 355] on div "Hi ﻿ {contact-first-name} , It's Sensei Mark from Bujutsu. I need to advise tha…" at bounding box center [964, 388] width 780 height 179
click at [598, 685] on button "Send" at bounding box center [601, 680] width 57 height 25
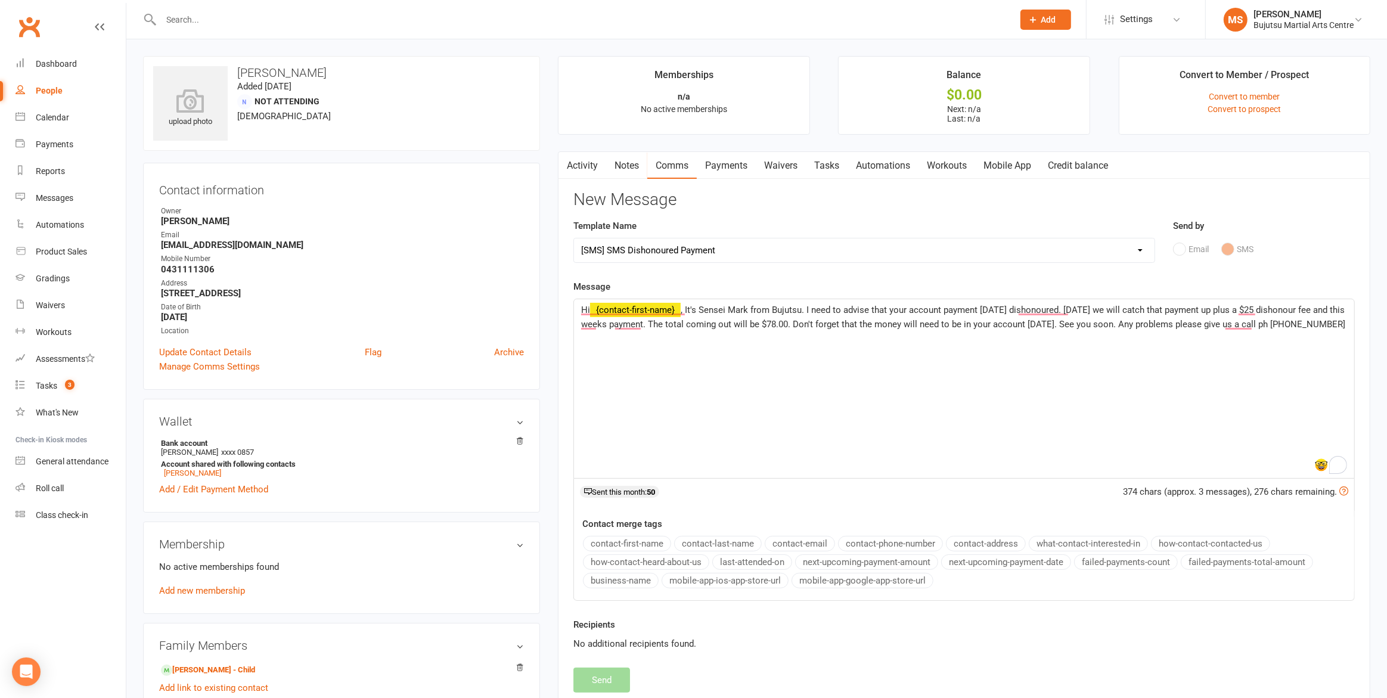
select select
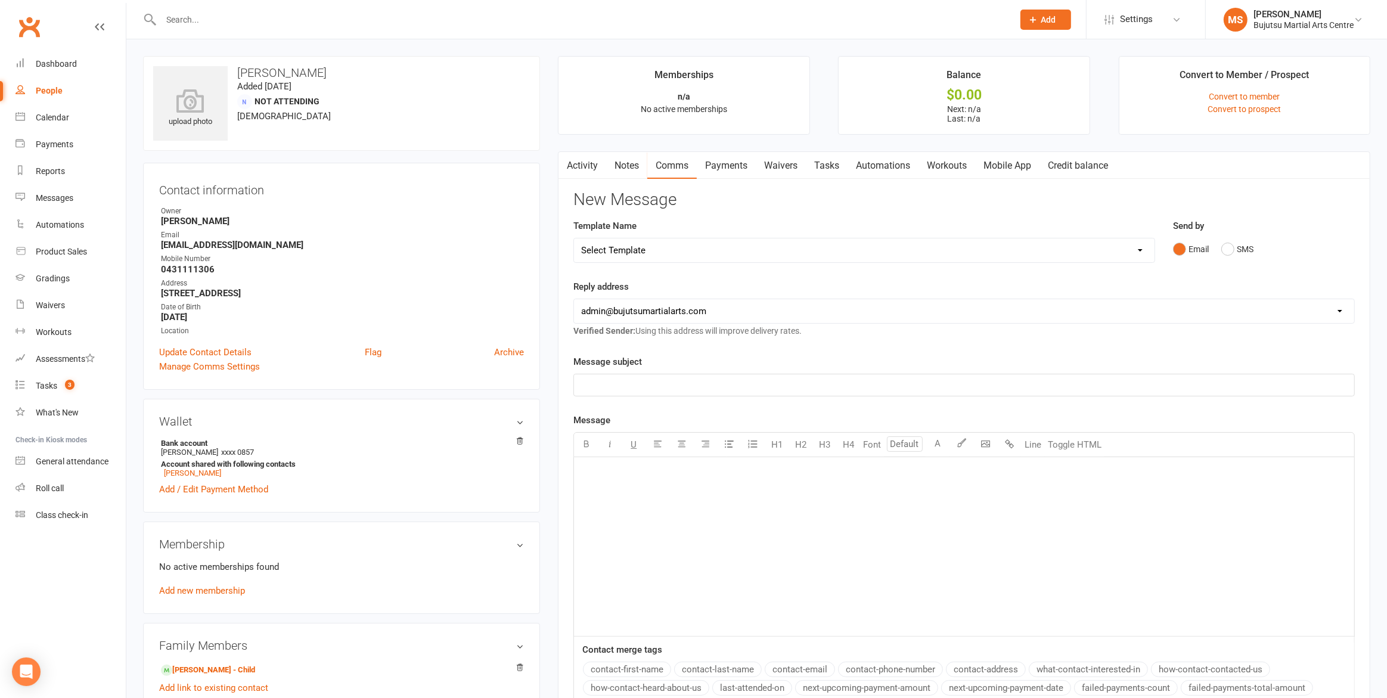
click at [186, 20] on input "text" at bounding box center [581, 19] width 848 height 17
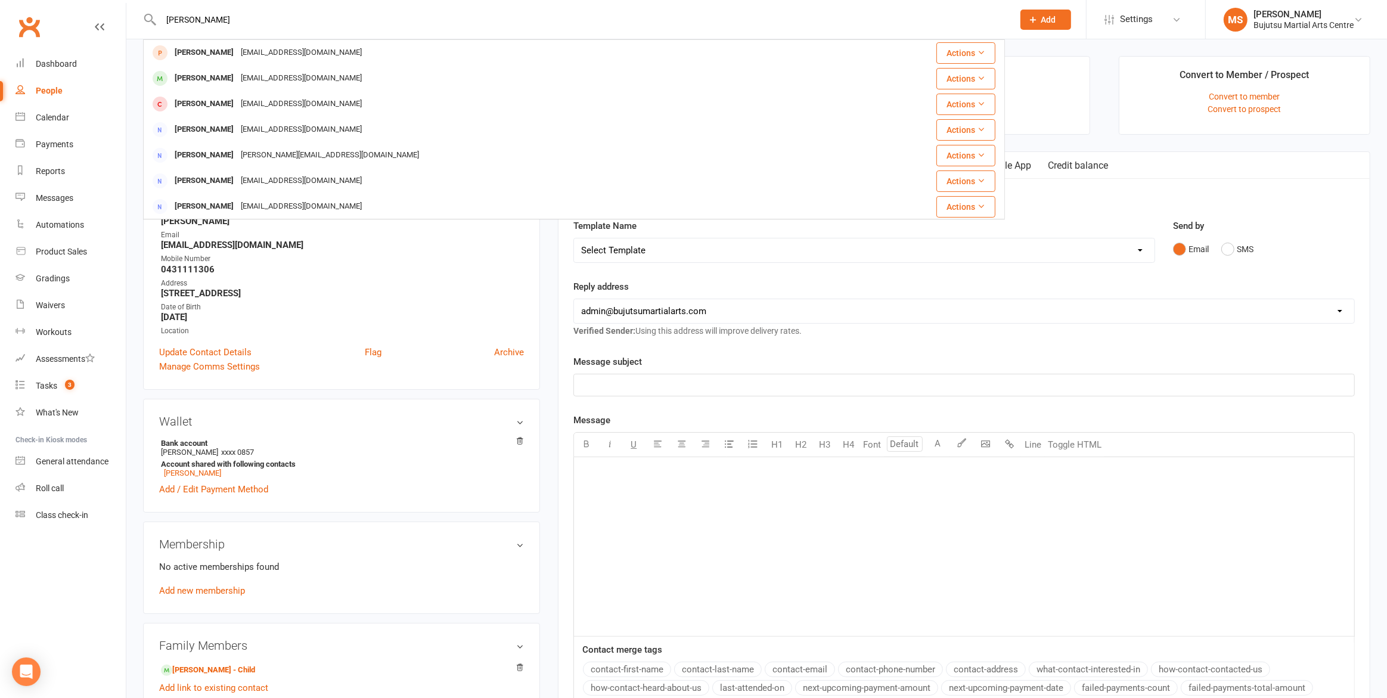
type input "[PERSON_NAME]"
click at [219, 52] on div "[PERSON_NAME]" at bounding box center [204, 52] width 66 height 17
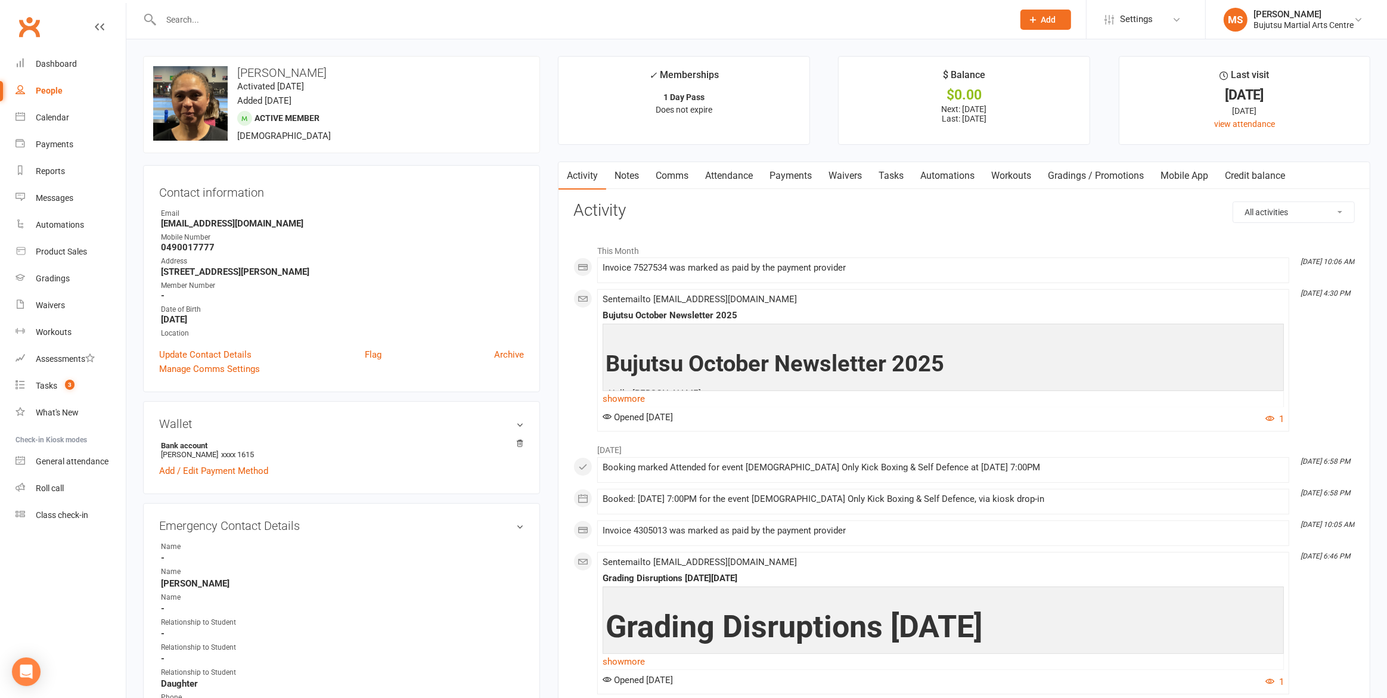
click at [675, 175] on link "Comms" at bounding box center [671, 175] width 49 height 27
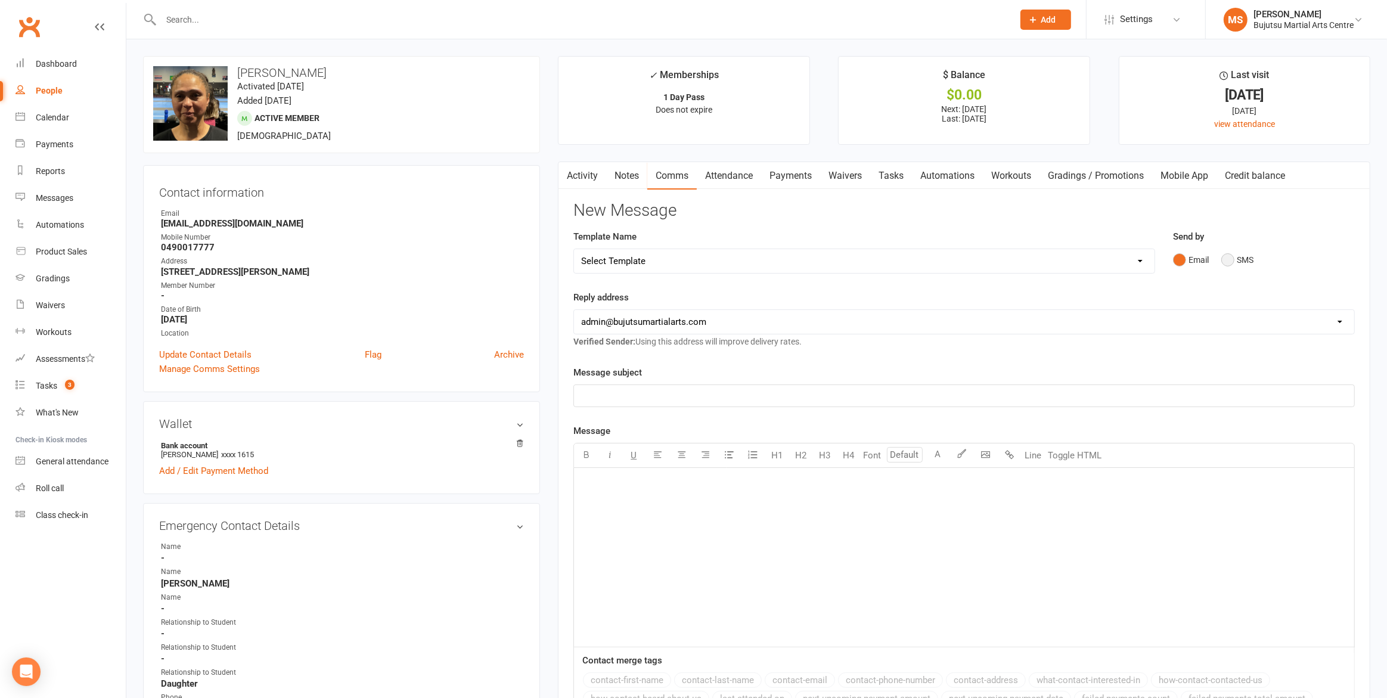
click at [1230, 255] on button "SMS" at bounding box center [1237, 260] width 32 height 23
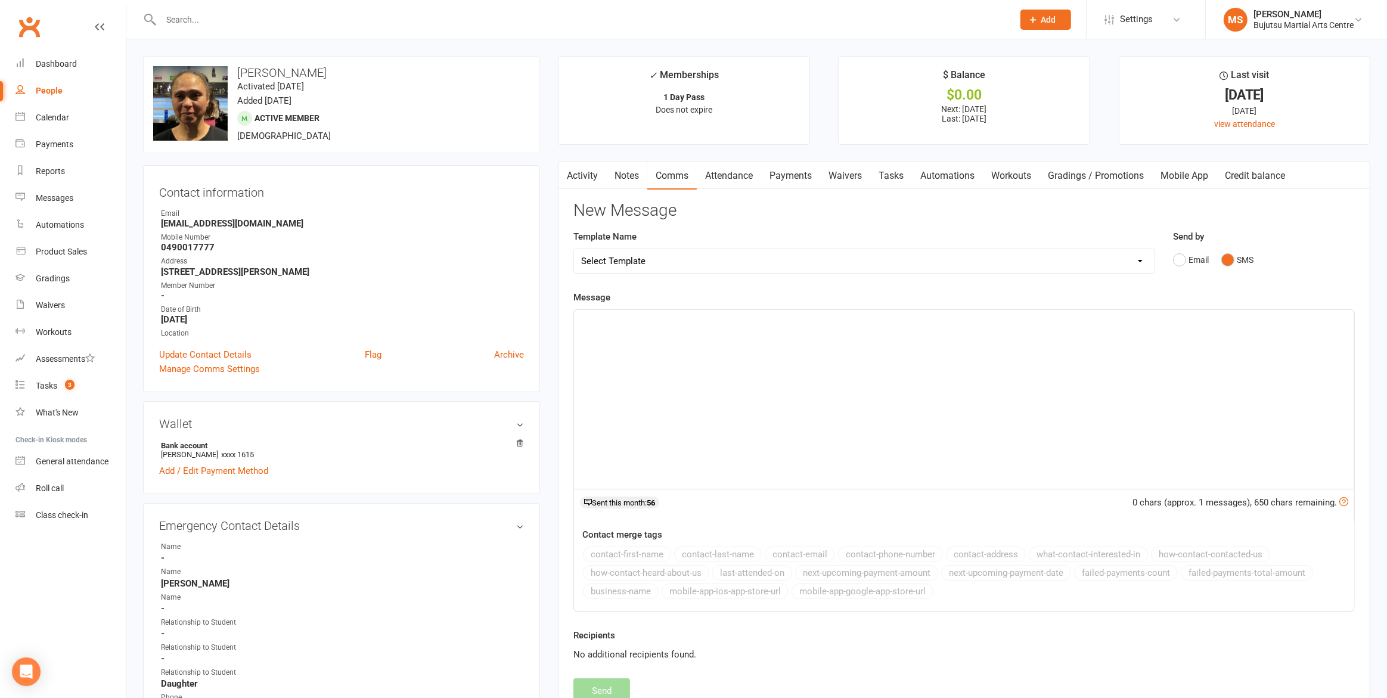
click at [814, 256] on select "Select Template [Email] Japan Karate Association Annual Registration [Email] Ry…" at bounding box center [864, 261] width 580 height 24
select select "20"
click at [574, 249] on select "Select Template [Email] Japan Karate Association Annual Registration [Email] Ry…" at bounding box center [864, 261] width 580 height 24
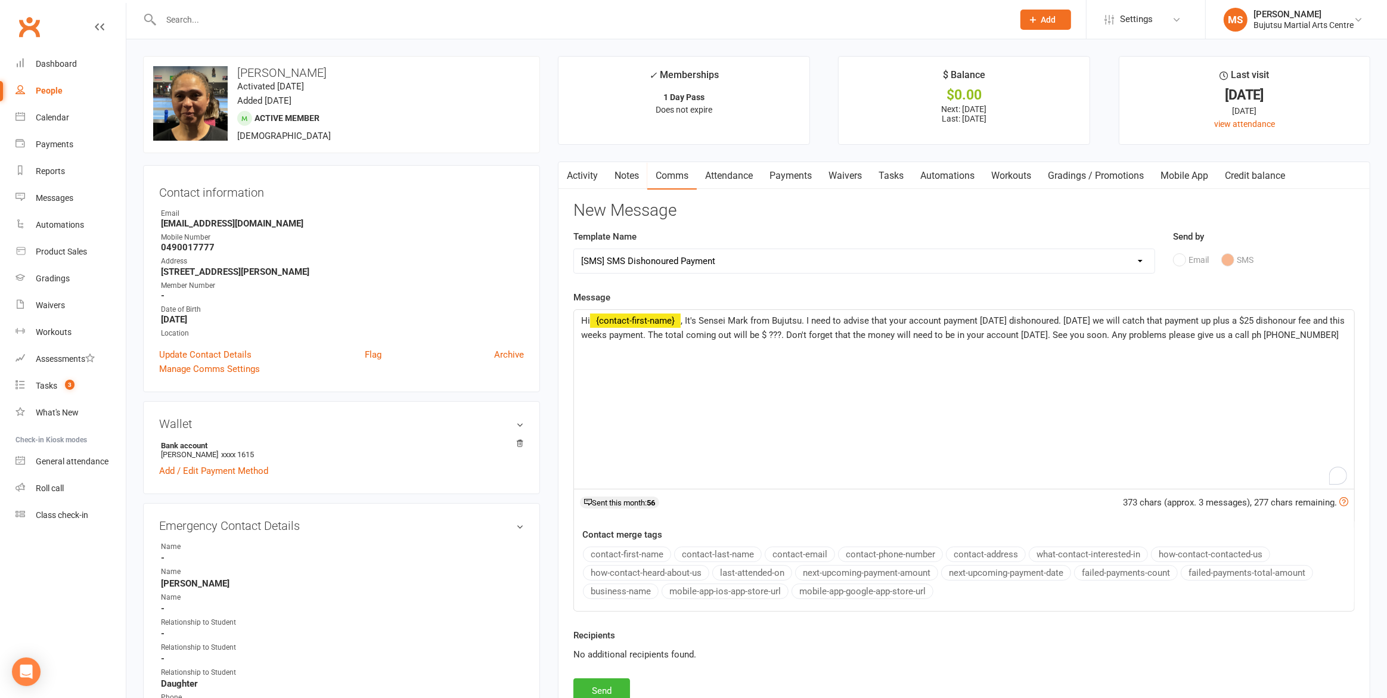
drag, startPoint x: 800, startPoint y: 332, endPoint x: 799, endPoint y: 340, distance: 8.4
click at [800, 333] on span ", It's Sensei Mark from Bujutsu. I need to advise that your account payment [DA…" at bounding box center [964, 327] width 766 height 25
drag, startPoint x: 795, startPoint y: 394, endPoint x: 790, endPoint y: 399, distance: 6.3
click at [794, 395] on div "Hi ﻿ {contact-first-name} , It's Sensei Mark from Bujutsu. I need to advise tha…" at bounding box center [964, 399] width 780 height 179
click at [612, 685] on button "Send" at bounding box center [601, 690] width 57 height 25
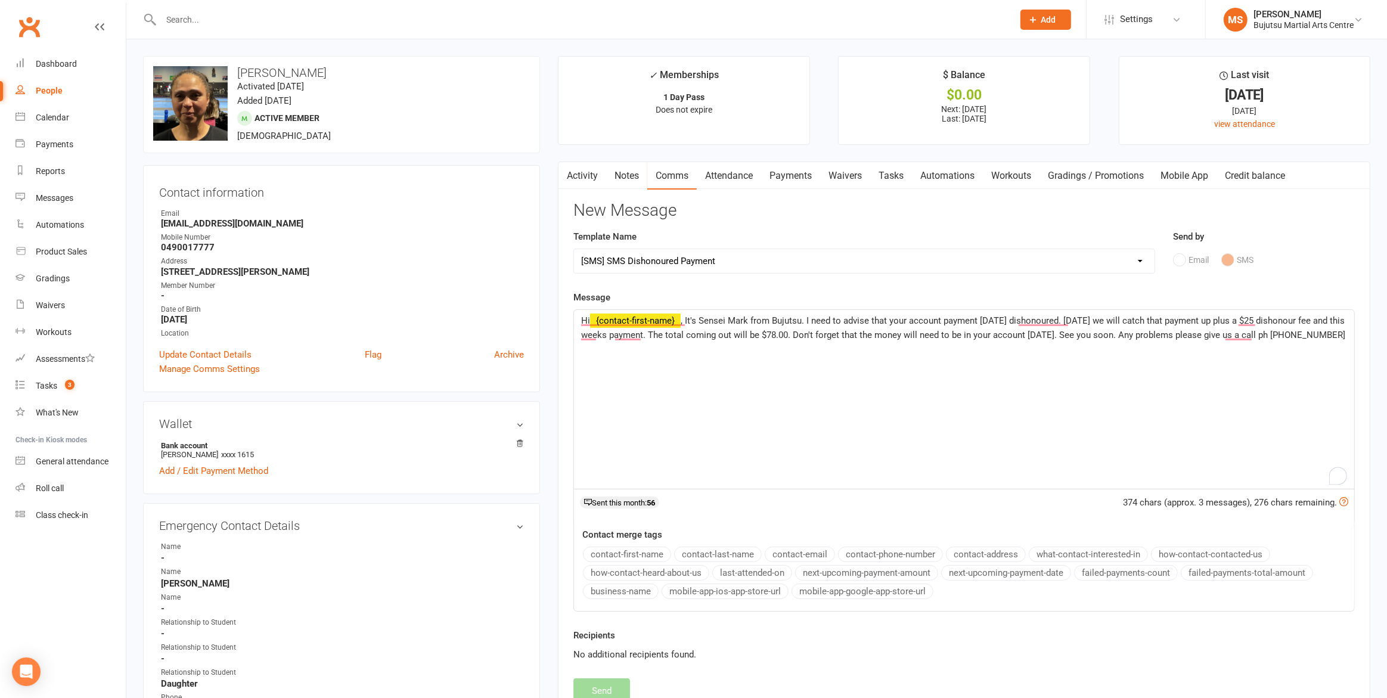
select select
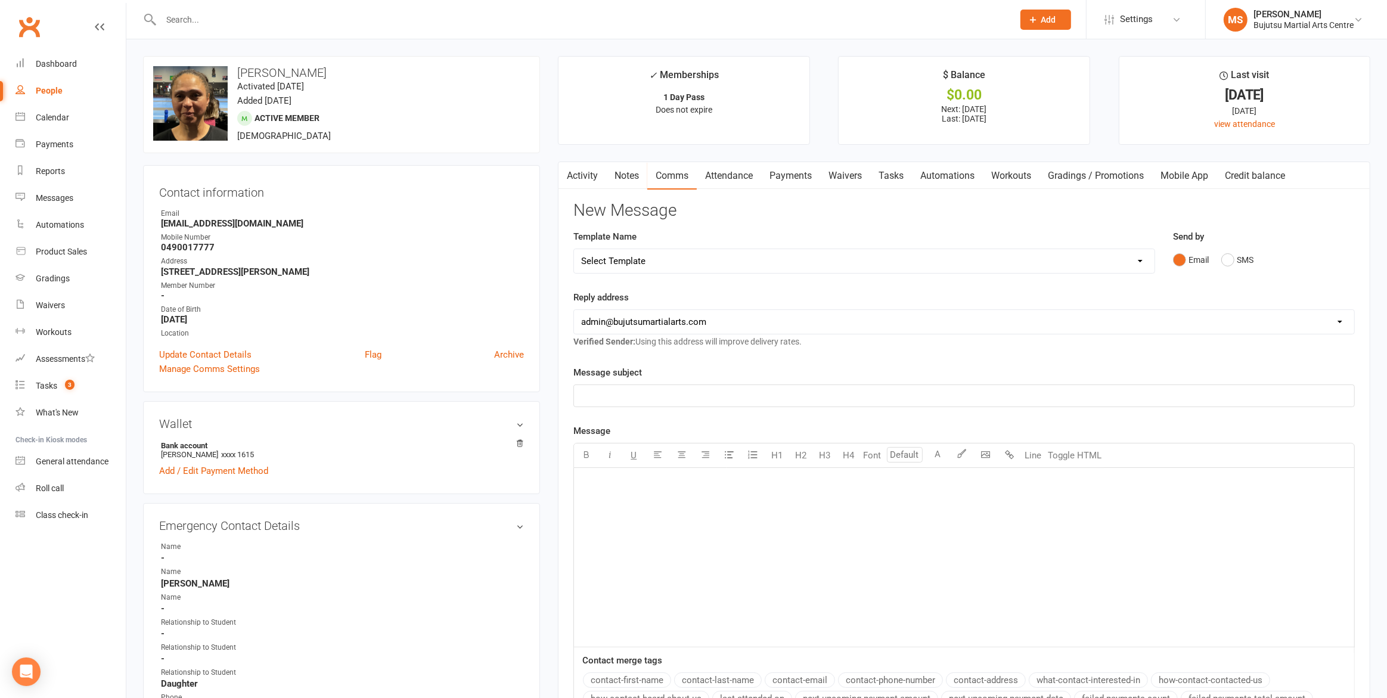
click at [580, 175] on link "Activity" at bounding box center [583, 175] width 48 height 27
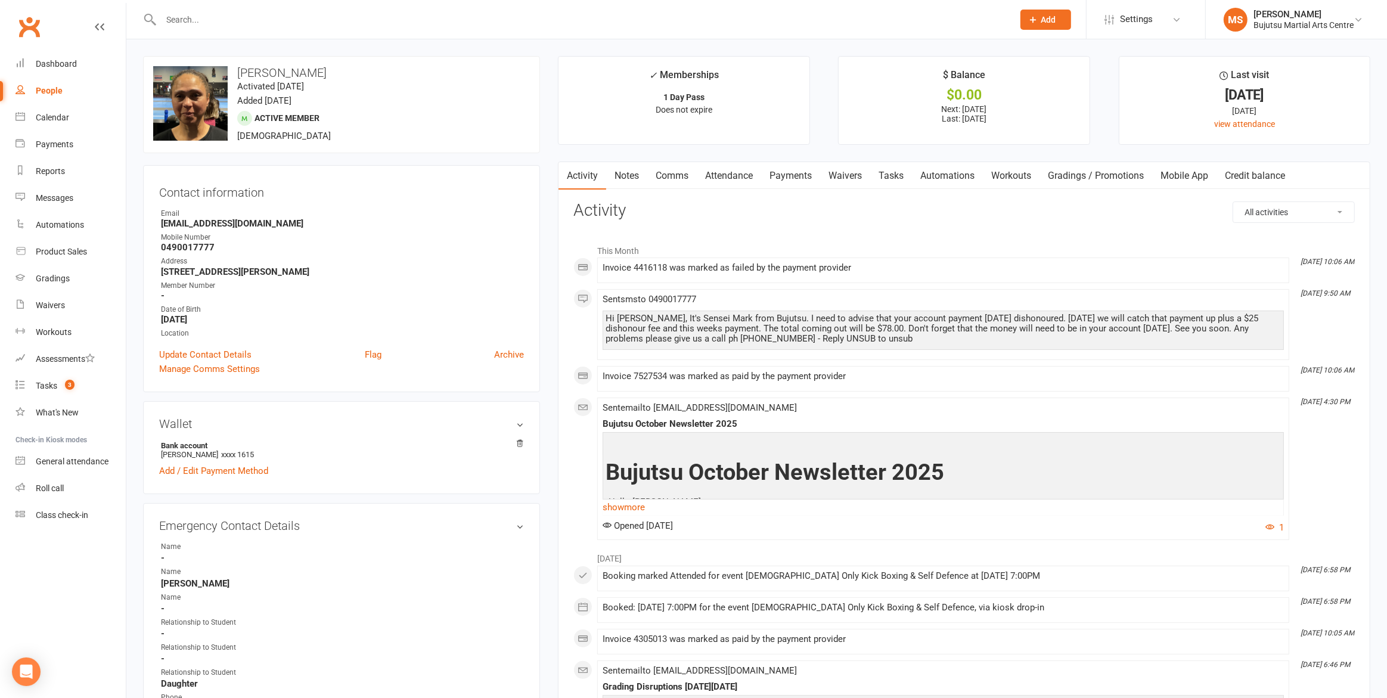
click at [221, 18] on input "text" at bounding box center [581, 19] width 848 height 17
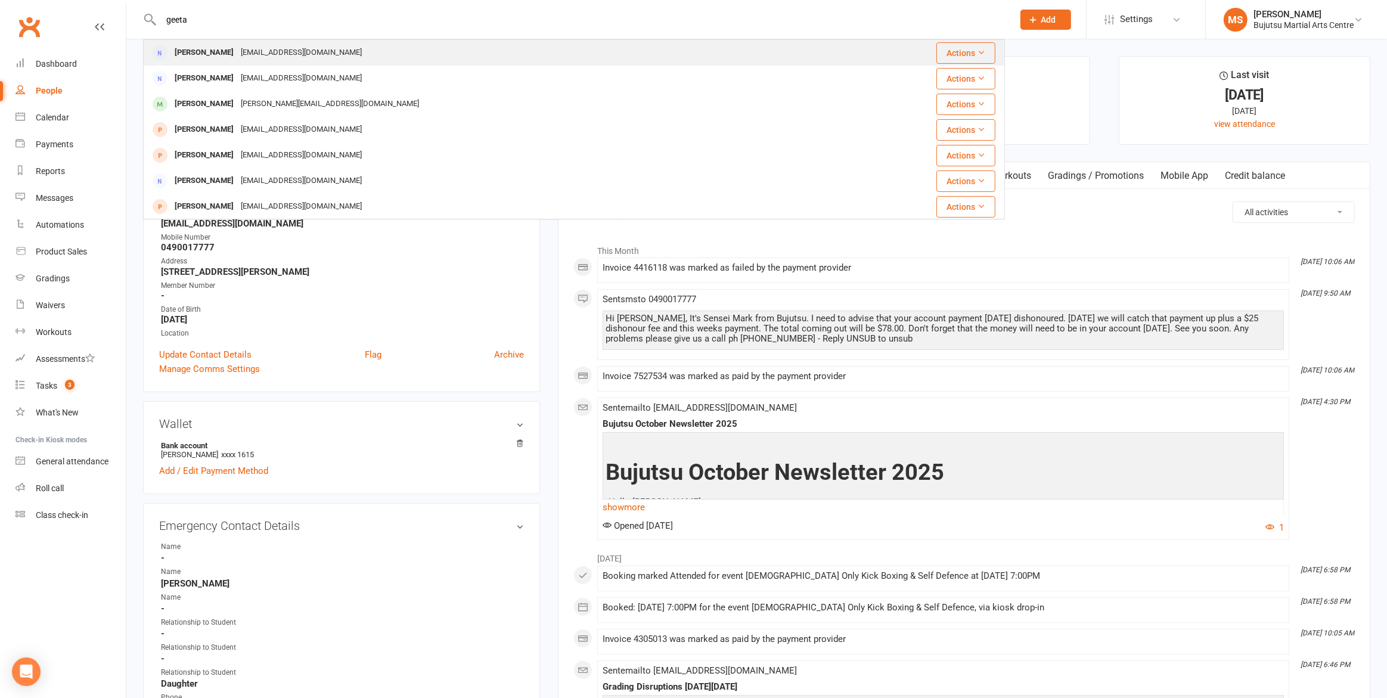
type input "geeta"
click at [211, 50] on div "[PERSON_NAME]" at bounding box center [204, 52] width 66 height 17
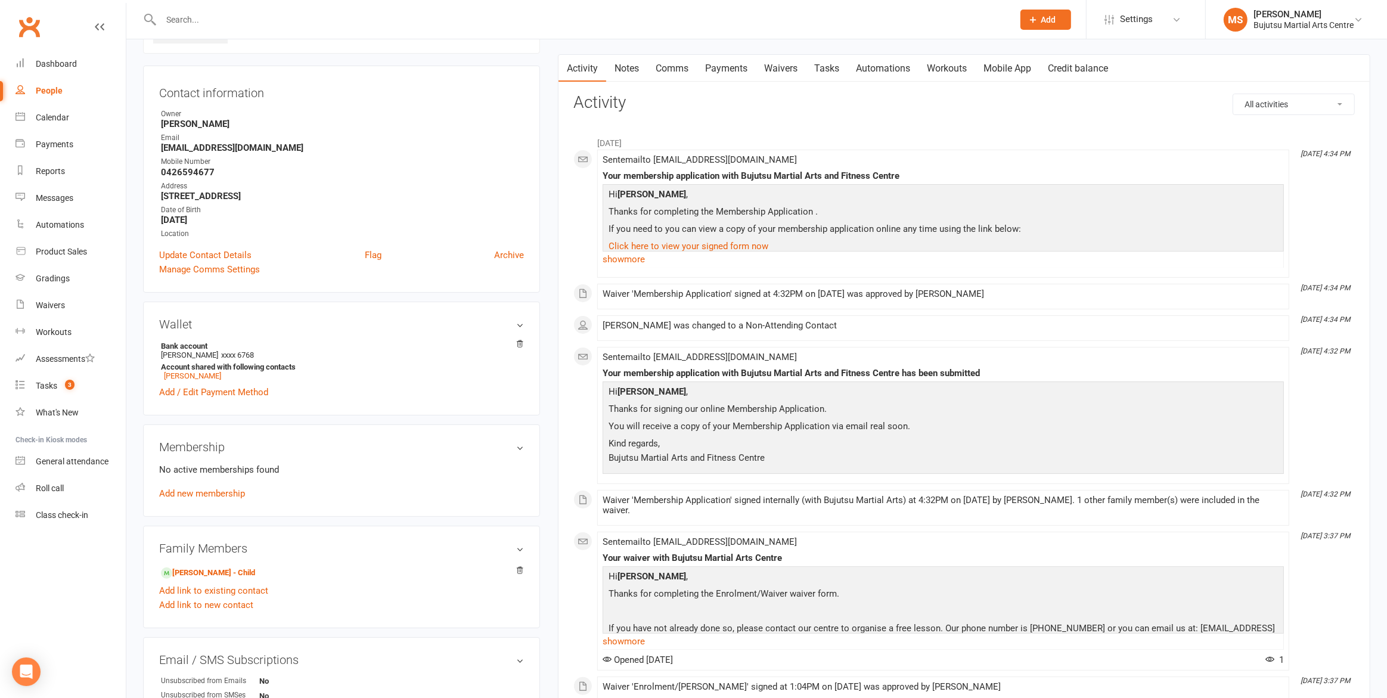
scroll to position [98, 0]
click at [206, 567] on link "[PERSON_NAME] - Child" at bounding box center [208, 572] width 94 height 13
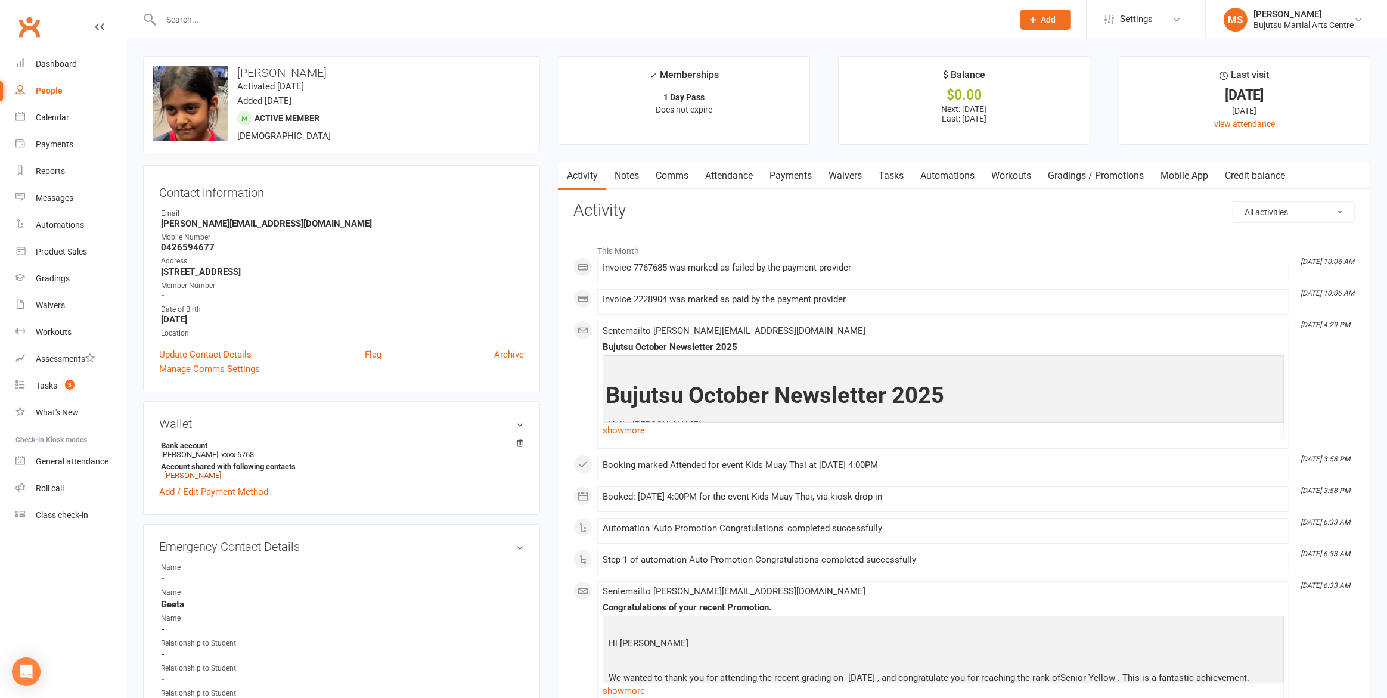
click at [201, 475] on link "[PERSON_NAME]" at bounding box center [192, 475] width 57 height 9
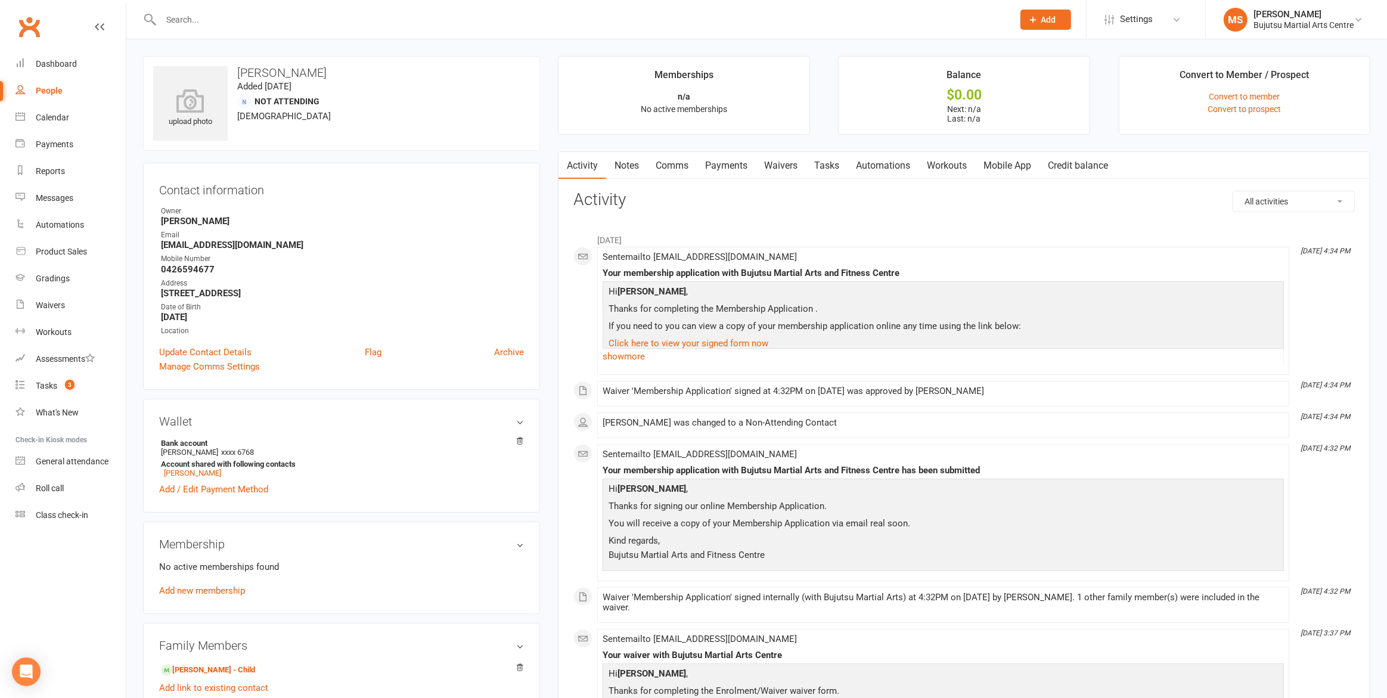
click at [669, 167] on link "Comms" at bounding box center [671, 165] width 49 height 27
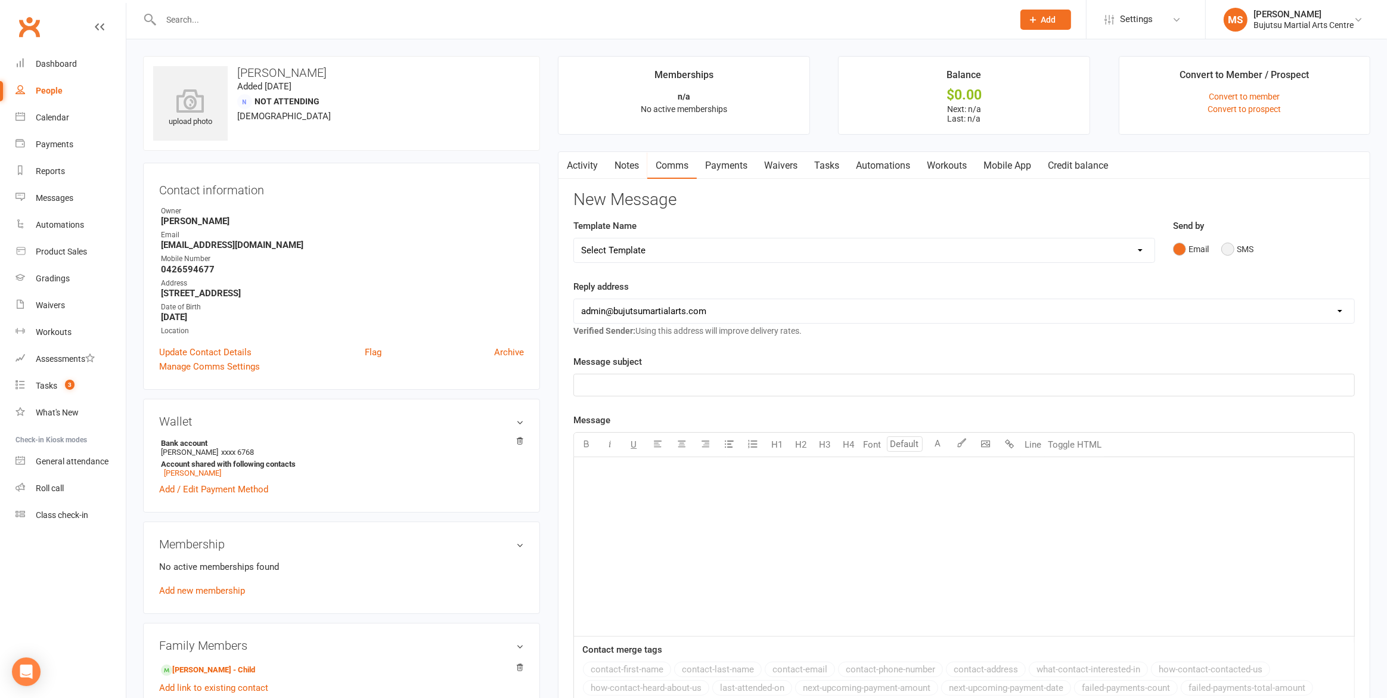
click at [1234, 250] on button "SMS" at bounding box center [1237, 249] width 32 height 23
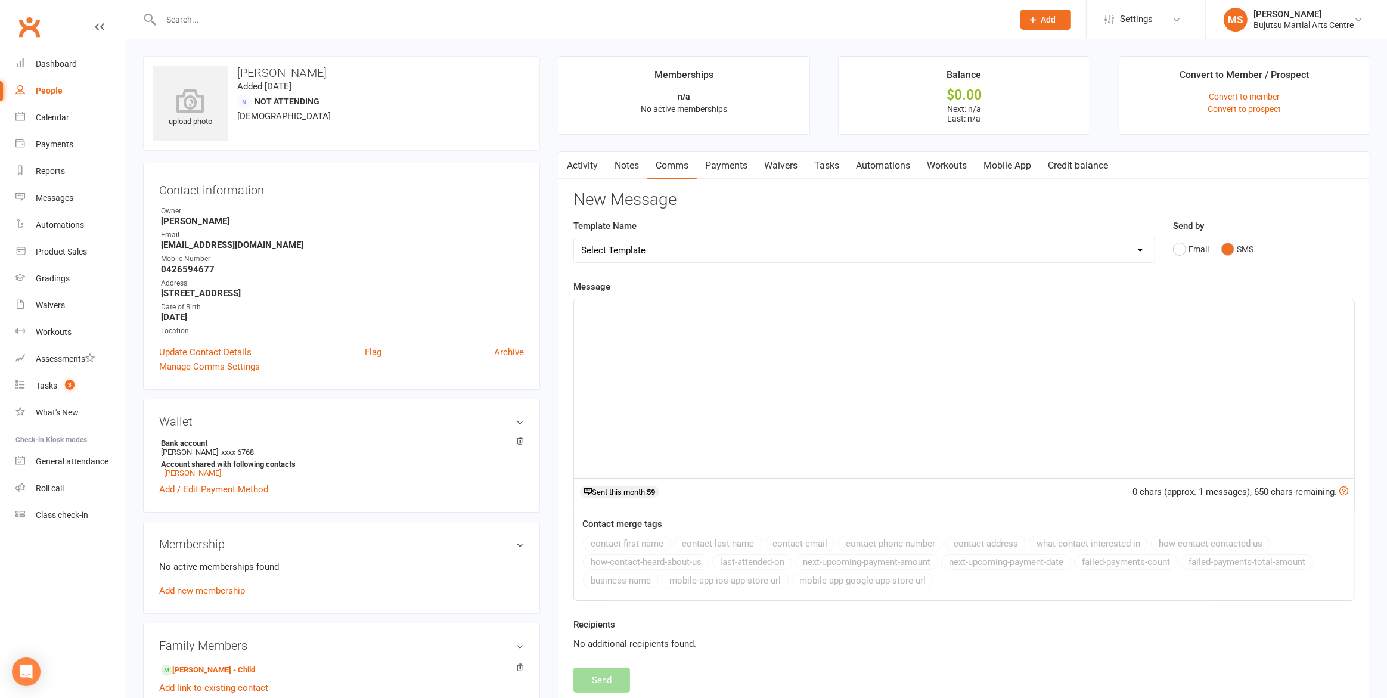
click at [781, 250] on select "Select Template [Email] Japan Karate Association Annual Registration [Email] Ry…" at bounding box center [864, 250] width 580 height 24
select select "20"
click at [574, 238] on select "Select Template [Email] Japan Karate Association Annual Registration [Email] Ry…" at bounding box center [864, 250] width 580 height 24
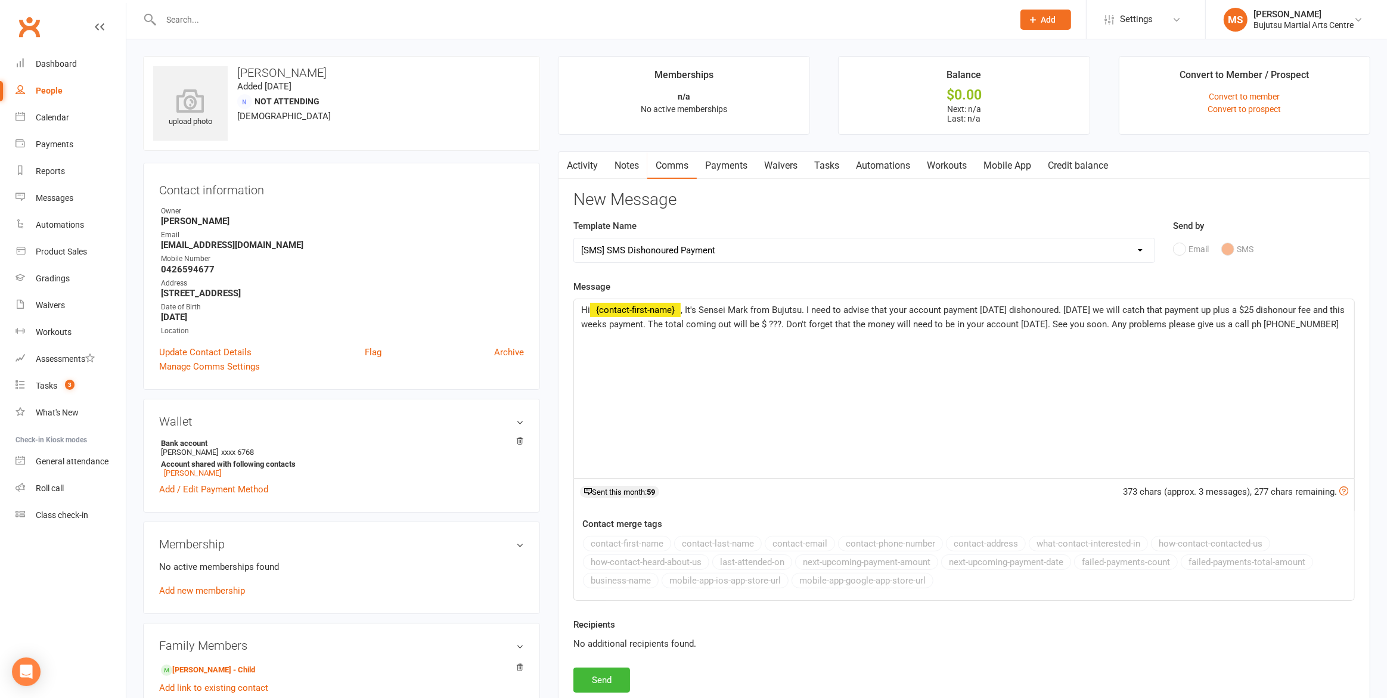
click at [799, 322] on span ", It's Sensei Mark from Bujutsu. I need to advise that your account payment [DA…" at bounding box center [964, 317] width 766 height 25
click at [766, 331] on p "Hi ﻿ {contact-first-name} , It's Sensei Mark from Bujutsu. I need to advise tha…" at bounding box center [964, 317] width 766 height 29
click at [618, 678] on button "Send" at bounding box center [601, 680] width 57 height 25
select select
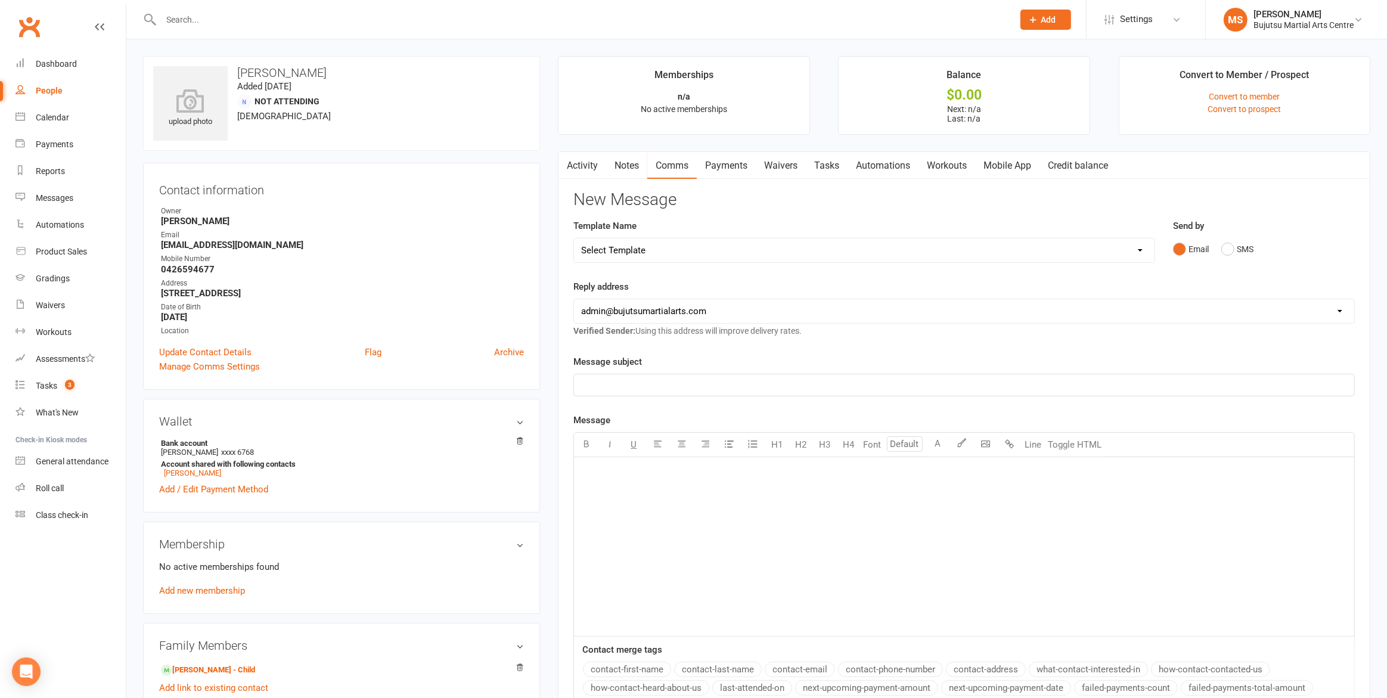
click at [383, 18] on input "text" at bounding box center [581, 19] width 848 height 17
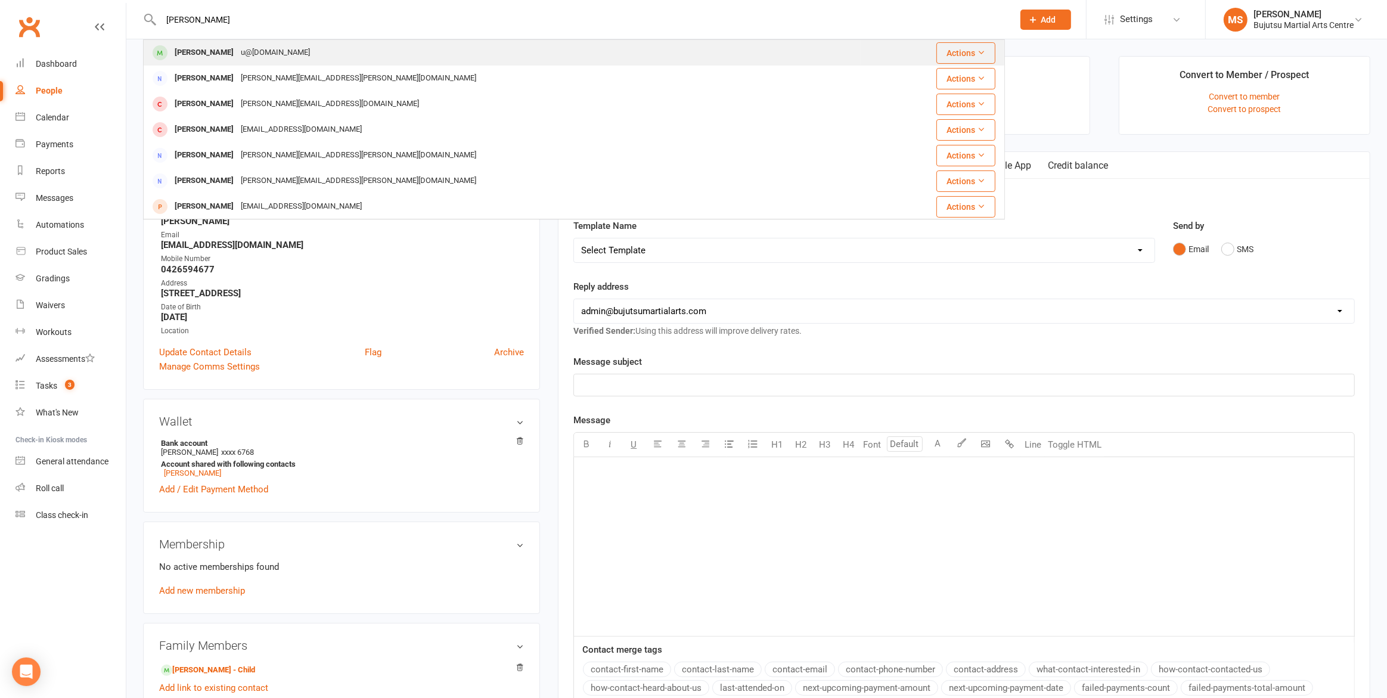
type input "[PERSON_NAME]"
click at [266, 51] on div "u@[DOMAIN_NAME]" at bounding box center [275, 52] width 76 height 17
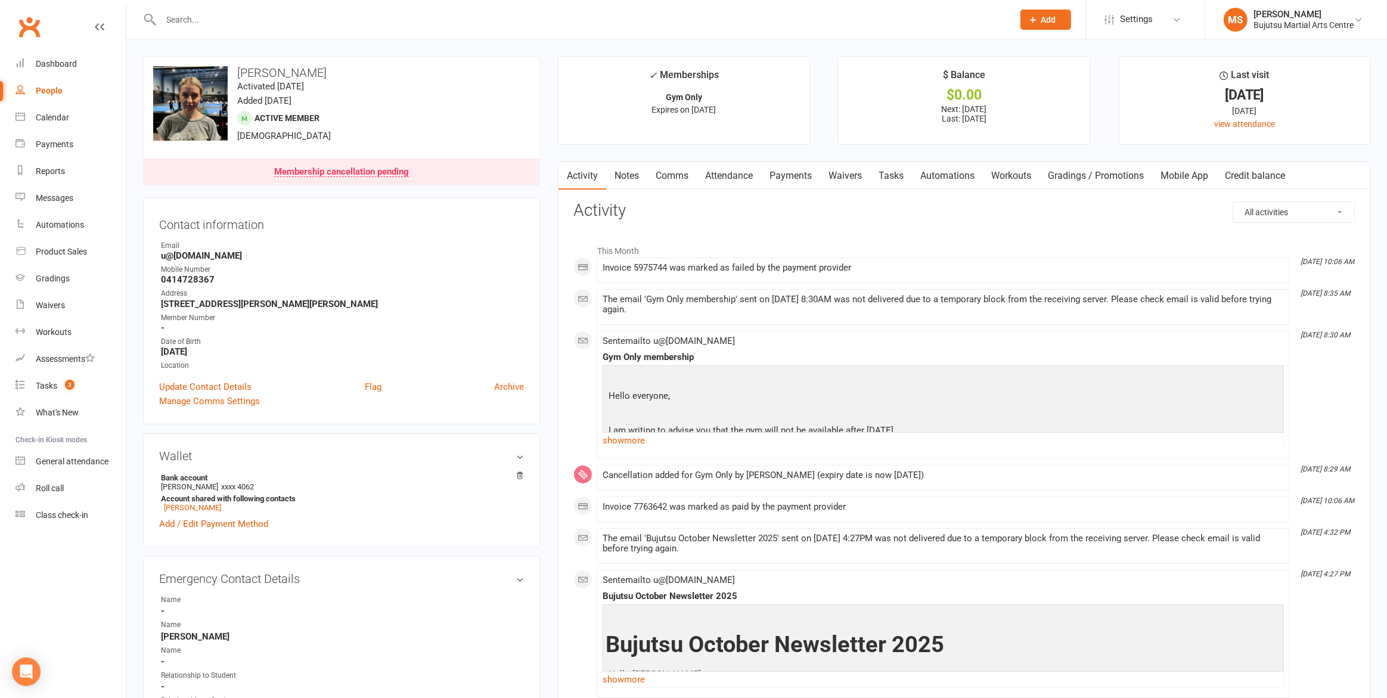
click at [187, 10] on div at bounding box center [574, 19] width 862 height 39
click at [186, 14] on input "text" at bounding box center [581, 19] width 848 height 17
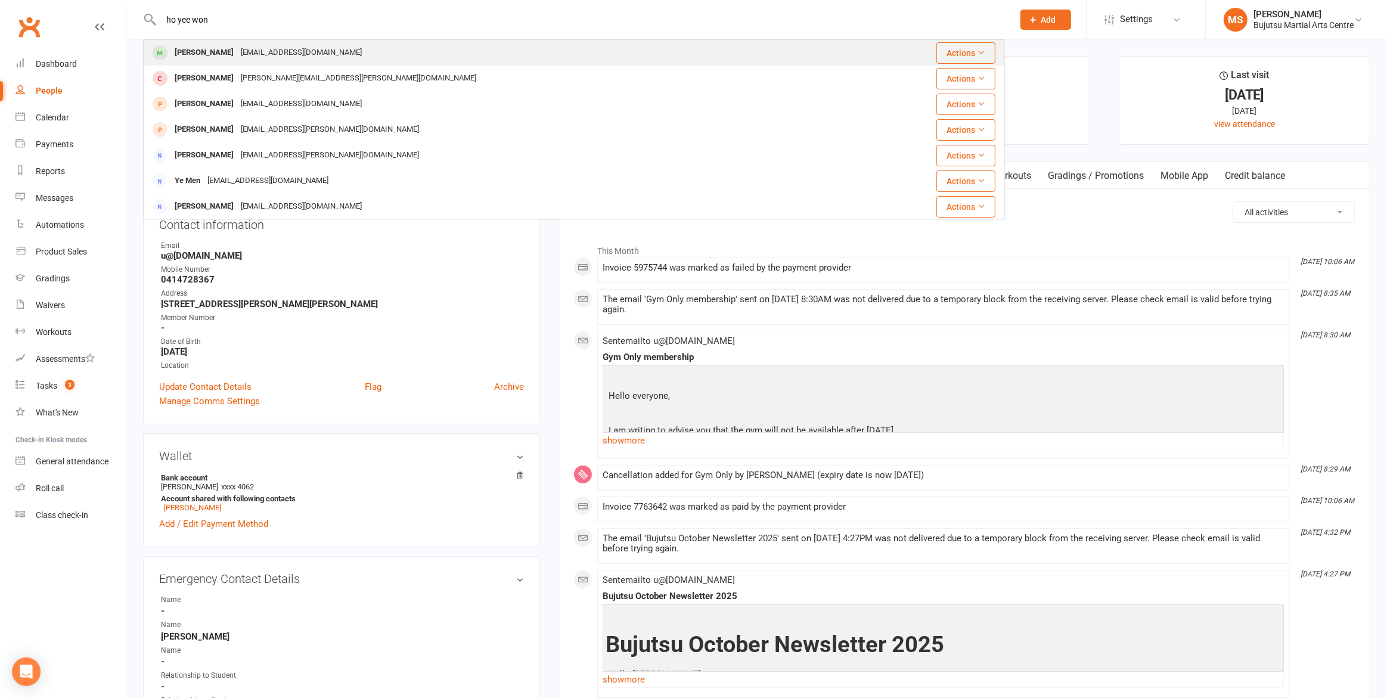
type input "ho yee won"
click at [237, 47] on div "[EMAIL_ADDRESS][DOMAIN_NAME]" at bounding box center [301, 52] width 128 height 17
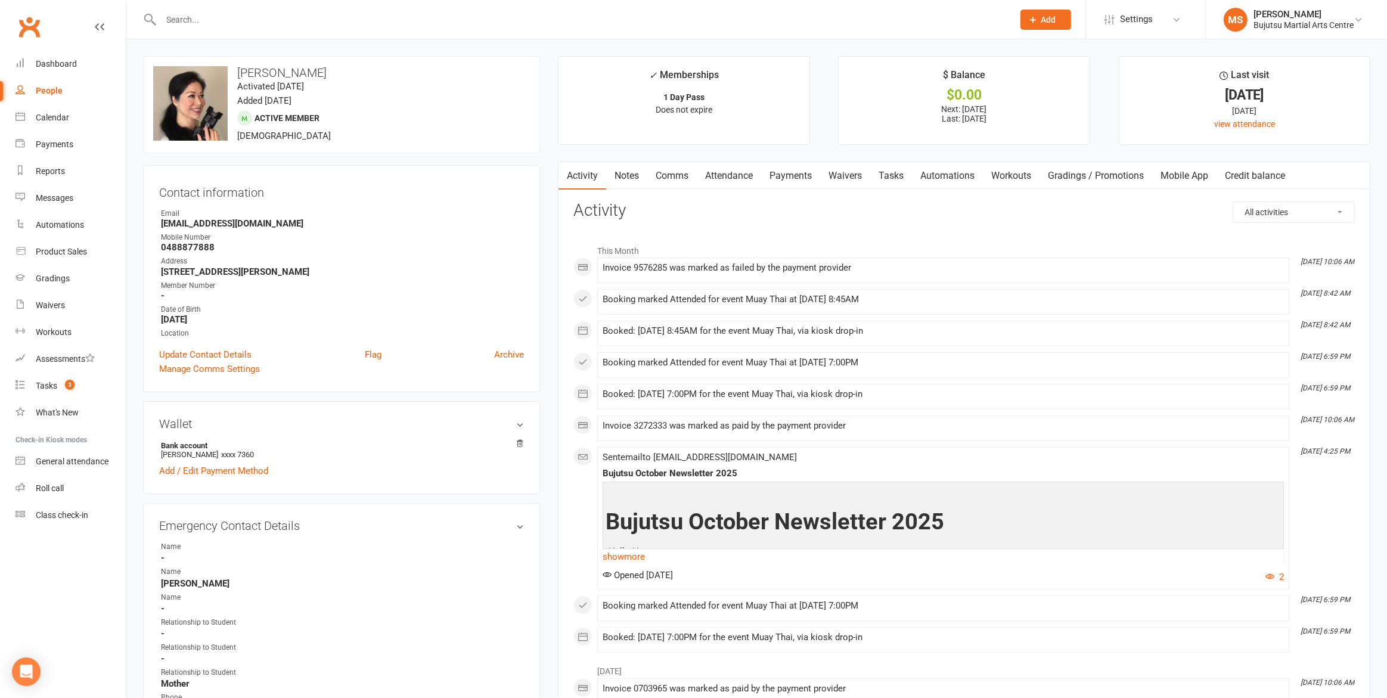
click at [677, 179] on link "Comms" at bounding box center [671, 175] width 49 height 27
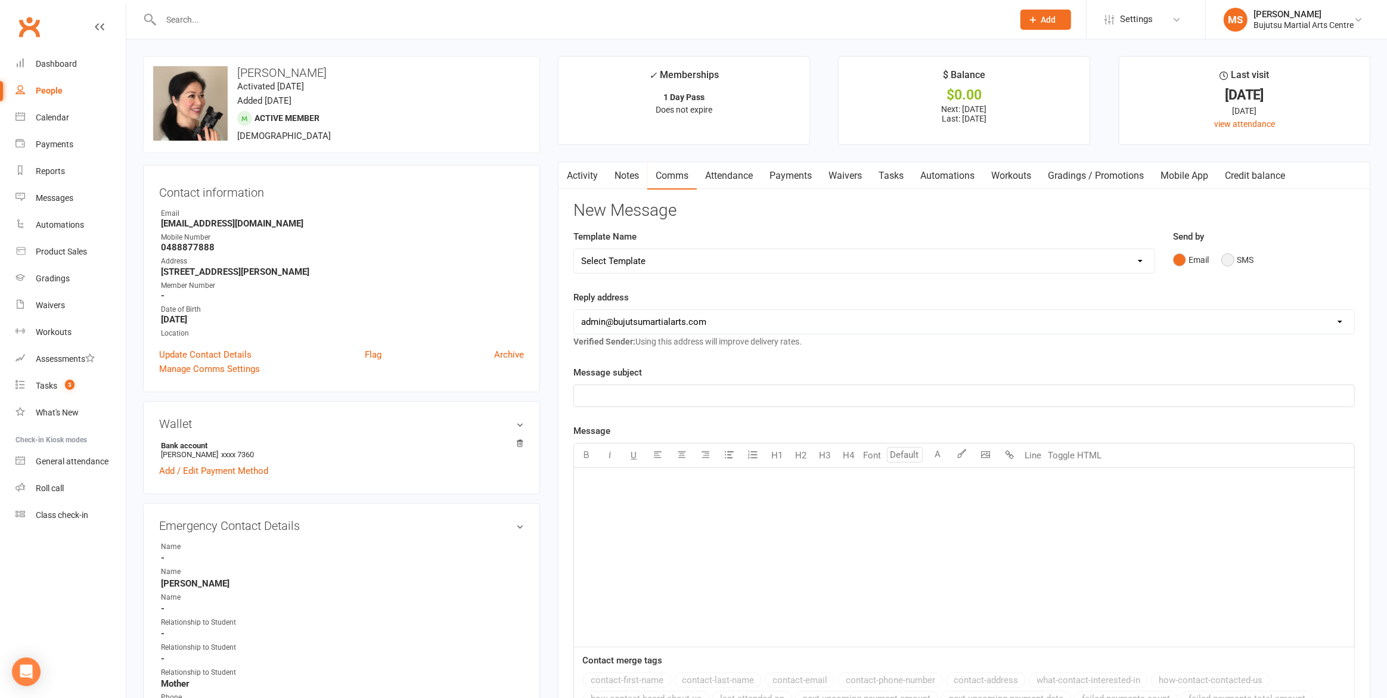
click at [1233, 260] on button "SMS" at bounding box center [1237, 260] width 32 height 23
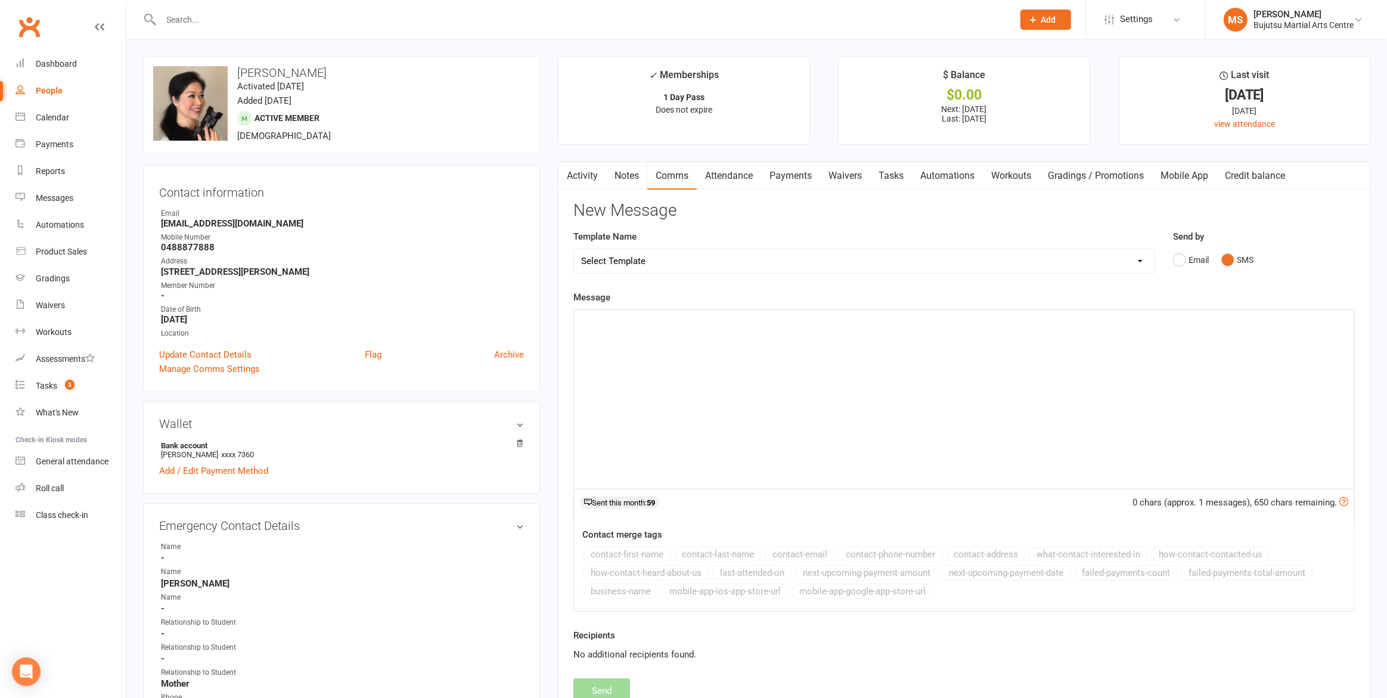
click at [711, 265] on select "Select Template [Email] Japan Karate Association Annual Registration [Email] Ry…" at bounding box center [864, 261] width 580 height 24
select select "20"
click at [574, 249] on select "Select Template [Email] Japan Karate Association Annual Registration [Email] Ry…" at bounding box center [864, 261] width 580 height 24
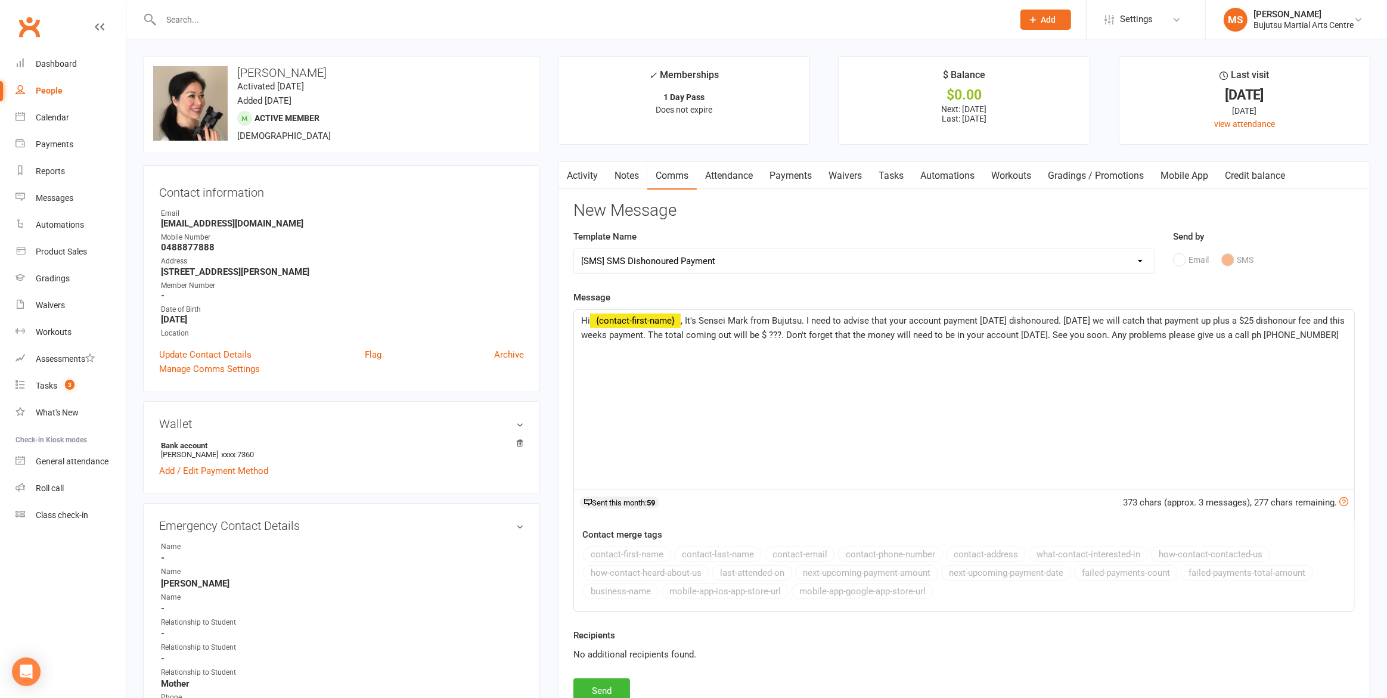
click at [812, 336] on span ", It's Sensei Mark from Bujutsu. I need to advise that your account payment [DA…" at bounding box center [964, 327] width 766 height 25
click at [604, 690] on button "Send" at bounding box center [601, 690] width 57 height 25
select select
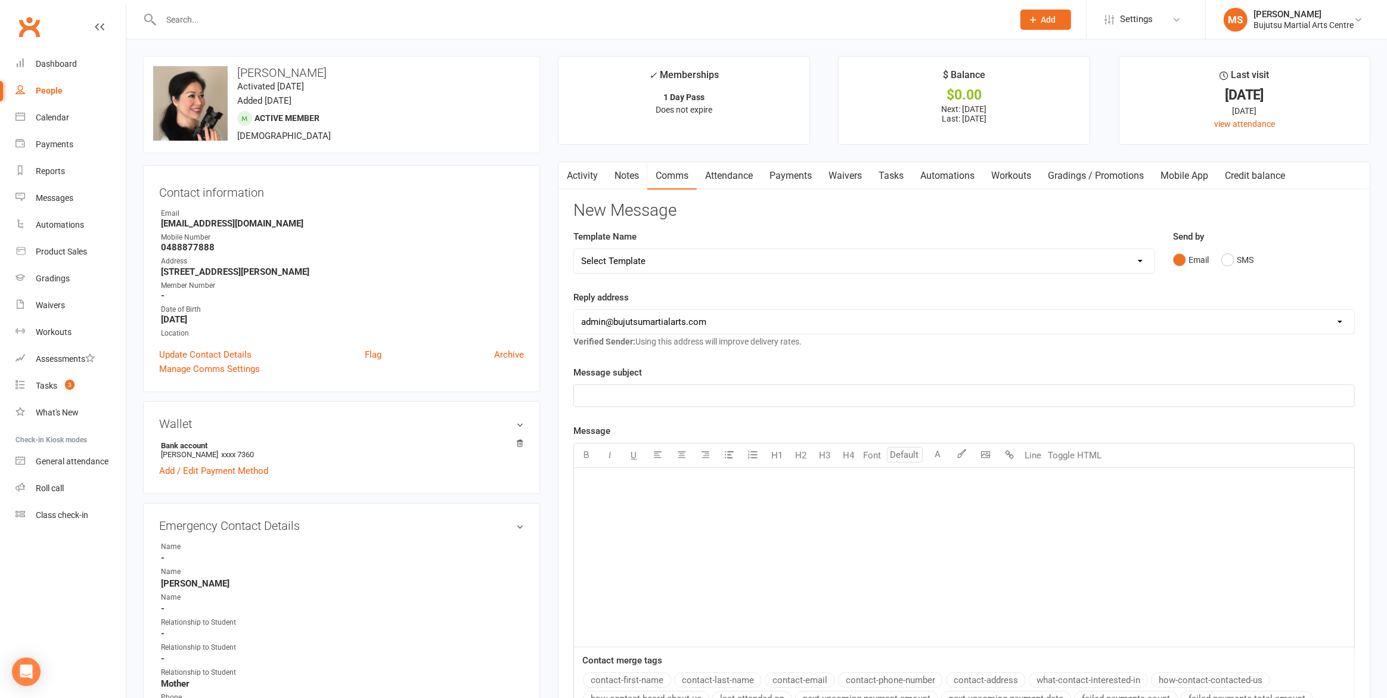
click at [336, 21] on input "text" at bounding box center [581, 19] width 848 height 17
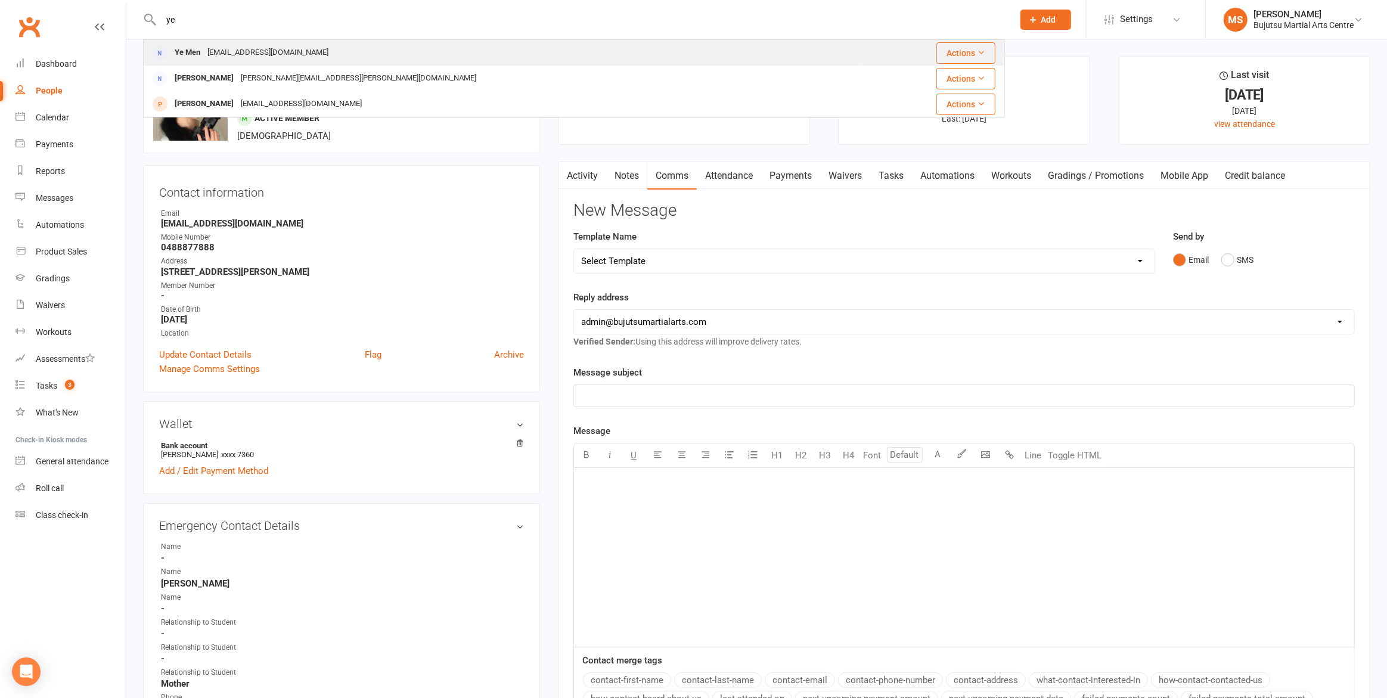
type input "ye"
click at [252, 51] on div "[EMAIL_ADDRESS][DOMAIN_NAME]" at bounding box center [268, 52] width 128 height 17
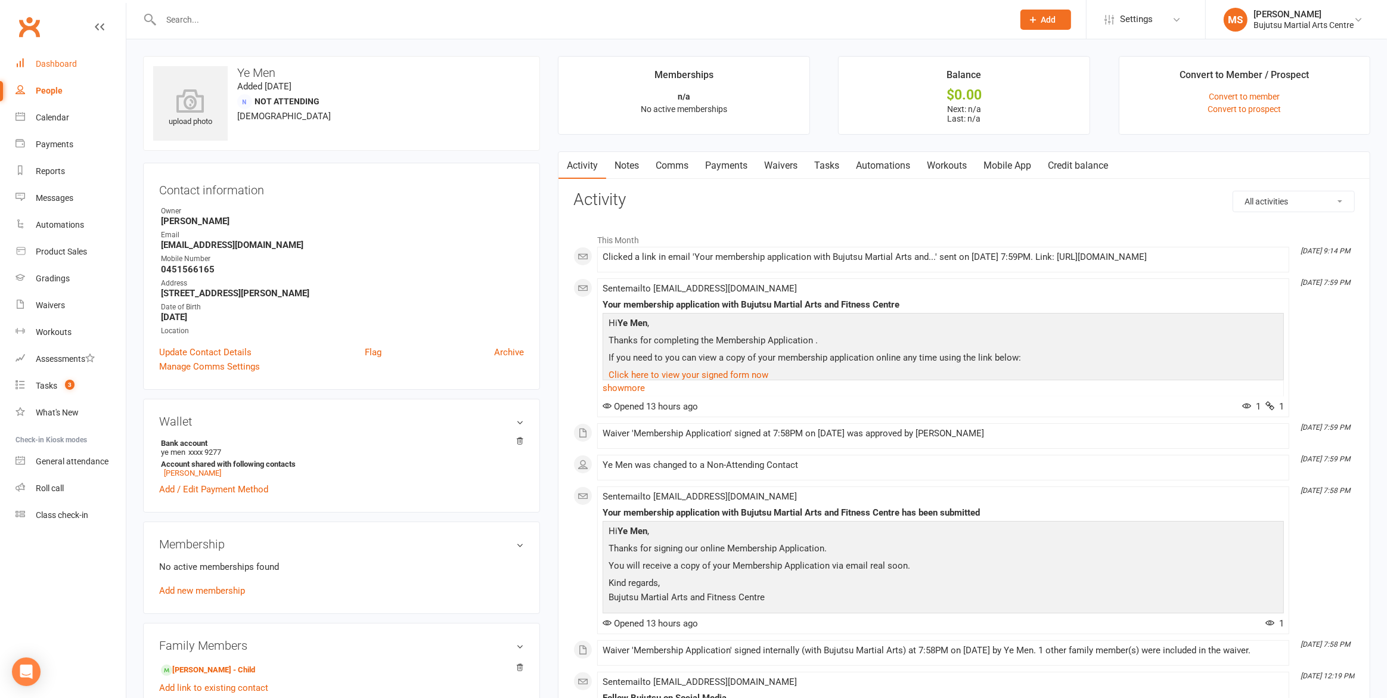
click at [72, 63] on div "Dashboard" at bounding box center [56, 64] width 41 height 10
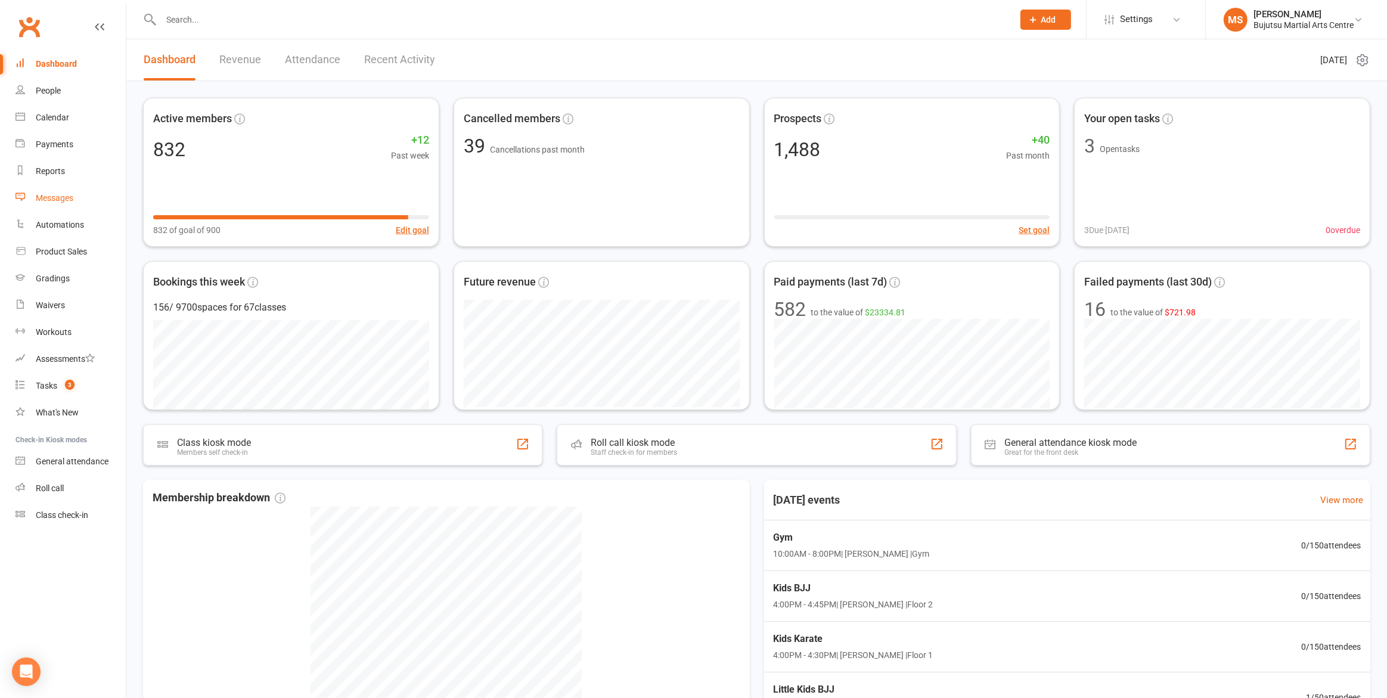
click at [48, 194] on div "Messages" at bounding box center [55, 198] width 38 height 10
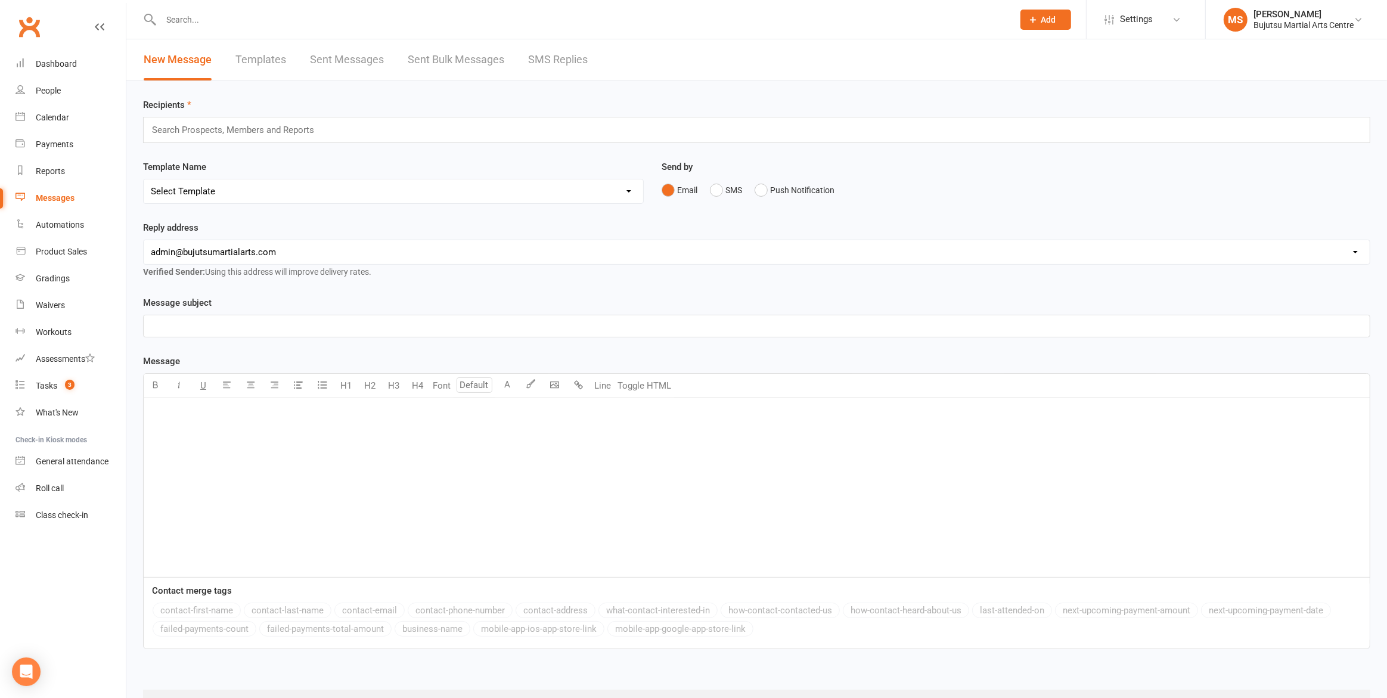
click at [346, 54] on link "Sent Messages" at bounding box center [347, 59] width 74 height 41
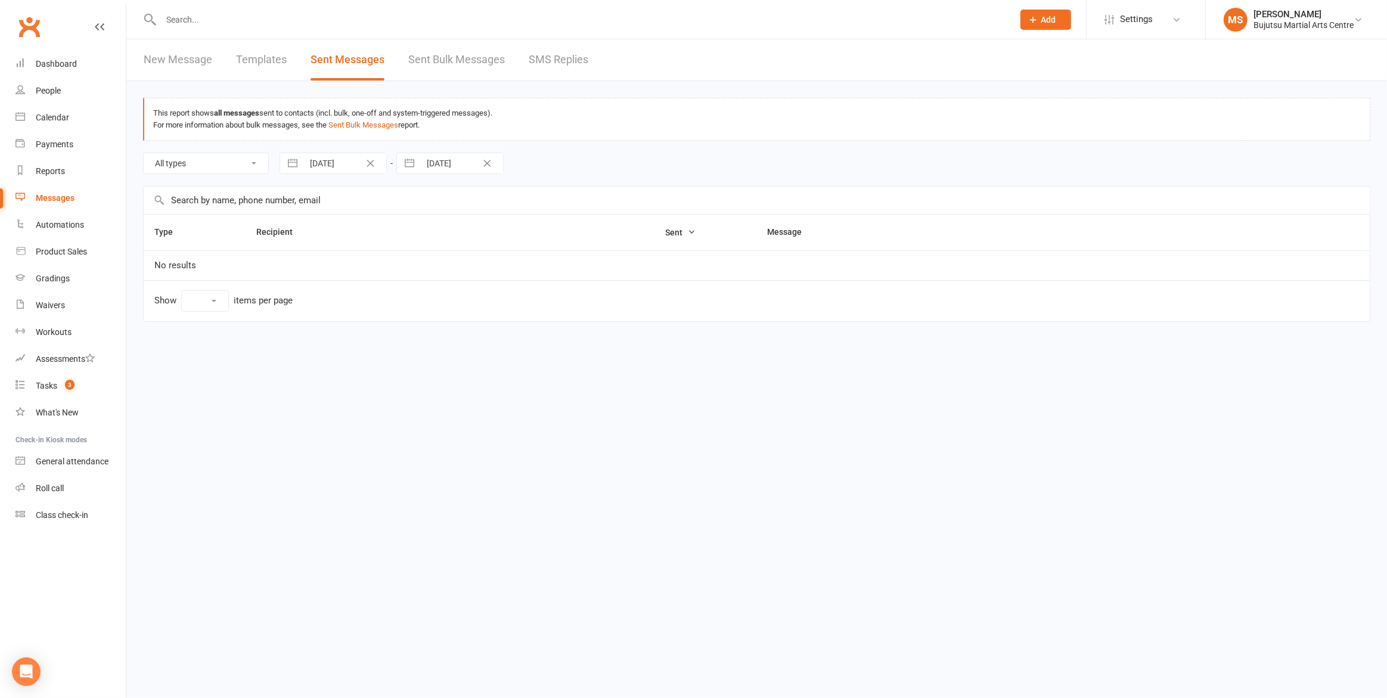
select select "10"
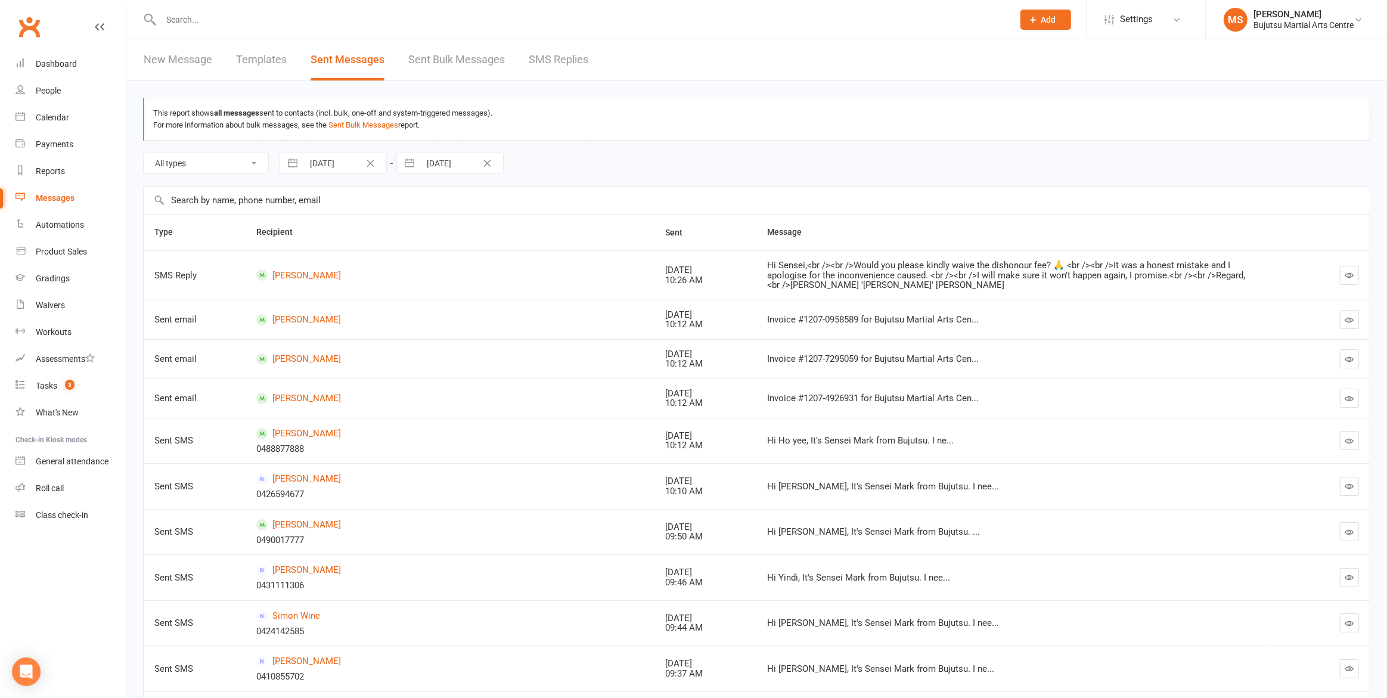
click at [1350, 274] on icon "button" at bounding box center [1349, 275] width 9 height 9
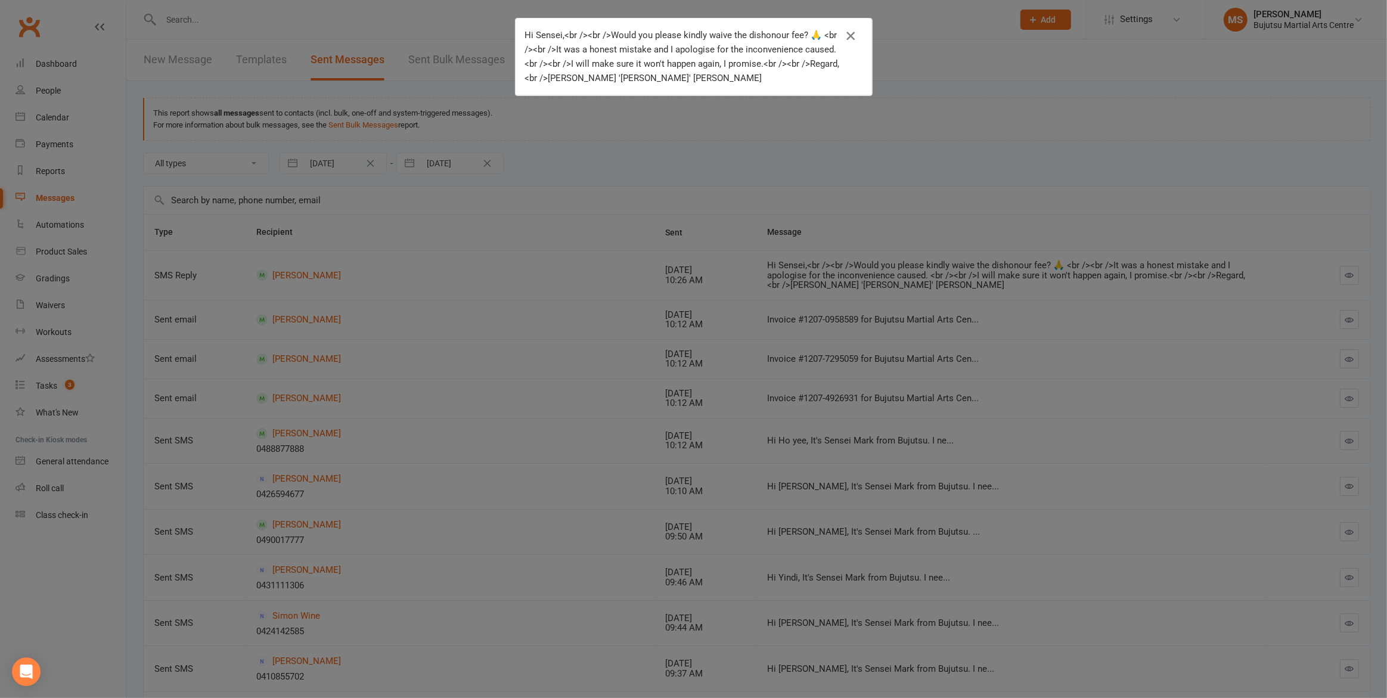
click at [852, 32] on icon "button" at bounding box center [850, 36] width 14 height 14
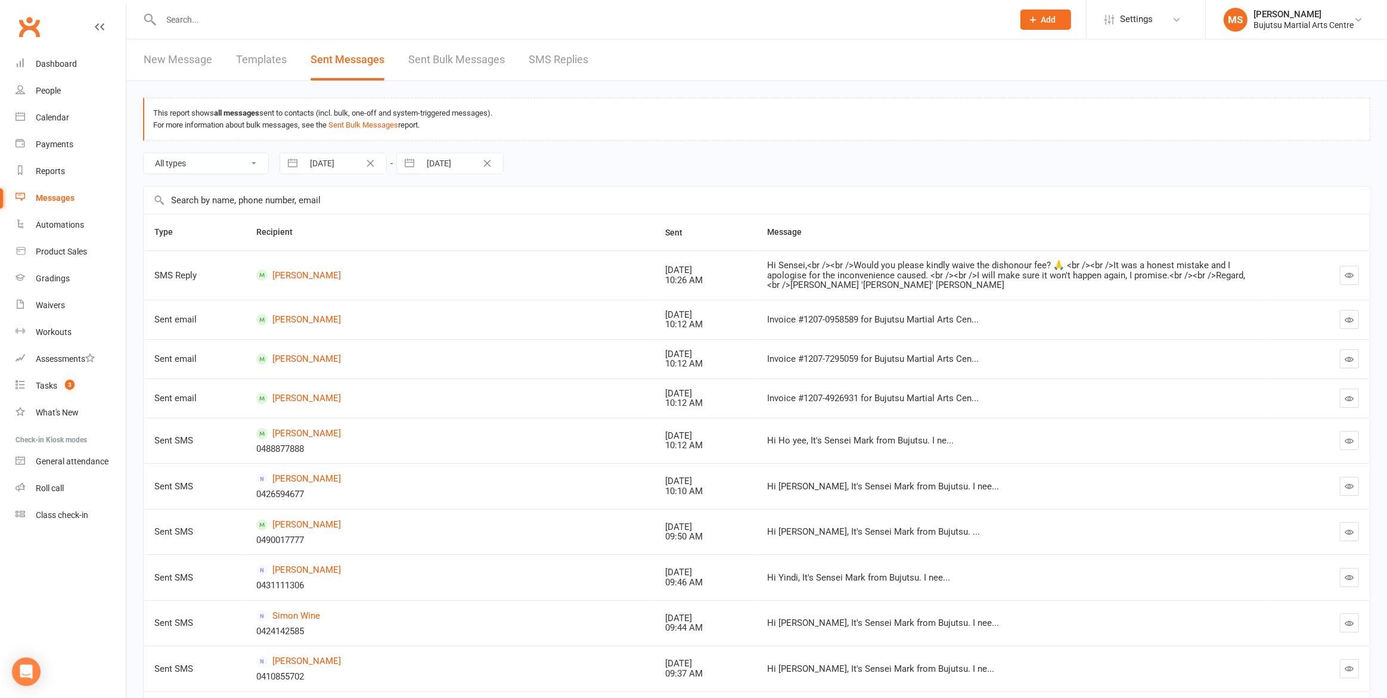
click at [483, 286] on td "[PERSON_NAME]" at bounding box center [450, 274] width 409 height 49
click at [297, 274] on link "[PERSON_NAME]" at bounding box center [449, 274] width 387 height 11
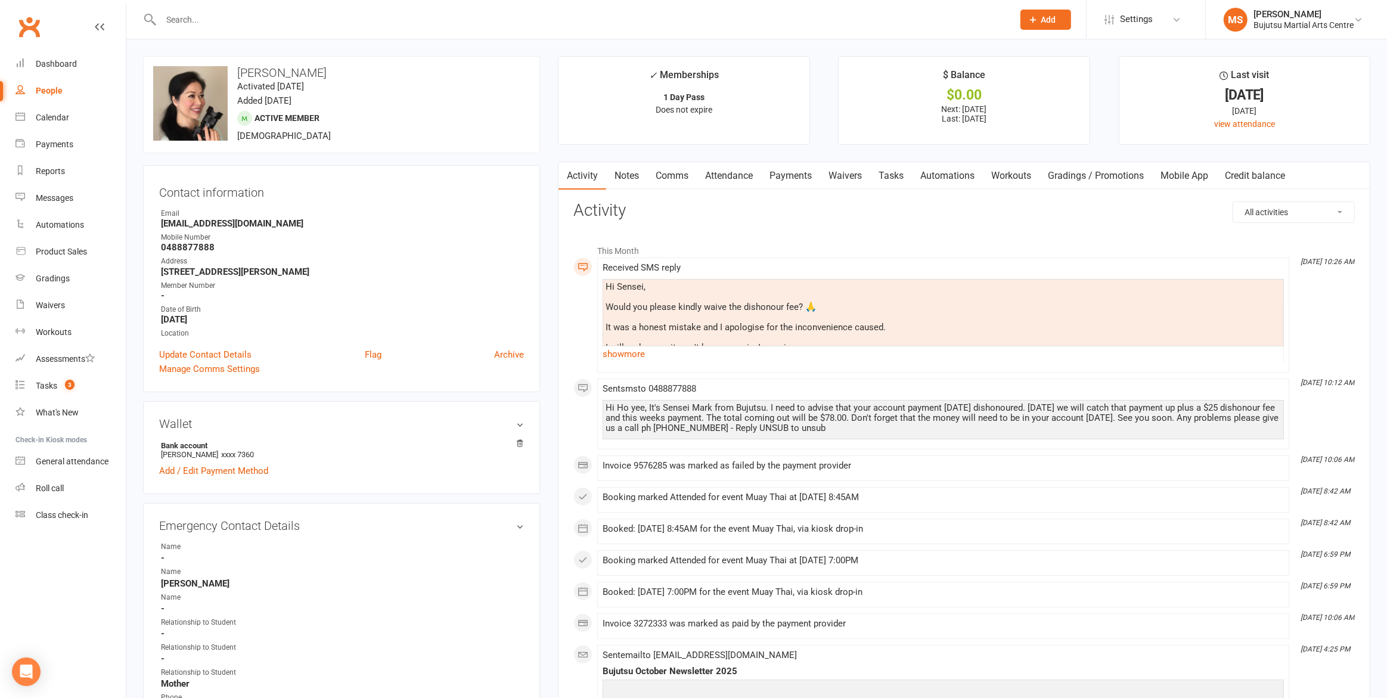
click at [669, 179] on link "Comms" at bounding box center [671, 175] width 49 height 27
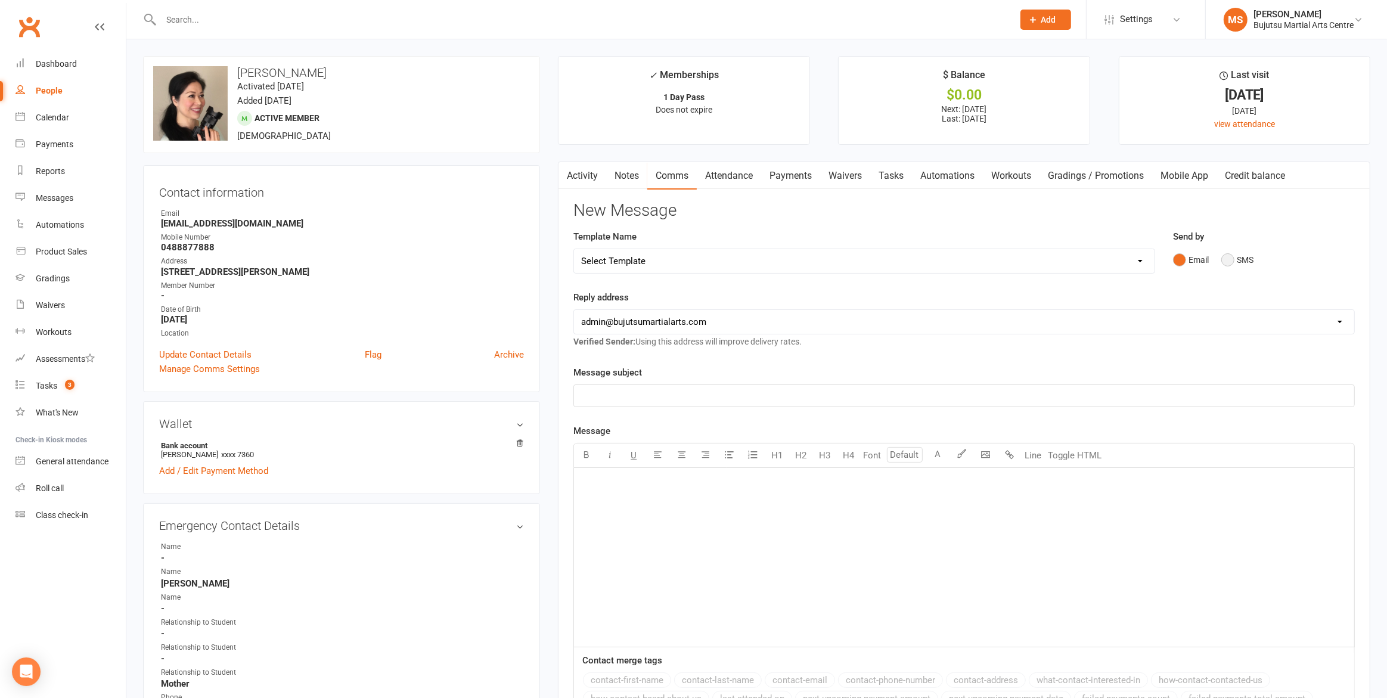
click at [1231, 255] on button "SMS" at bounding box center [1237, 260] width 32 height 23
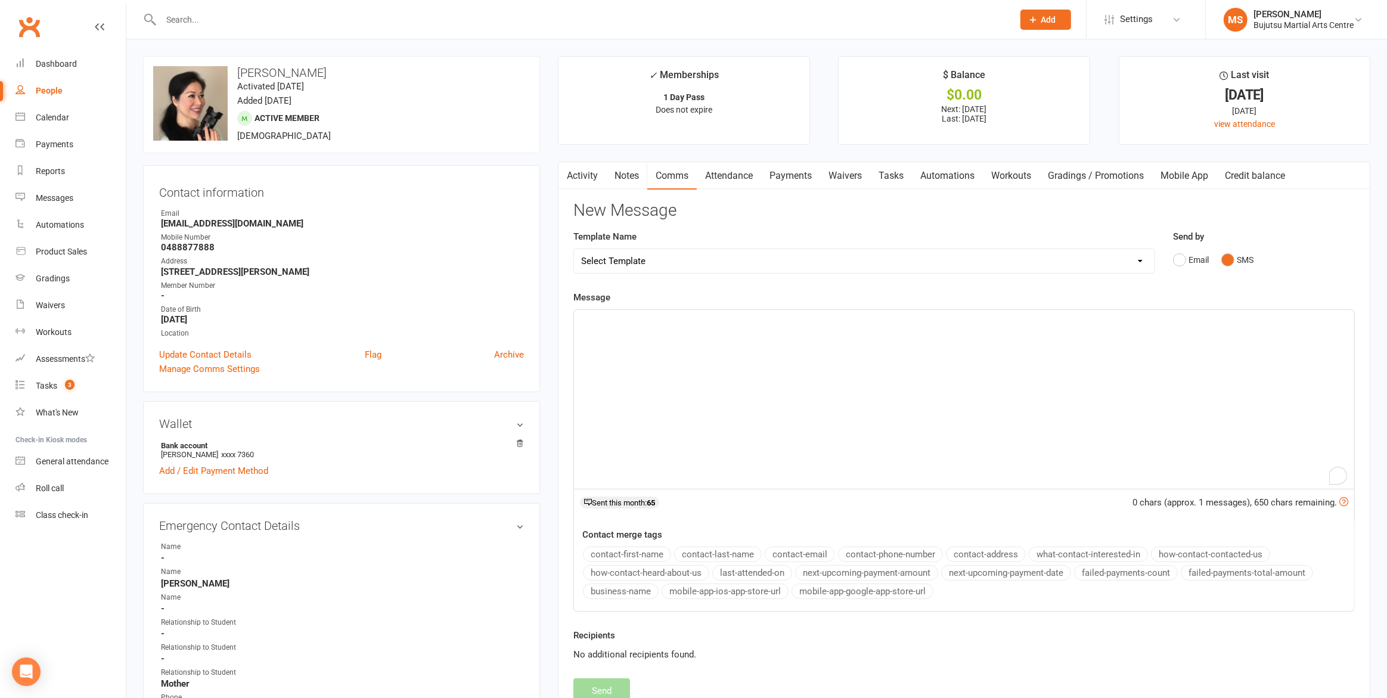
click at [700, 325] on p "﻿" at bounding box center [964, 321] width 766 height 14
drag, startPoint x: 791, startPoint y: 319, endPoint x: 799, endPoint y: 324, distance: 9.9
click at [791, 319] on span "Hi [PERSON_NAME], I will knock it back to $10. We have to cover our fee. You ha…" at bounding box center [760, 320] width 359 height 11
click at [818, 320] on span "Hi [PERSON_NAME], I will knock it back to $10. We have to cover the bank fee. Y…" at bounding box center [771, 320] width 380 height 11
click at [817, 359] on div "Hi [PERSON_NAME], I will knock it back to $10. We have to cover the bank fee. Y…" at bounding box center [964, 399] width 780 height 179
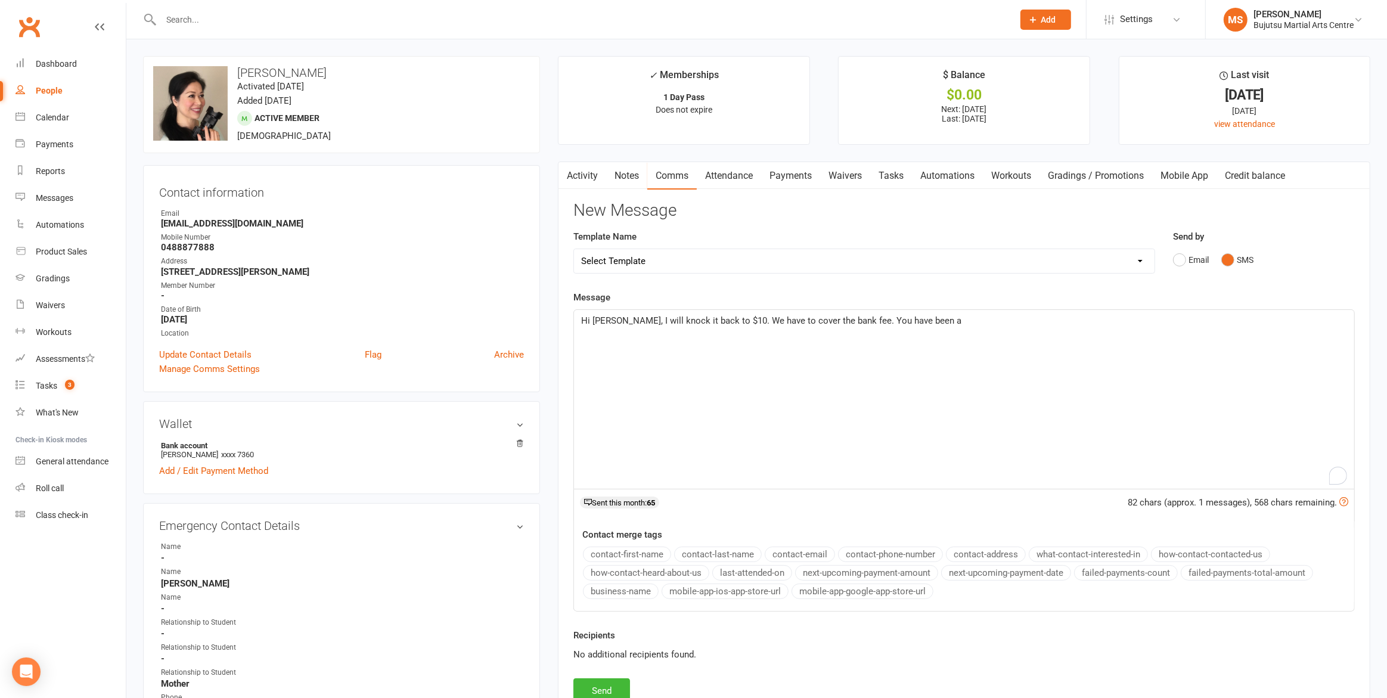
drag, startPoint x: 829, startPoint y: 319, endPoint x: 830, endPoint y: 338, distance: 18.5
click at [830, 321] on span "Hi [PERSON_NAME], I will knock it back to $10. We have to cover the bank fee. Y…" at bounding box center [771, 320] width 380 height 11
drag, startPoint x: 972, startPoint y: 317, endPoint x: 982, endPoint y: 319, distance: 9.8
click at [973, 317] on p "Hi [PERSON_NAME], I will knock it back to $10. We have to cover the bank fee we…" at bounding box center [964, 321] width 766 height 14
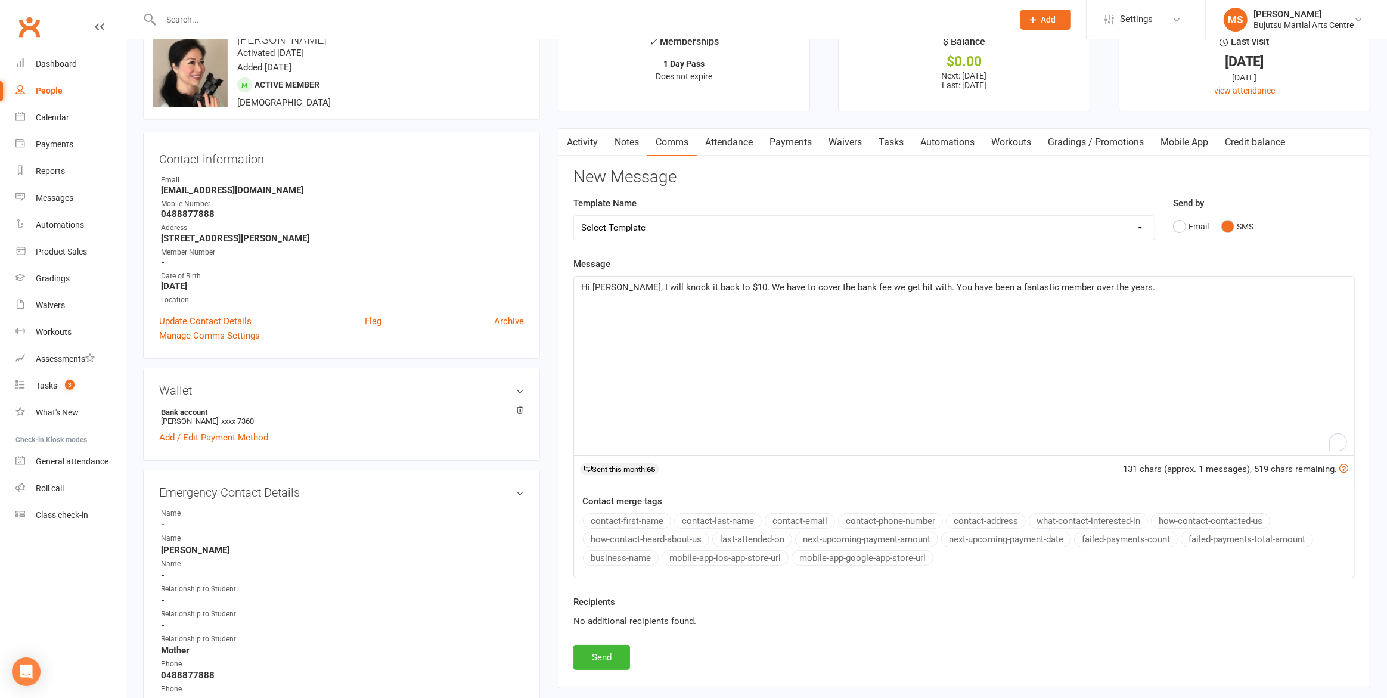
scroll to position [36, 0]
click at [606, 654] on button "Send" at bounding box center [601, 655] width 57 height 25
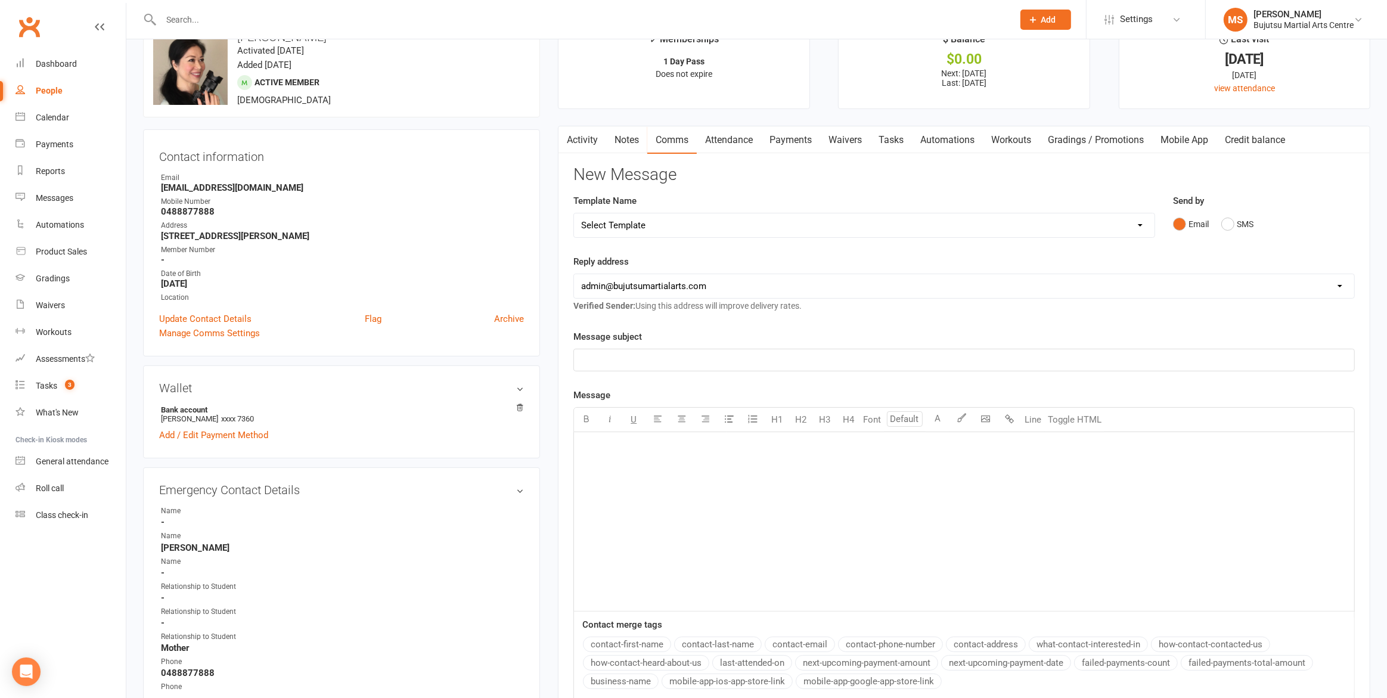
scroll to position [0, 0]
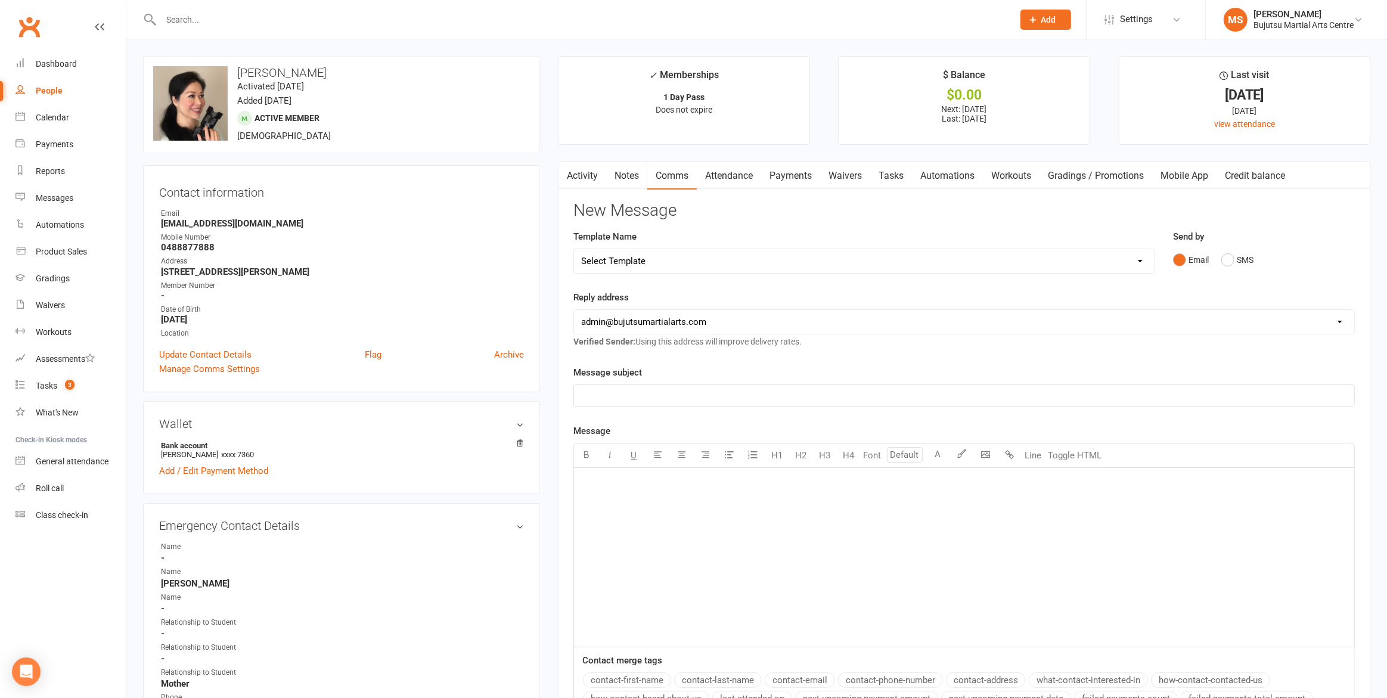
click at [578, 175] on link "Activity" at bounding box center [583, 175] width 48 height 27
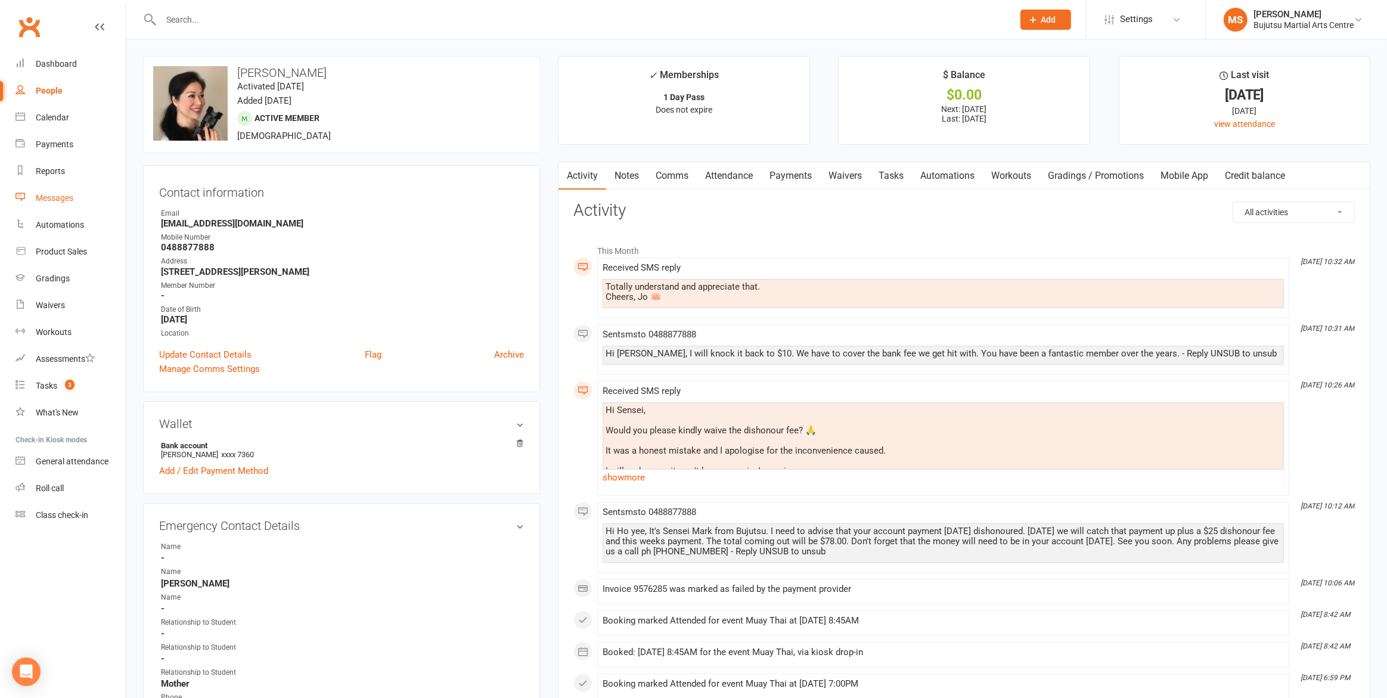
click at [52, 189] on link "Messages" at bounding box center [70, 198] width 110 height 27
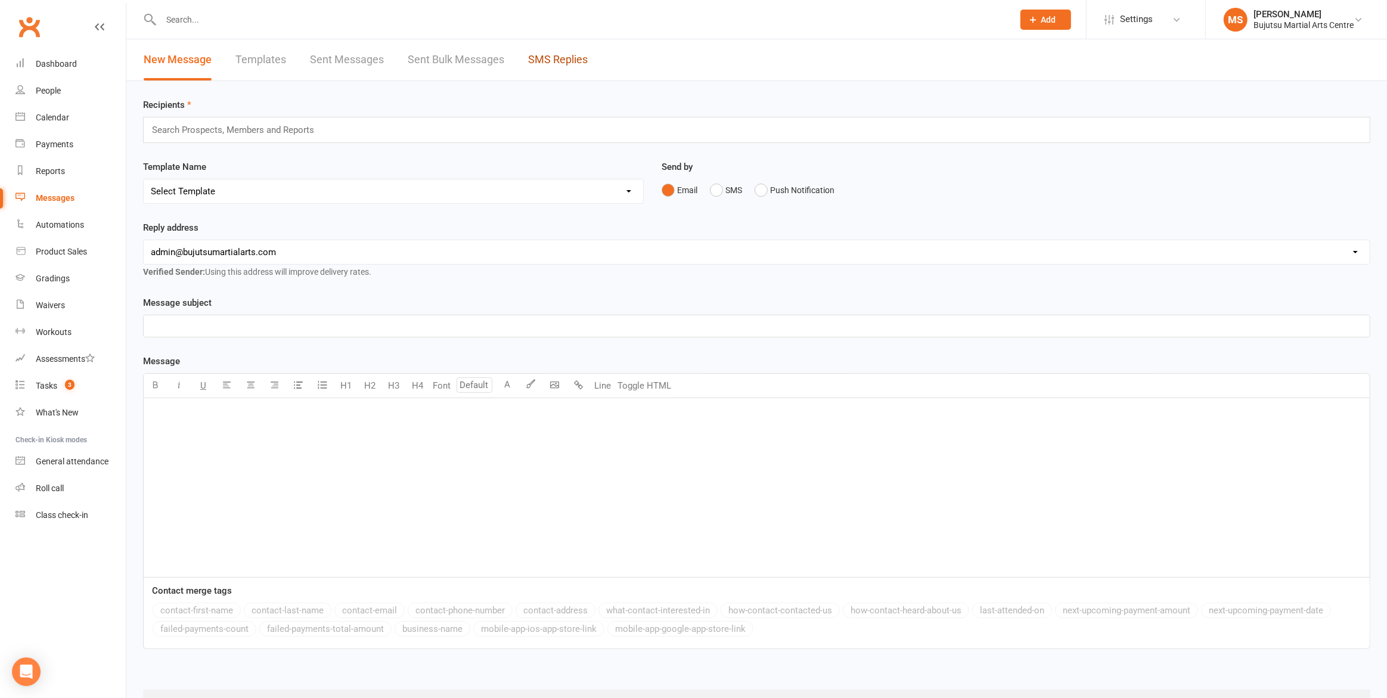
click at [533, 60] on link "SMS Replies" at bounding box center [558, 59] width 60 height 41
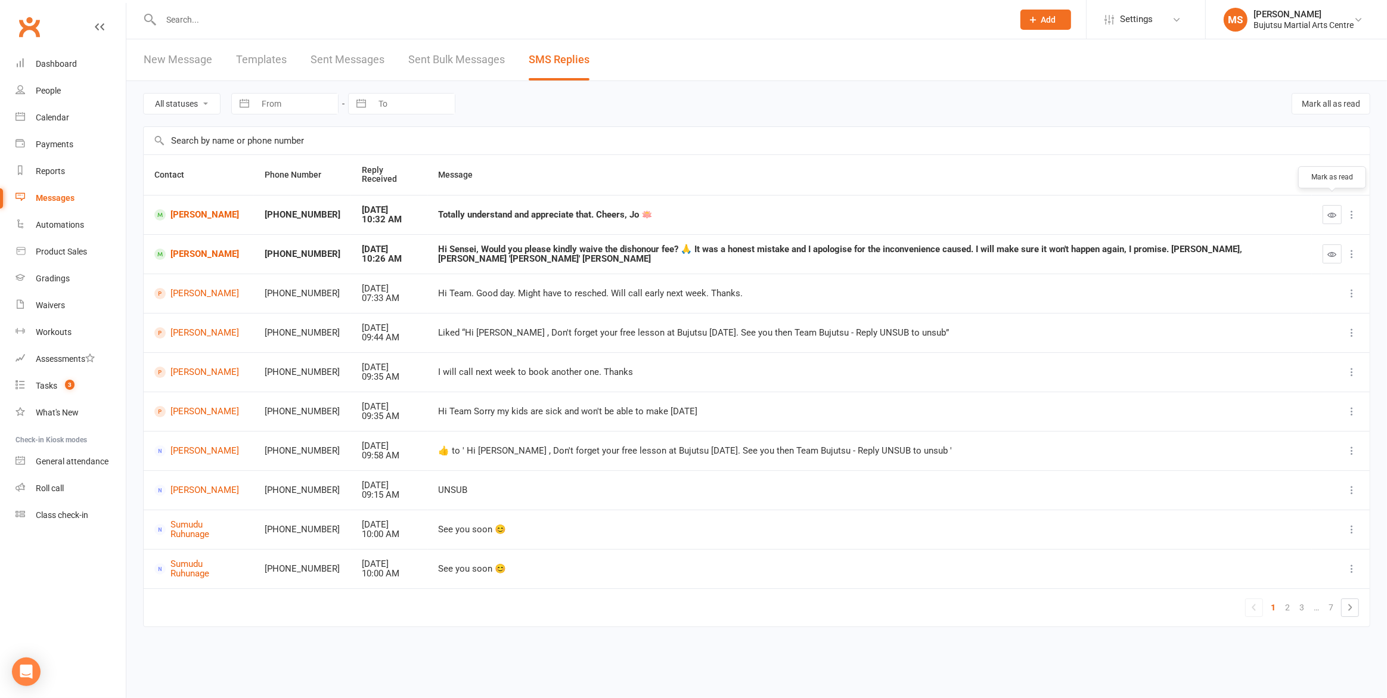
click at [1330, 210] on icon "button" at bounding box center [1332, 214] width 9 height 9
click at [1333, 250] on icon "button" at bounding box center [1332, 254] width 9 height 9
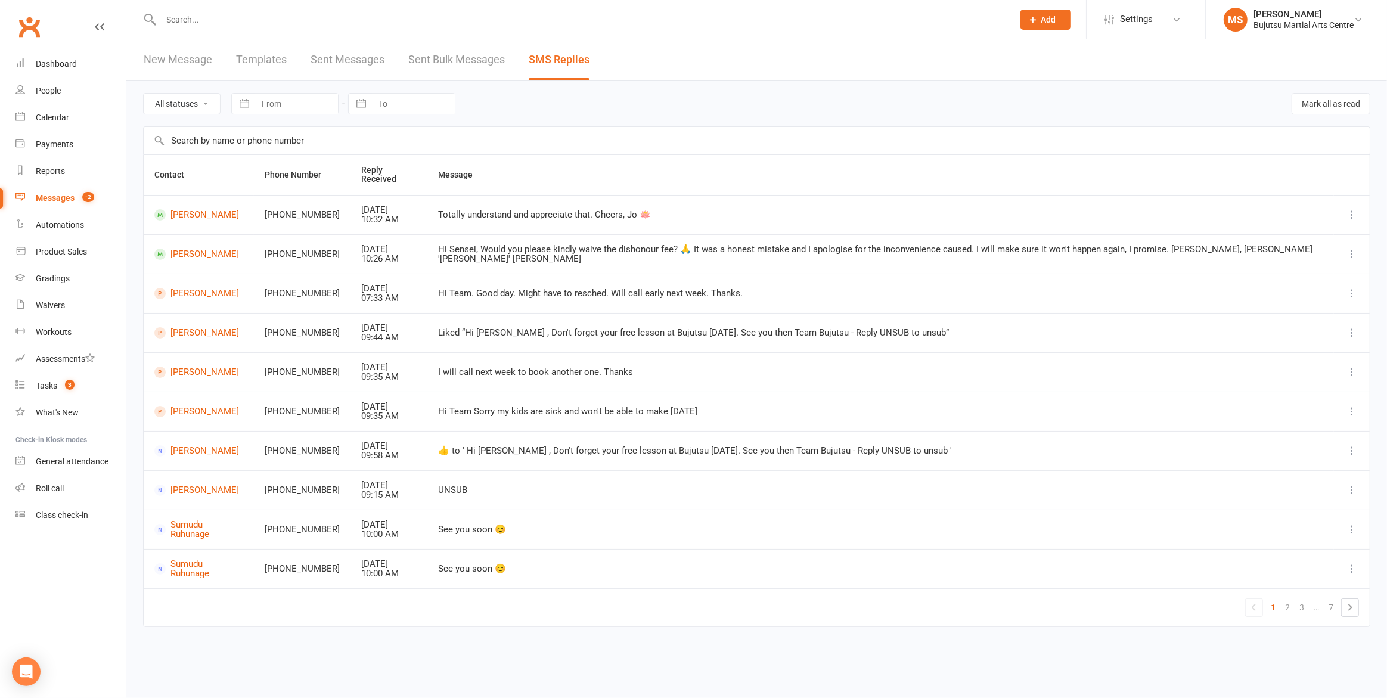
click at [54, 194] on div "Messages" at bounding box center [55, 198] width 39 height 10
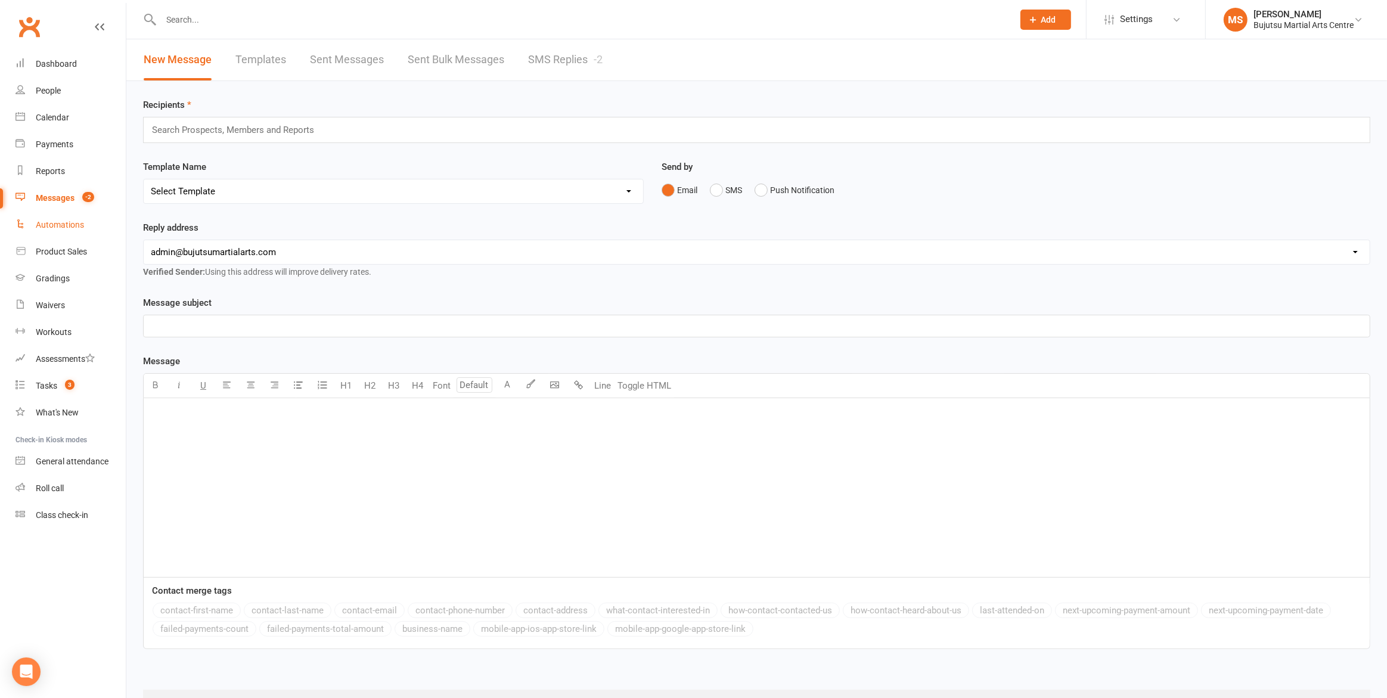
drag, startPoint x: 46, startPoint y: 224, endPoint x: 45, endPoint y: 217, distance: 6.7
click at [46, 224] on div "Automations" at bounding box center [60, 225] width 48 height 10
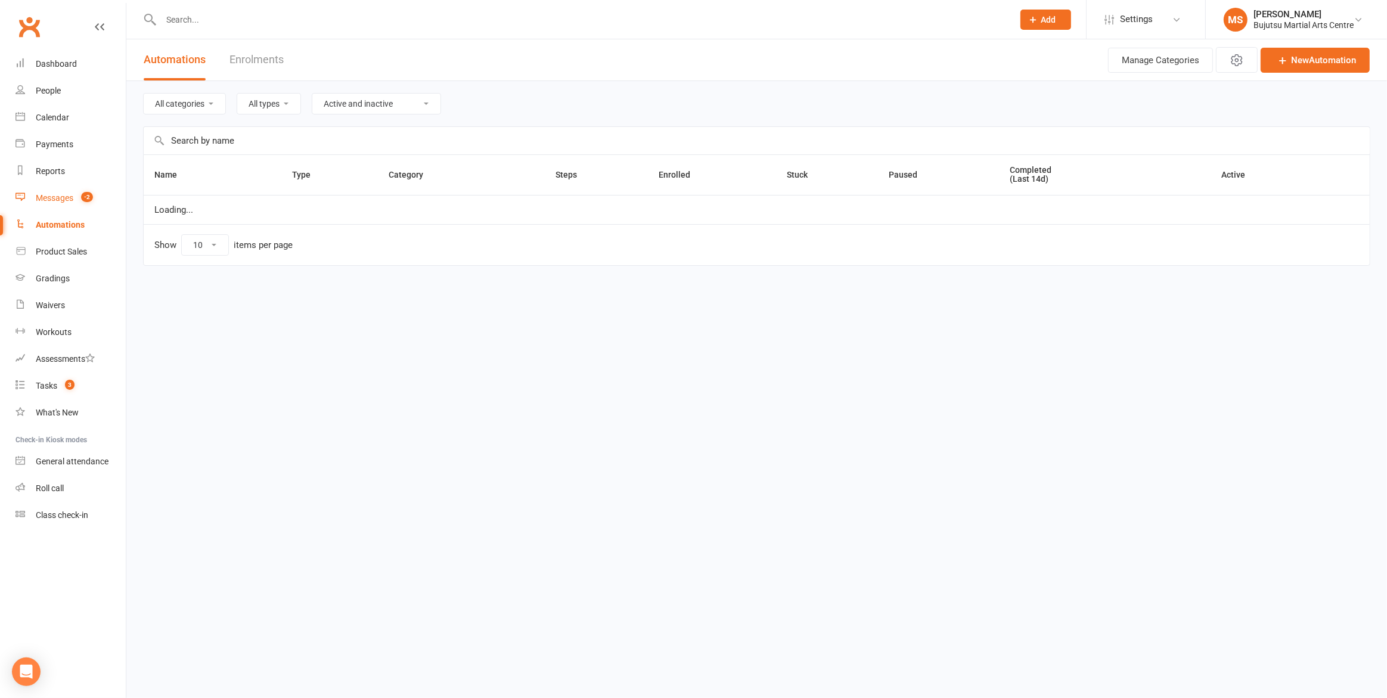
select select "50"
click at [48, 198] on div "Messages" at bounding box center [55, 198] width 38 height 10
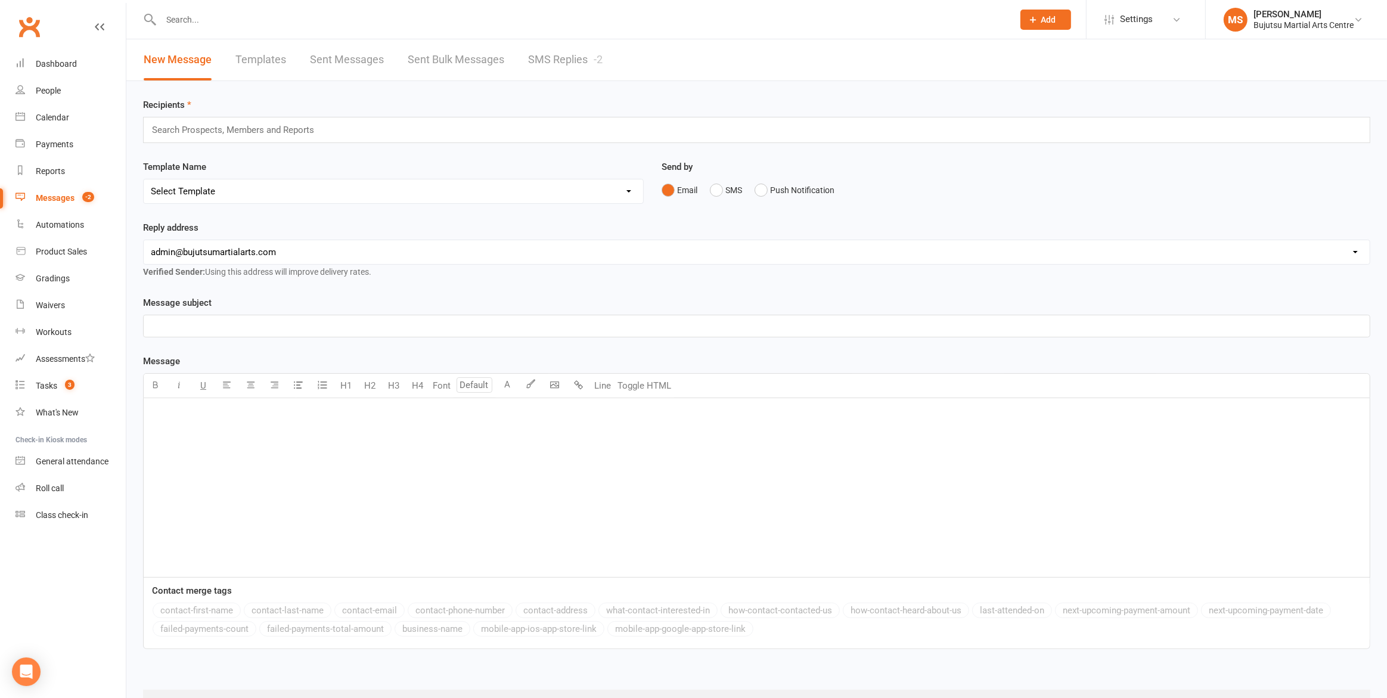
click at [551, 59] on link "SMS Replies -2" at bounding box center [565, 59] width 75 height 41
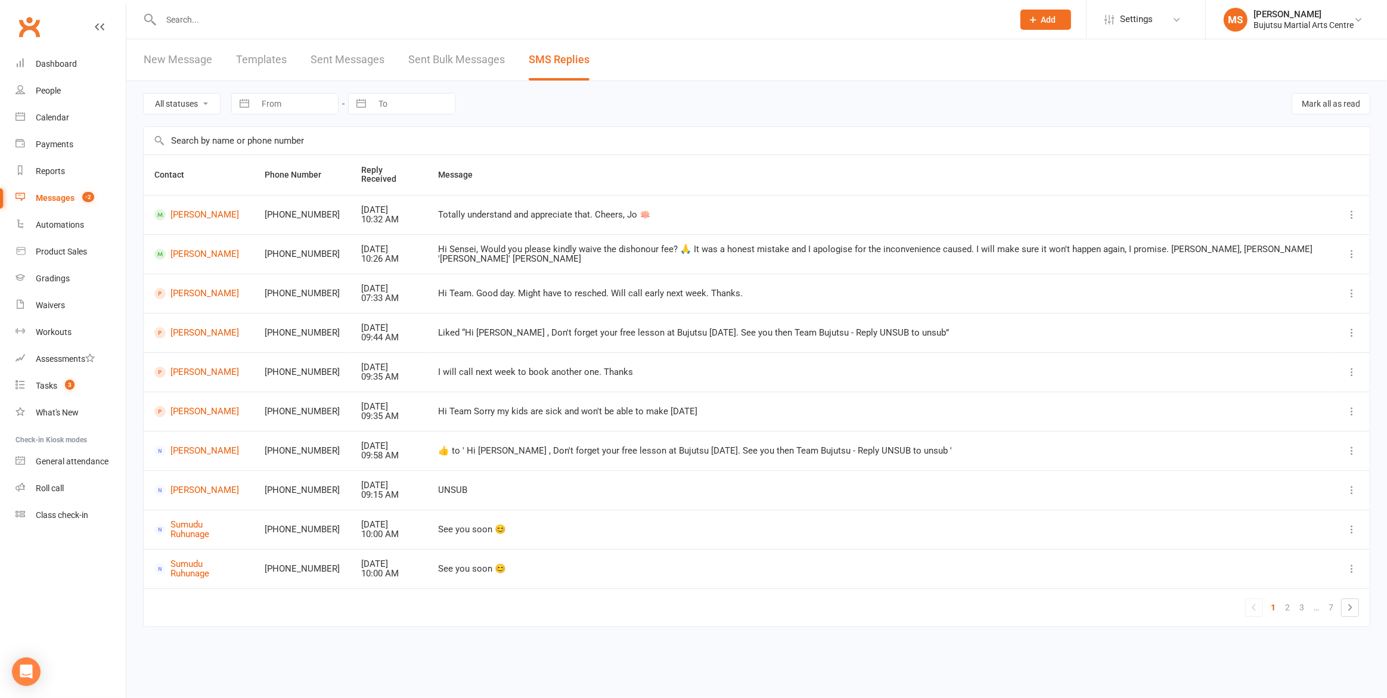
drag, startPoint x: 1044, startPoint y: 376, endPoint x: 1031, endPoint y: 370, distance: 14.4
click at [1044, 376] on td "I will call next week to book another one. Thanks" at bounding box center [880, 371] width 907 height 39
drag, startPoint x: 519, startPoint y: 342, endPoint x: 501, endPoint y: 340, distance: 18.0
click at [513, 342] on tbody "[PERSON_NAME] +61488877888 [DATE] 10:32 AM Totally understand and appreciate th…" at bounding box center [757, 391] width 1226 height 393
drag, startPoint x: 579, startPoint y: 268, endPoint x: 607, endPoint y: 263, distance: 28.4
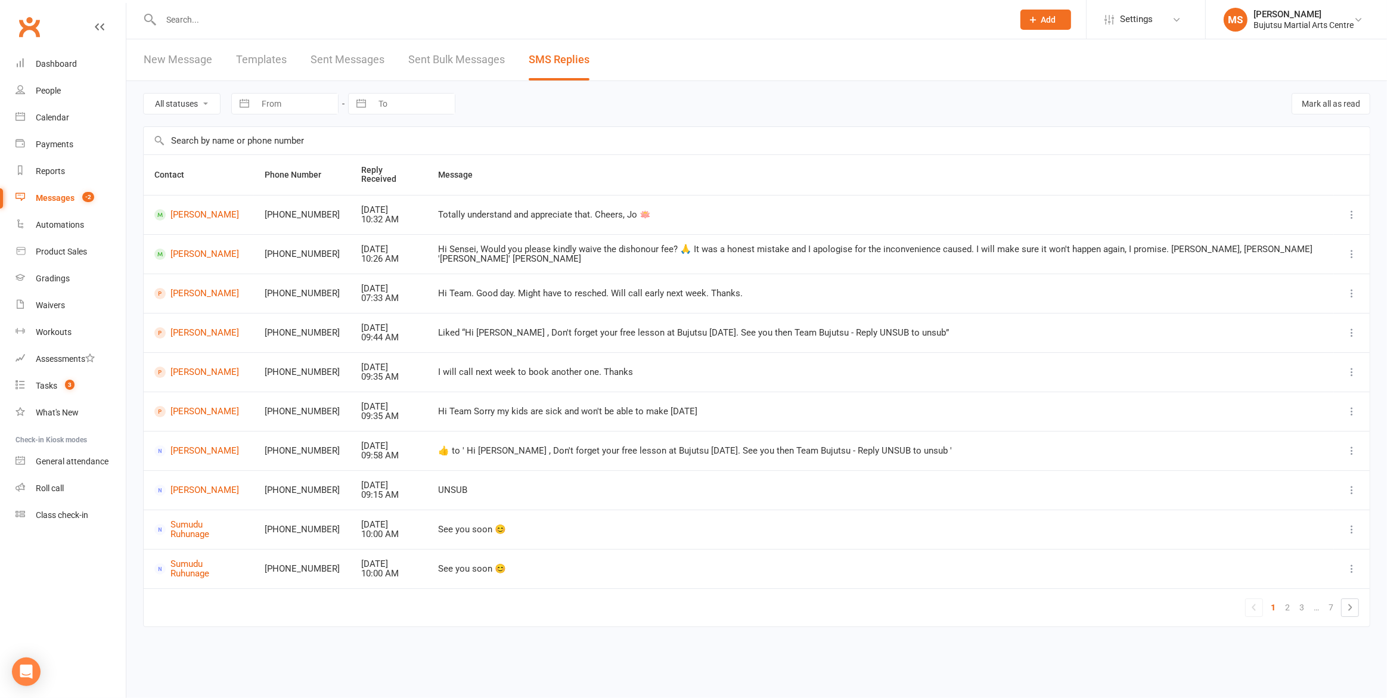
click at [581, 274] on td "Hi Team. Good day. Might have to resched. Will call early next week. Thanks." at bounding box center [880, 293] width 907 height 39
click at [57, 196] on div "Messages" at bounding box center [55, 198] width 39 height 10
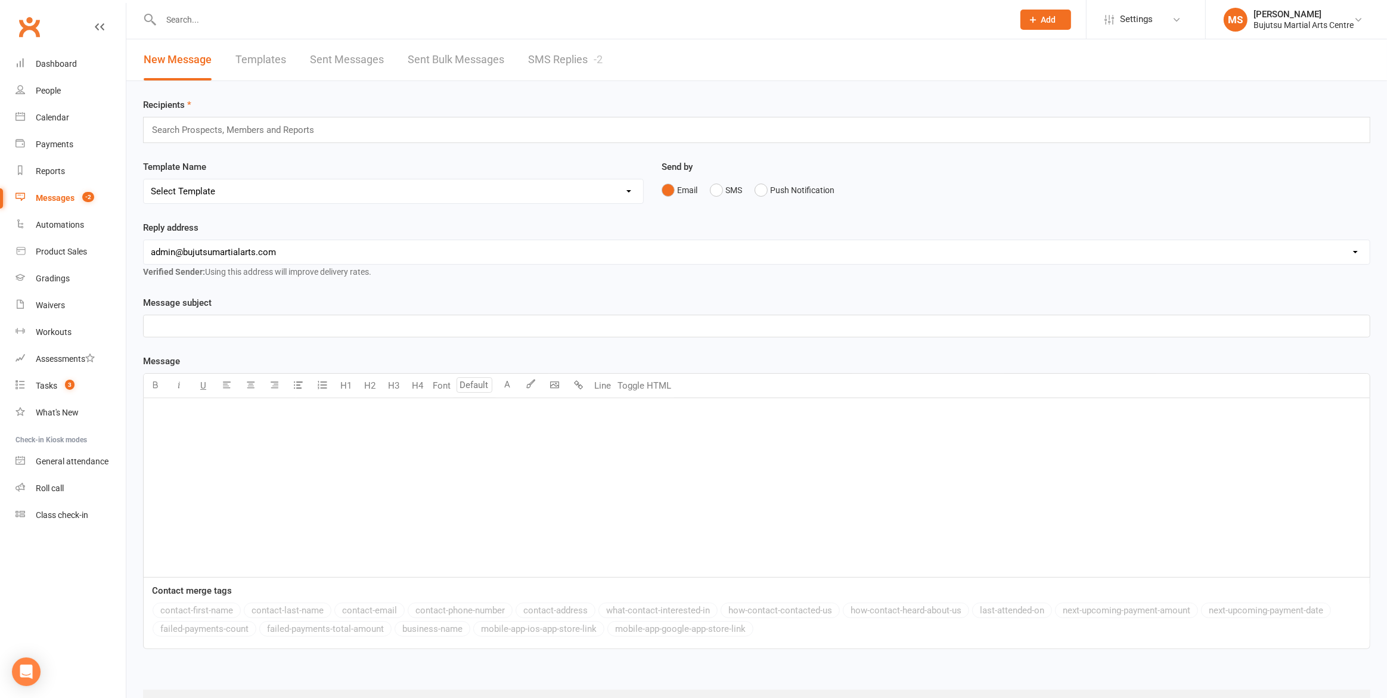
click at [55, 193] on div "Messages" at bounding box center [55, 198] width 39 height 10
click at [661, 287] on div "Reply address [EMAIL_ADDRESS][DOMAIN_NAME] [EMAIL_ADDRESS][DOMAIN_NAME] [EMAIL_…" at bounding box center [756, 258] width 1245 height 75
